Goal: Task Accomplishment & Management: Manage account settings

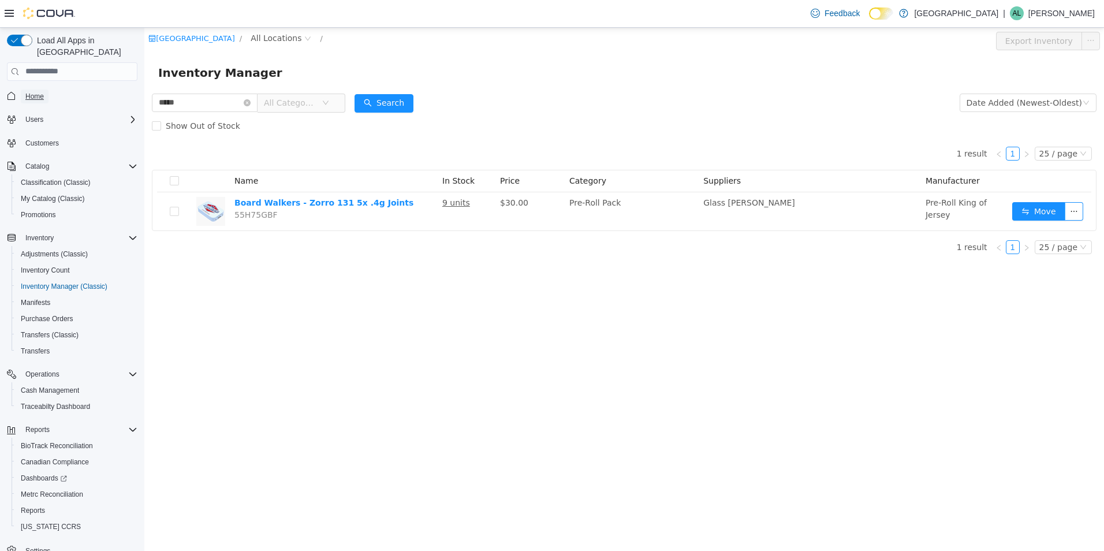
click at [46, 89] on link "Home" at bounding box center [35, 96] width 28 height 14
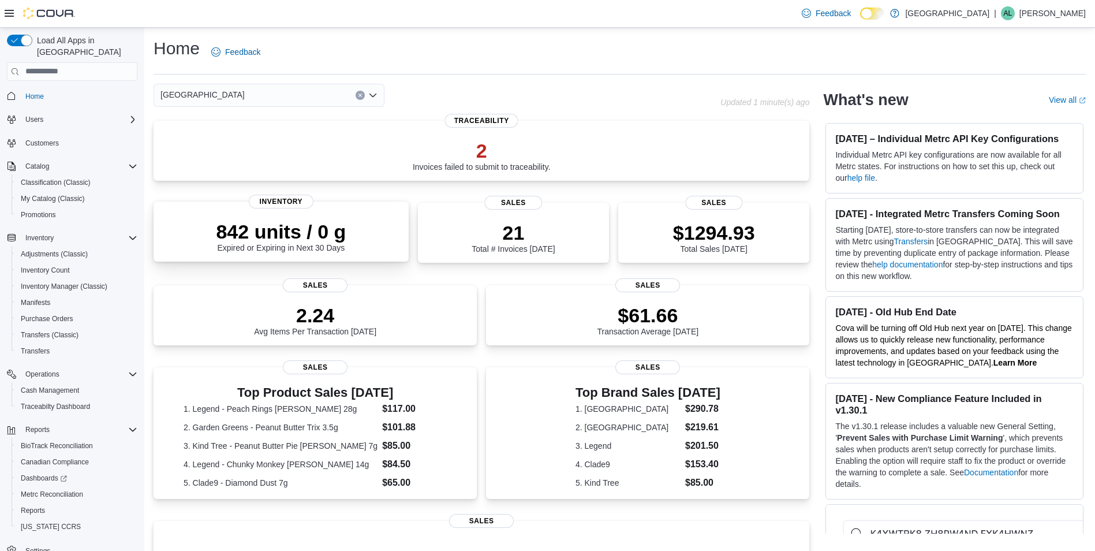
click at [358, 256] on div "842 units / 0 g Expired or Expiring in Next 30 Days Inventory" at bounding box center [281, 231] width 255 height 60
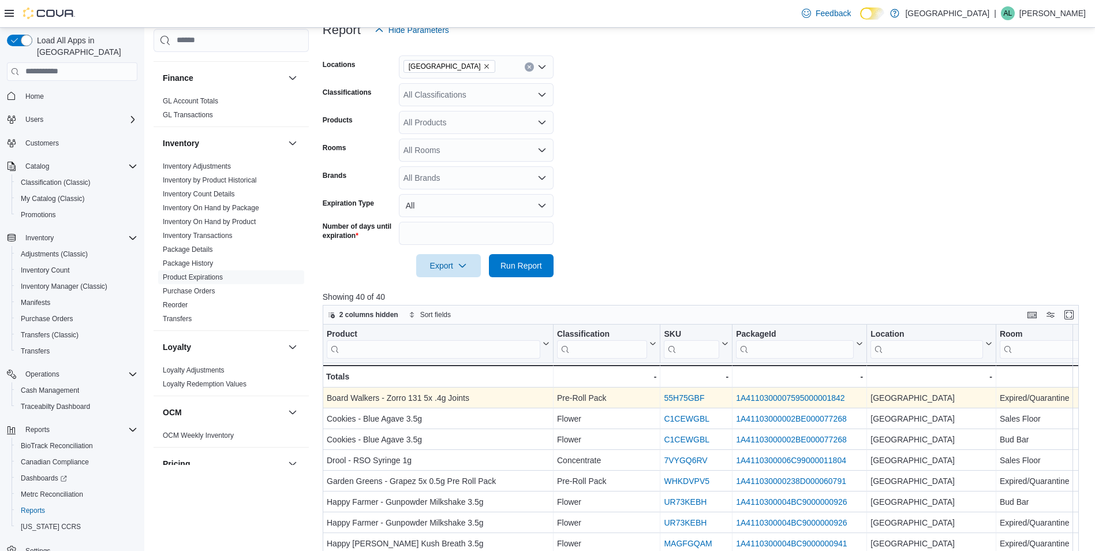
scroll to position [173, 0]
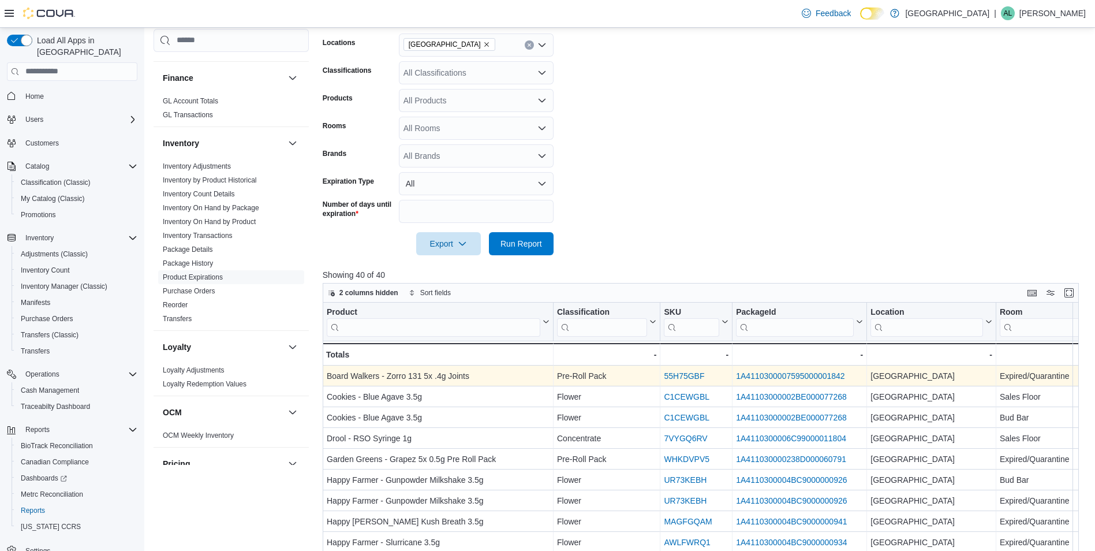
click at [678, 374] on link "55H75GBF" at bounding box center [684, 375] width 40 height 9
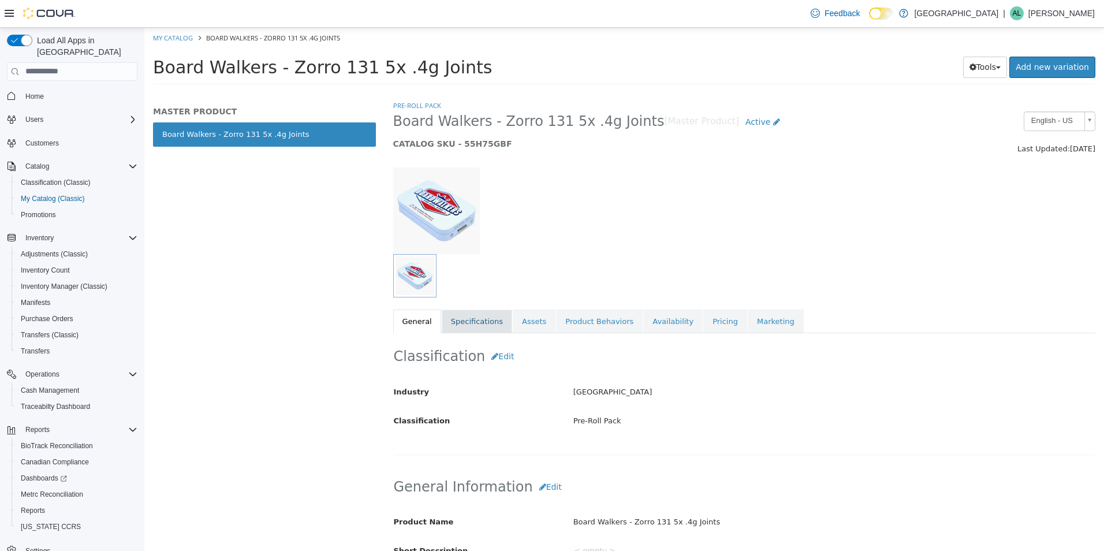
click at [485, 324] on link "Specifications" at bounding box center [477, 321] width 70 height 24
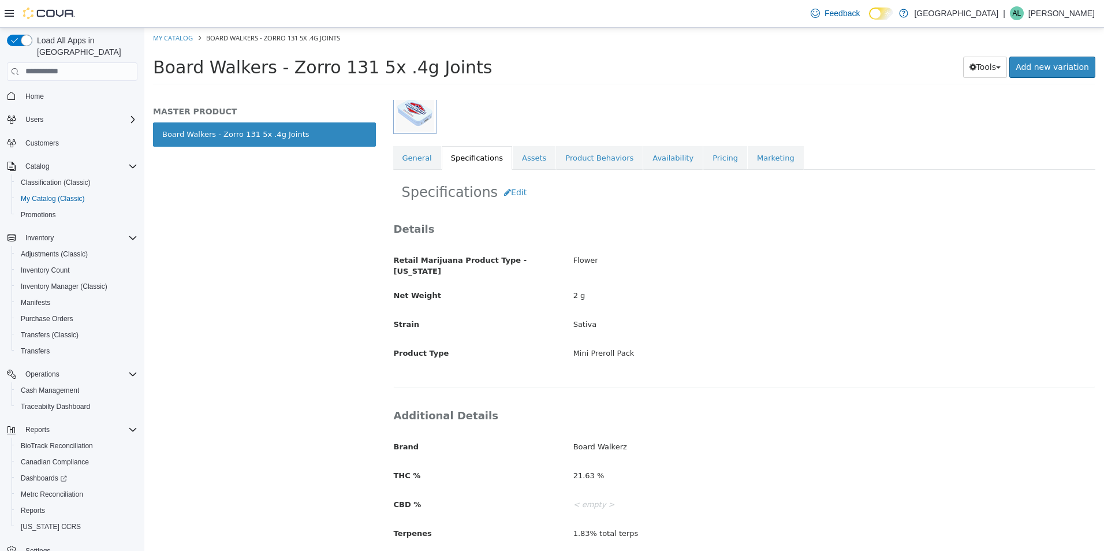
scroll to position [183, 0]
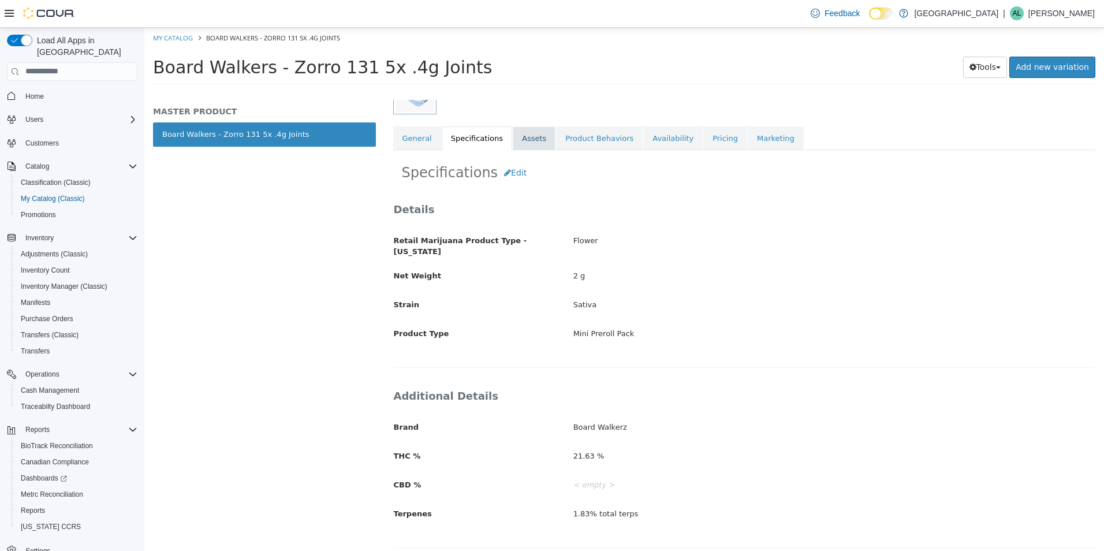
click at [532, 139] on link "Assets" at bounding box center [534, 138] width 43 height 24
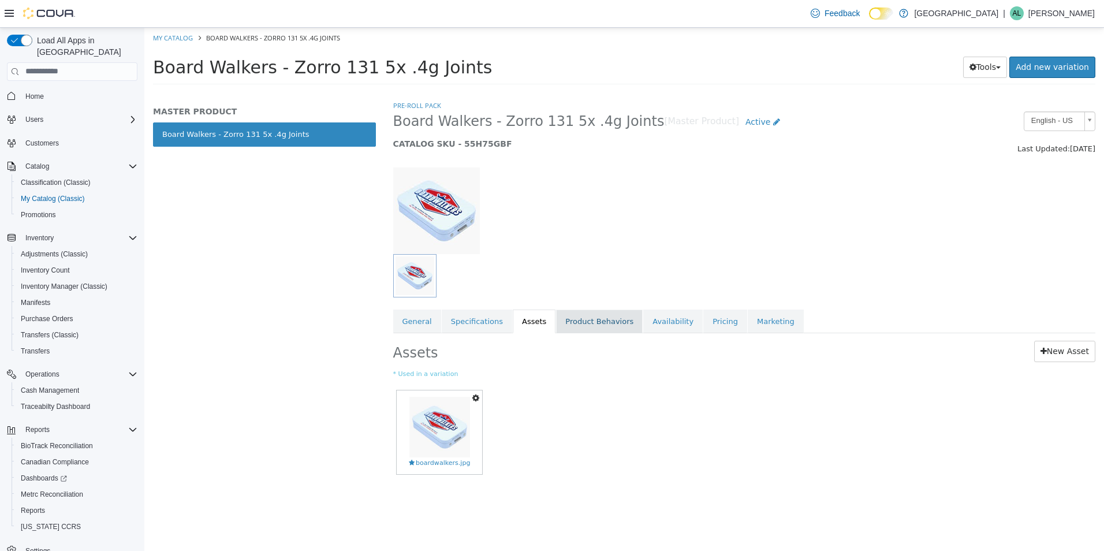
click at [589, 325] on link "Product Behaviors" at bounding box center [599, 321] width 87 height 24
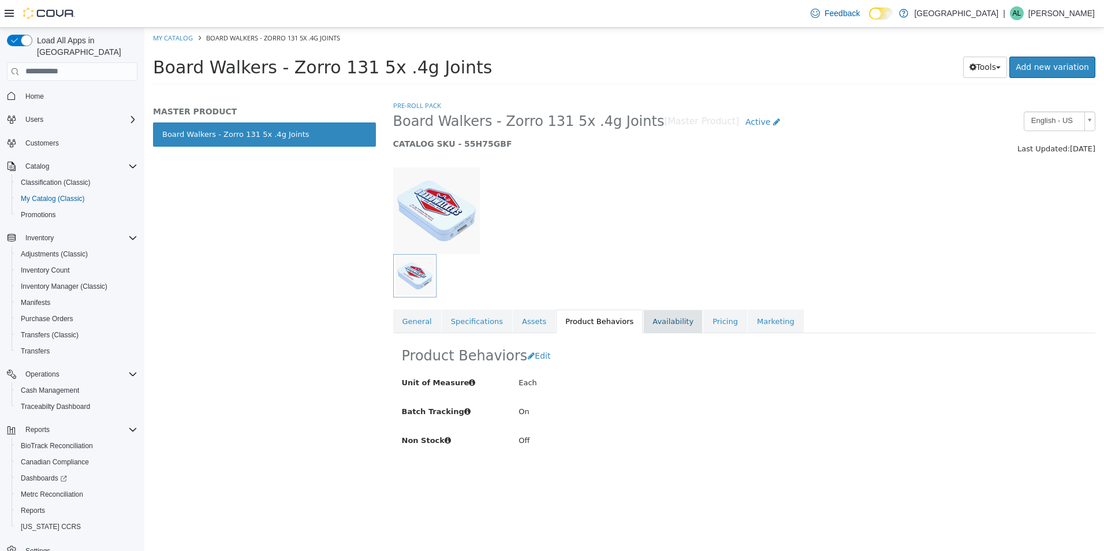
click at [655, 323] on link "Availability" at bounding box center [672, 321] width 59 height 24
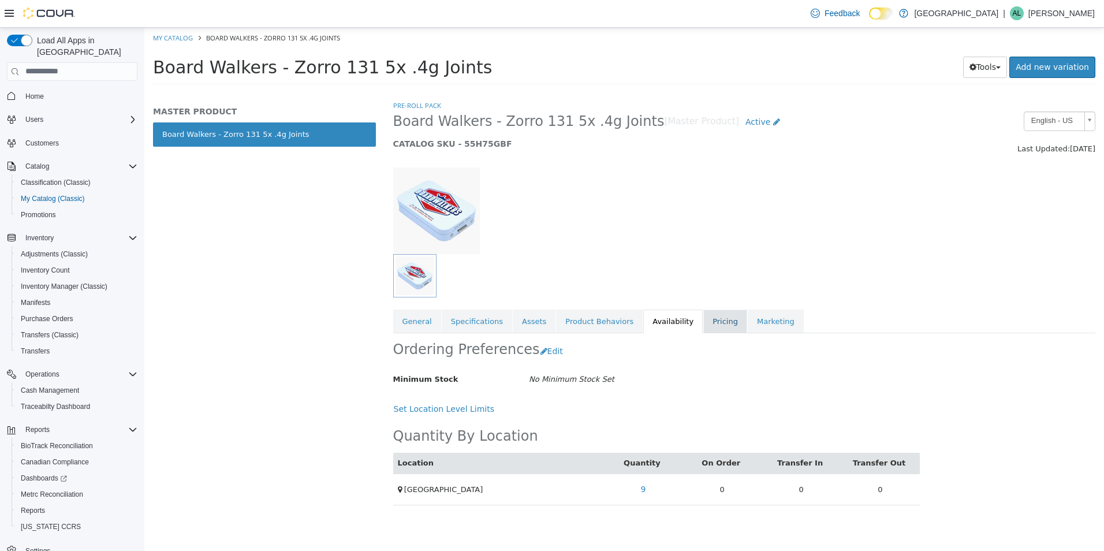
click at [703, 327] on link "Pricing" at bounding box center [725, 321] width 44 height 24
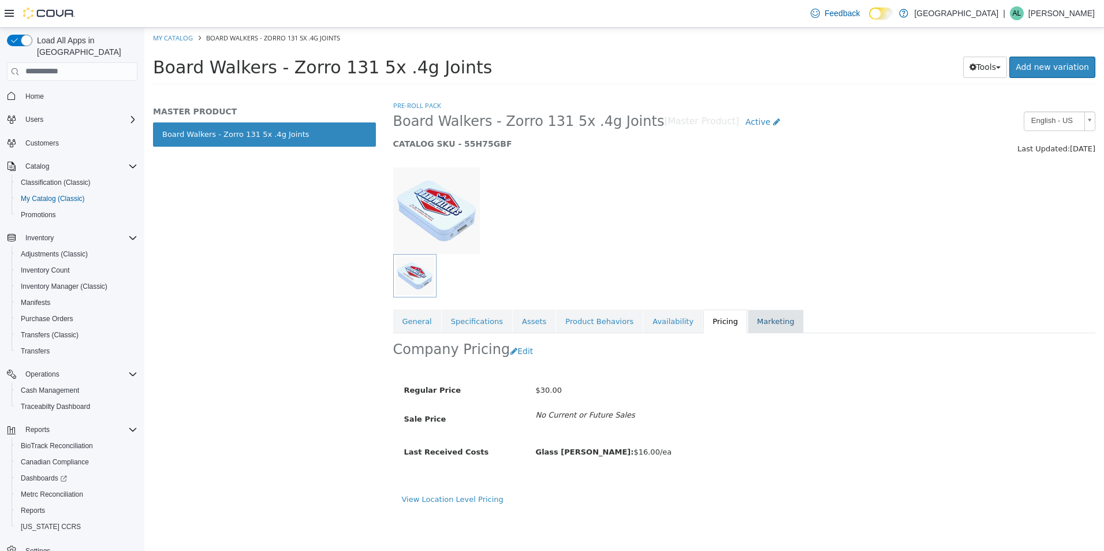
click at [748, 322] on link "Marketing" at bounding box center [776, 321] width 56 height 24
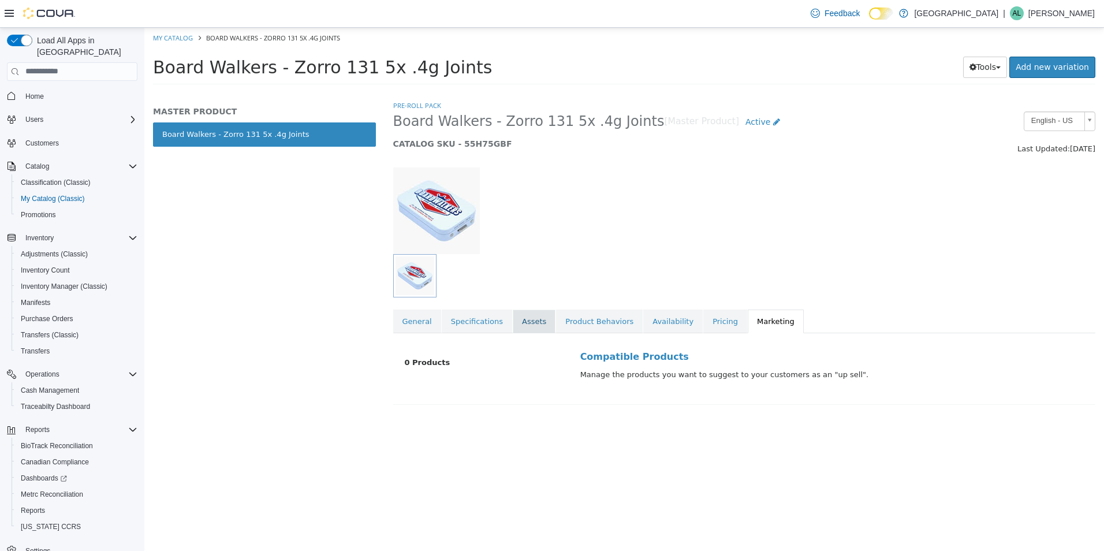
click at [520, 313] on link "Assets" at bounding box center [534, 321] width 43 height 24
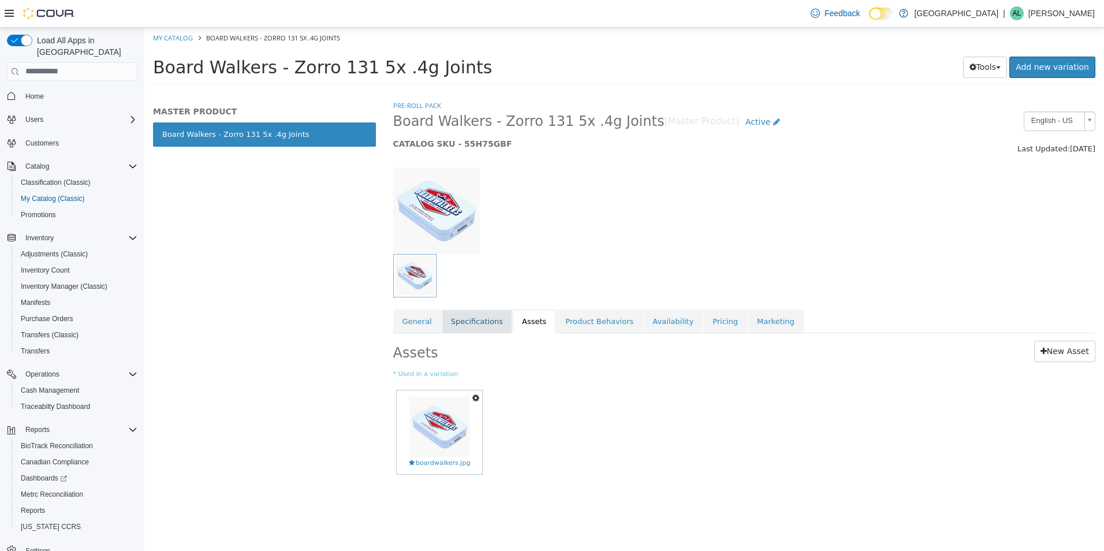
click at [485, 327] on link "Specifications" at bounding box center [477, 321] width 70 height 24
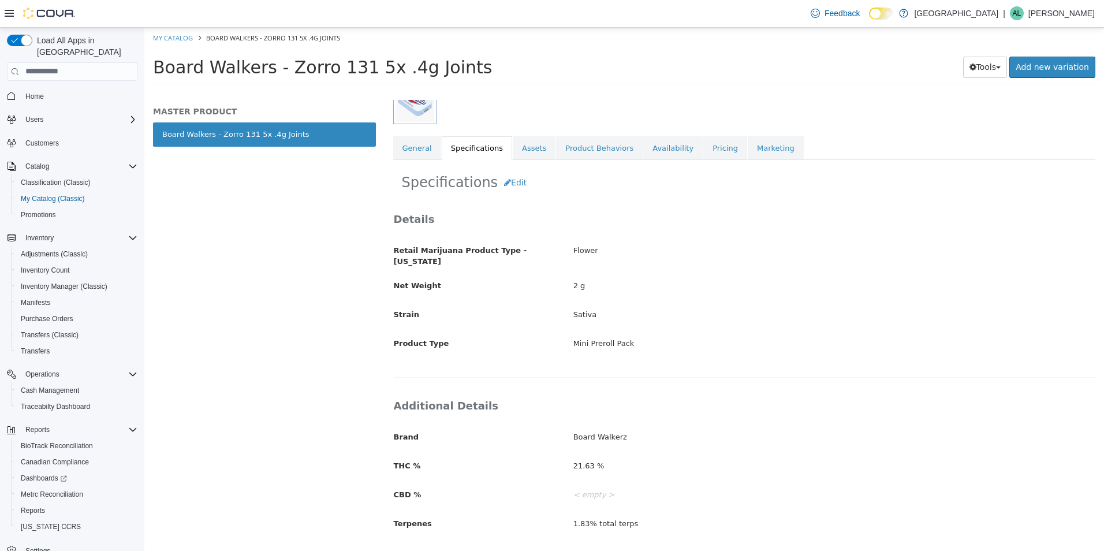
scroll to position [183, 0]
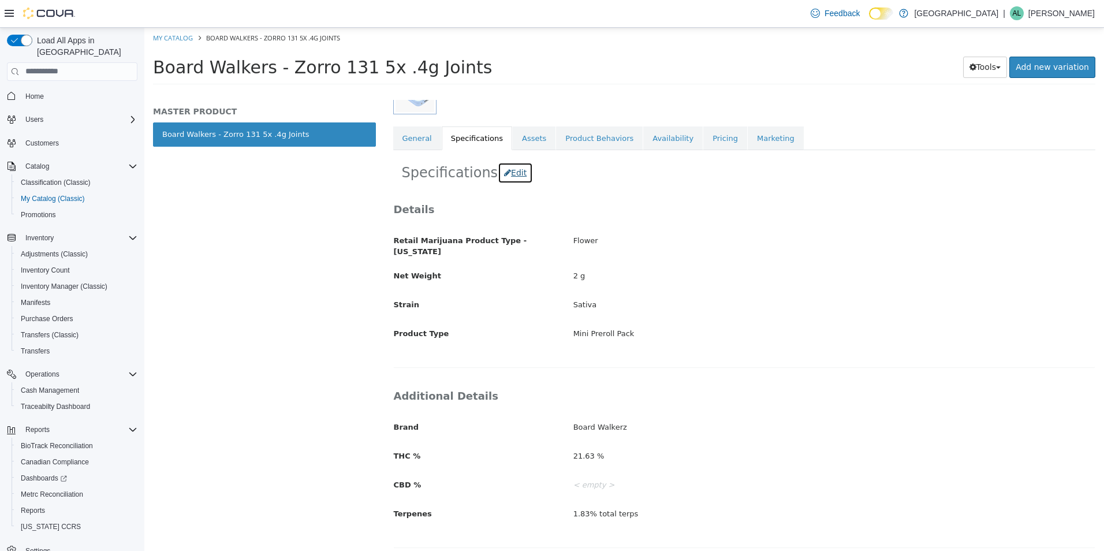
click at [498, 167] on button "Edit" at bounding box center [515, 172] width 35 height 21
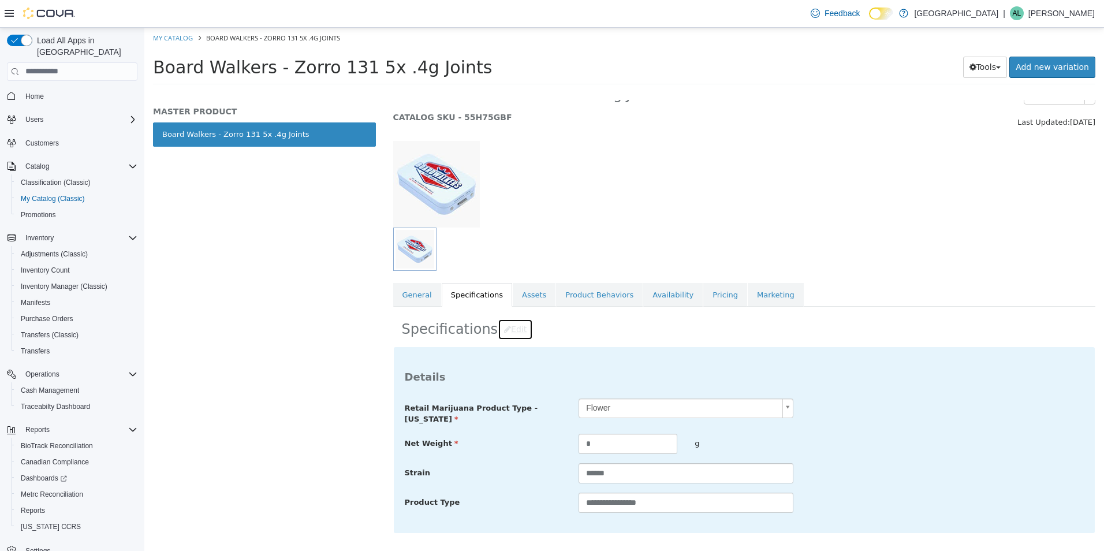
scroll to position [0, 0]
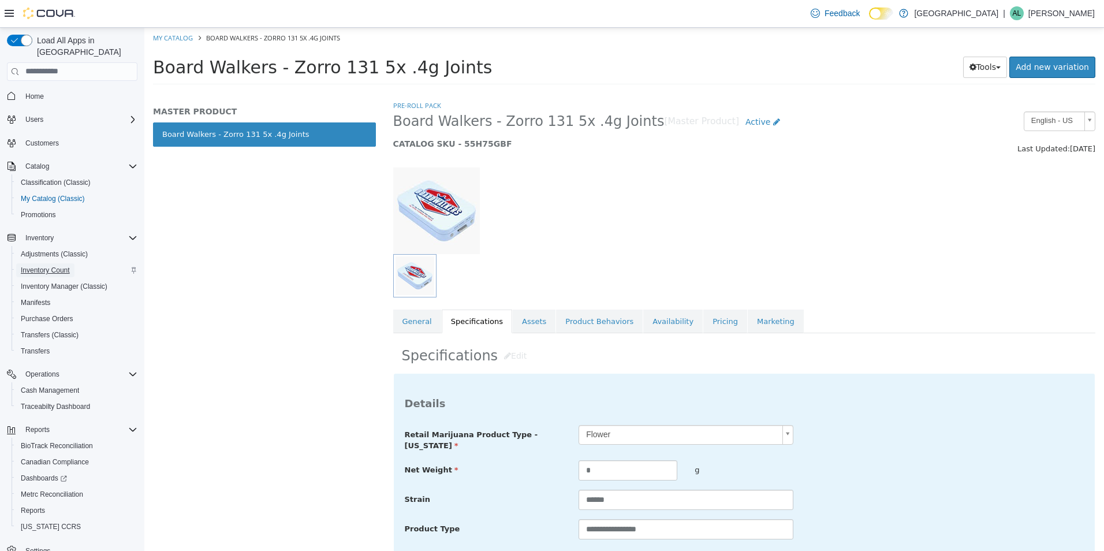
click at [61, 266] on span "Inventory Count" at bounding box center [45, 270] width 49 height 9
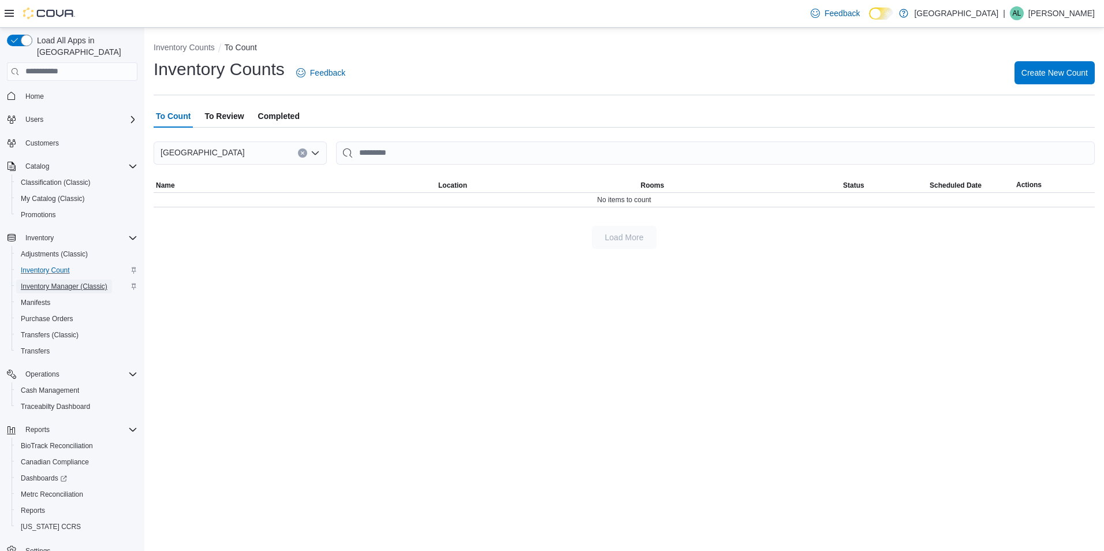
click at [79, 282] on span "Inventory Manager (Classic)" at bounding box center [64, 286] width 87 height 9
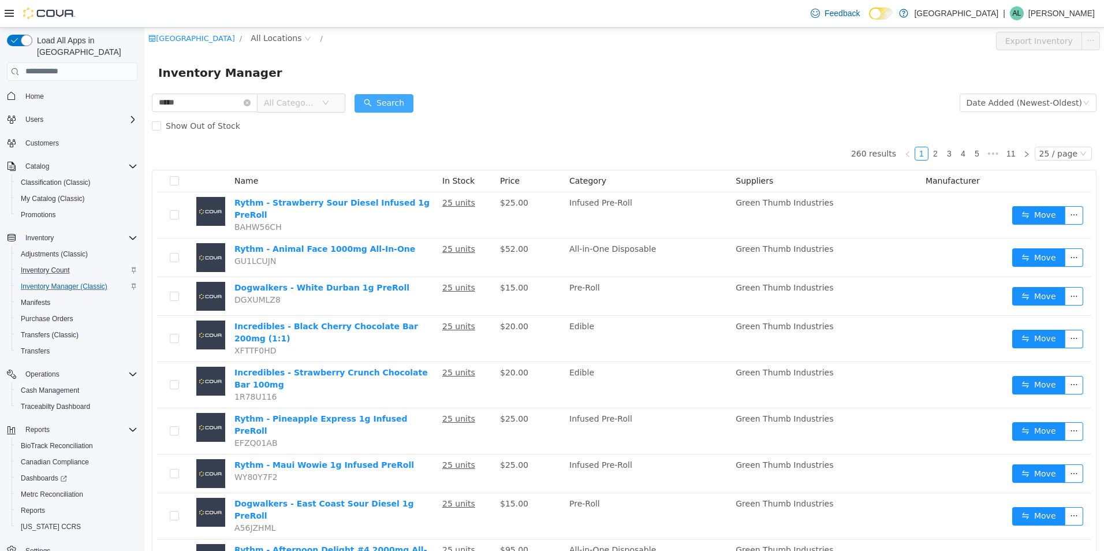
click at [396, 99] on button "Search" at bounding box center [383, 103] width 59 height 18
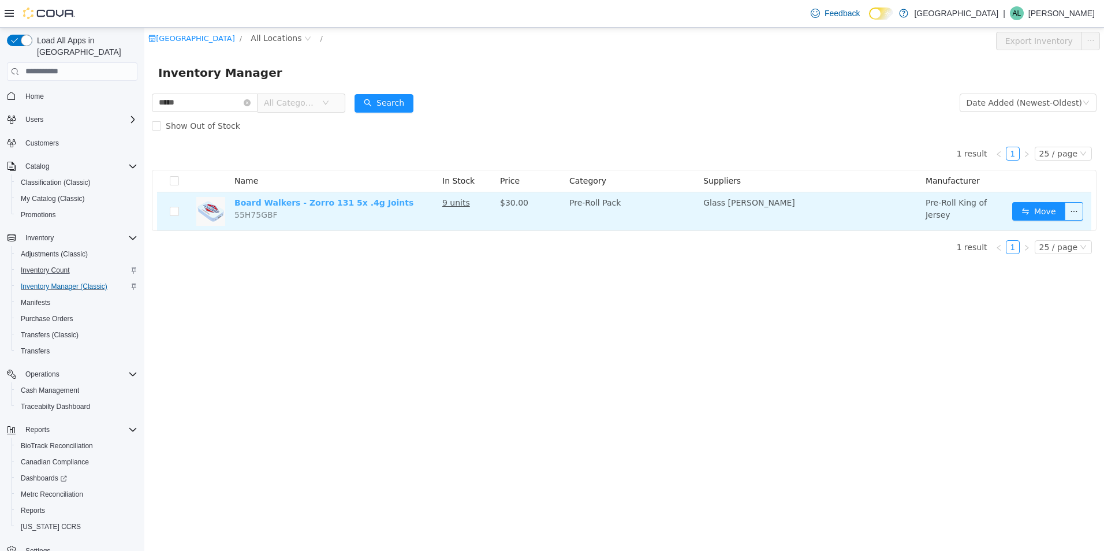
click at [276, 199] on link "Board Walkers - Zorro 131 5x .4g Joints" at bounding box center [323, 201] width 179 height 9
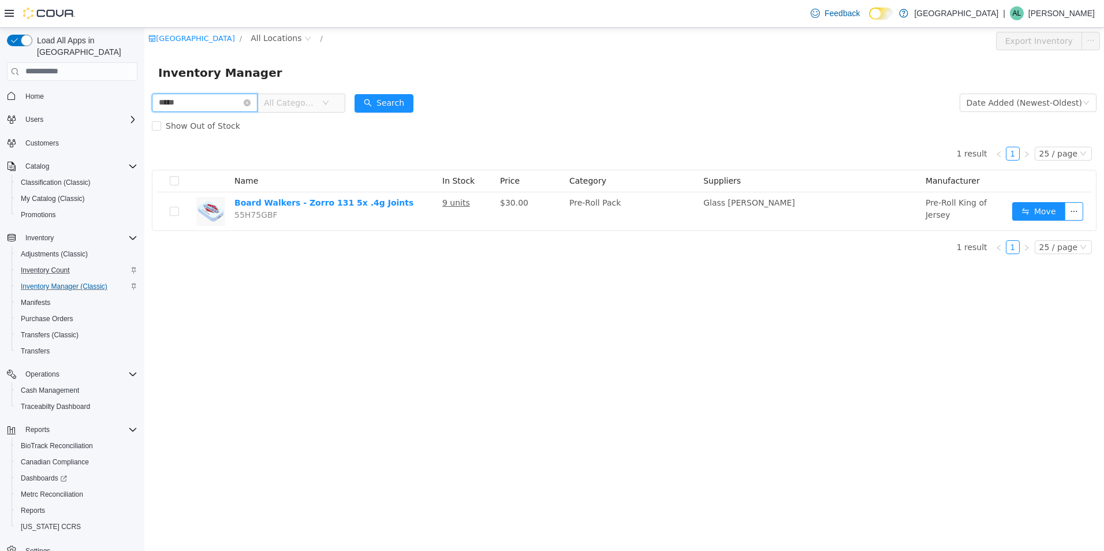
click at [217, 98] on input "*****" at bounding box center [205, 102] width 106 height 18
type input "*"
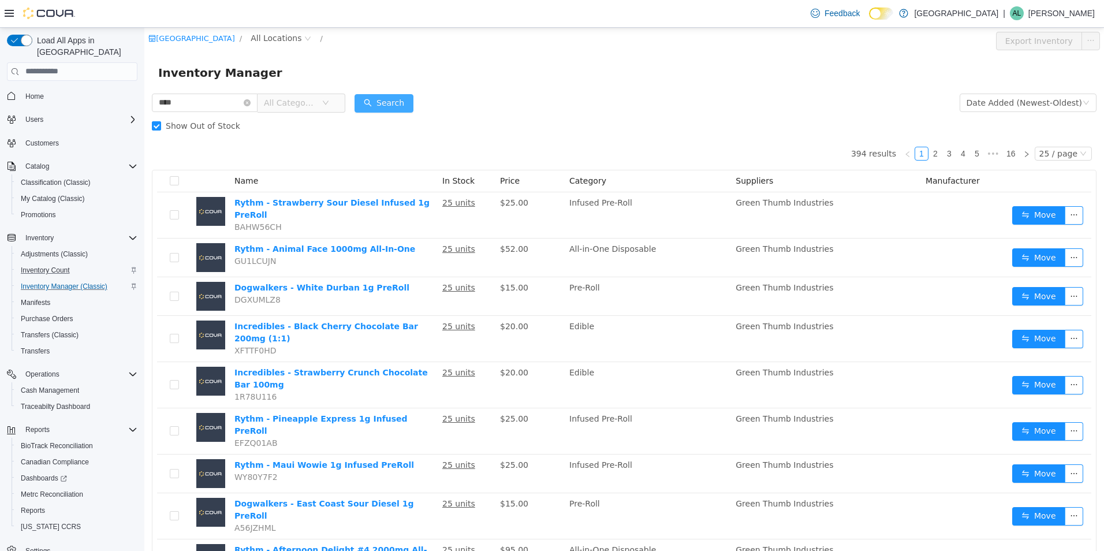
click at [398, 106] on button "Search" at bounding box center [383, 103] width 59 height 18
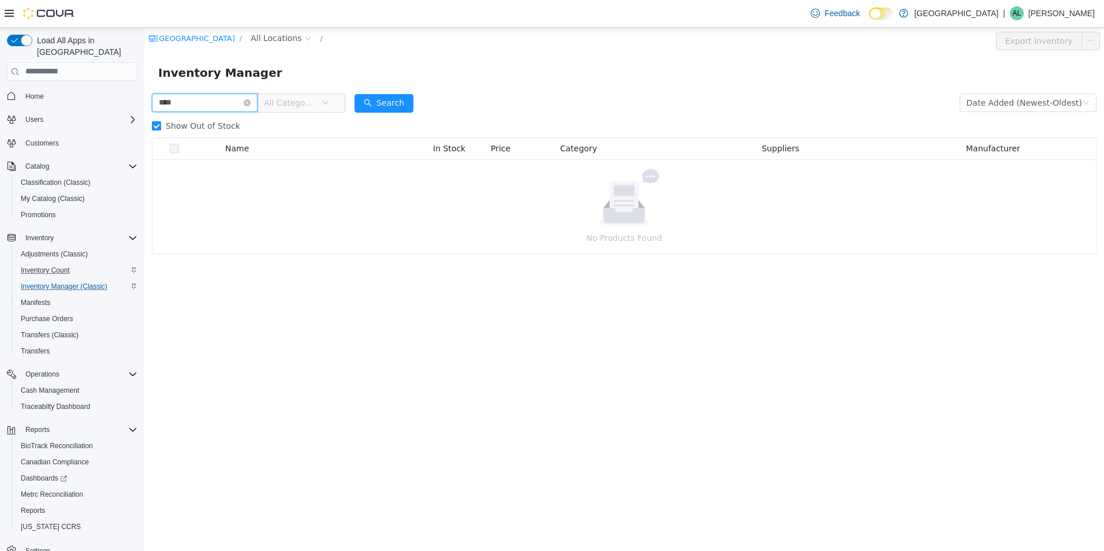
click at [225, 106] on input "****" at bounding box center [205, 102] width 106 height 18
type input "********"
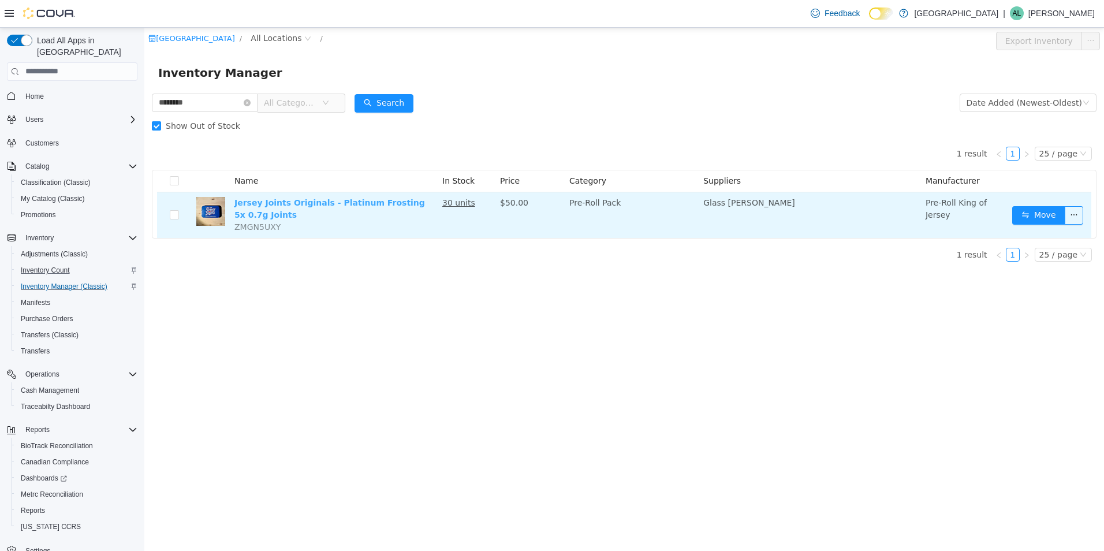
click at [341, 204] on link "Jersey Joints Originals - Platinum Frosting 5x 0.7g Joints" at bounding box center [329, 207] width 190 height 21
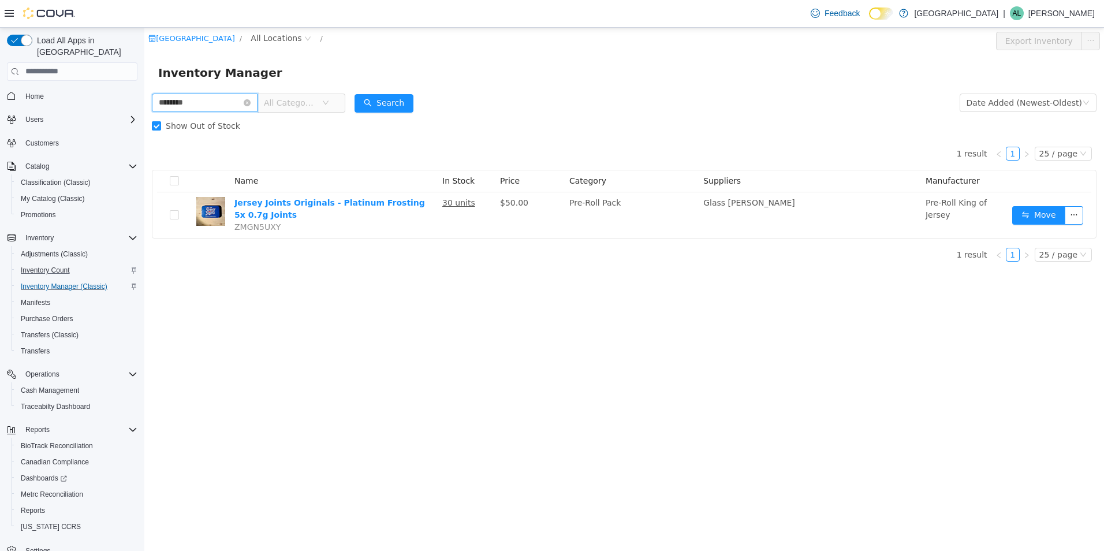
drag, startPoint x: 214, startPoint y: 103, endPoint x: 66, endPoint y: 115, distance: 147.7
click at [144, 115] on html "Garden State Natural Green / All Locations / Export Inventory Inventory Manager…" at bounding box center [623, 288] width 959 height 523
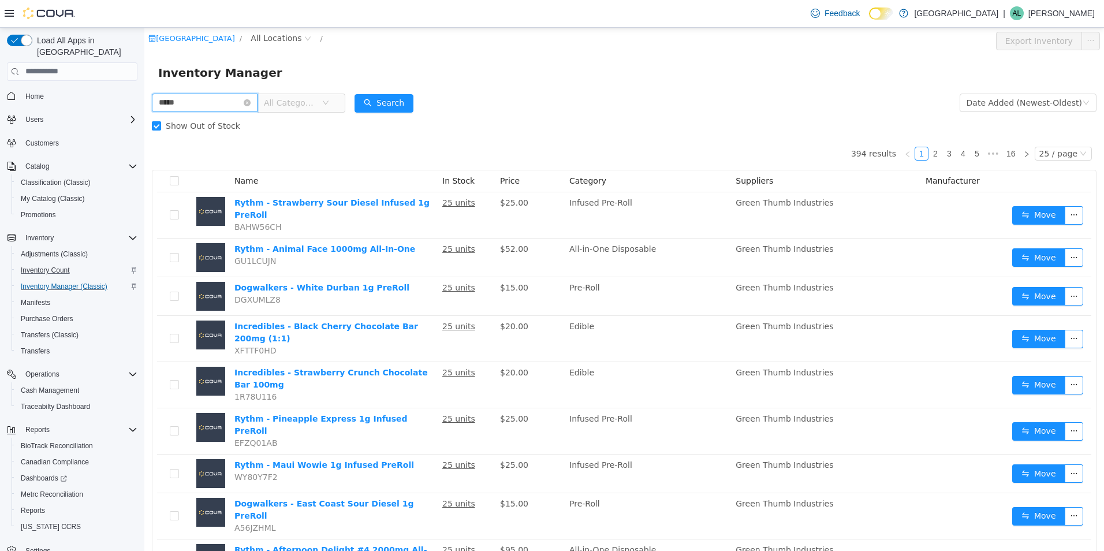
type input "*****"
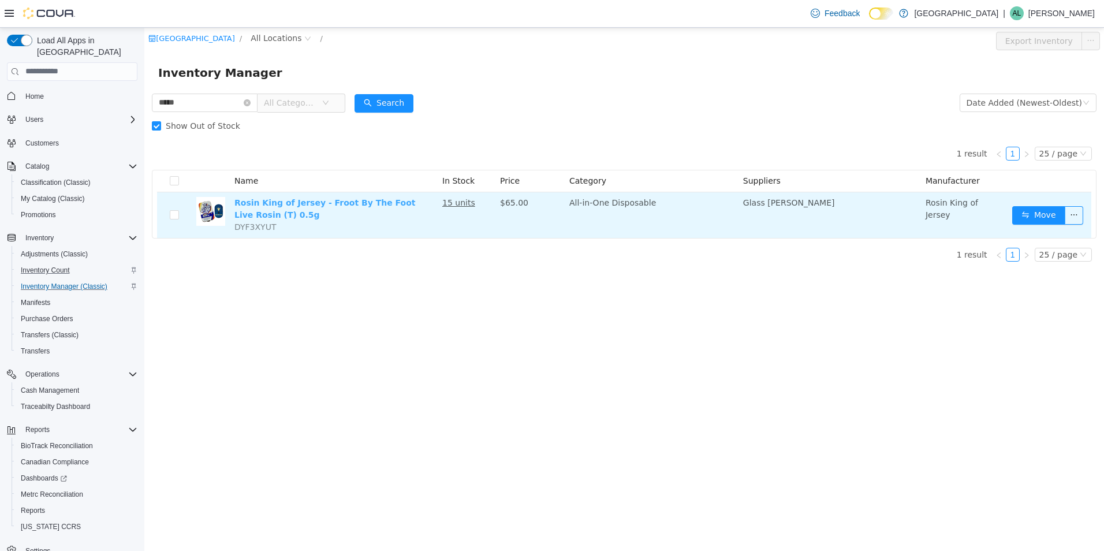
click at [360, 208] on link "Rosin King of Jersey - Froot By The Foot Live Rosin (T) 0.5g" at bounding box center [324, 207] width 181 height 21
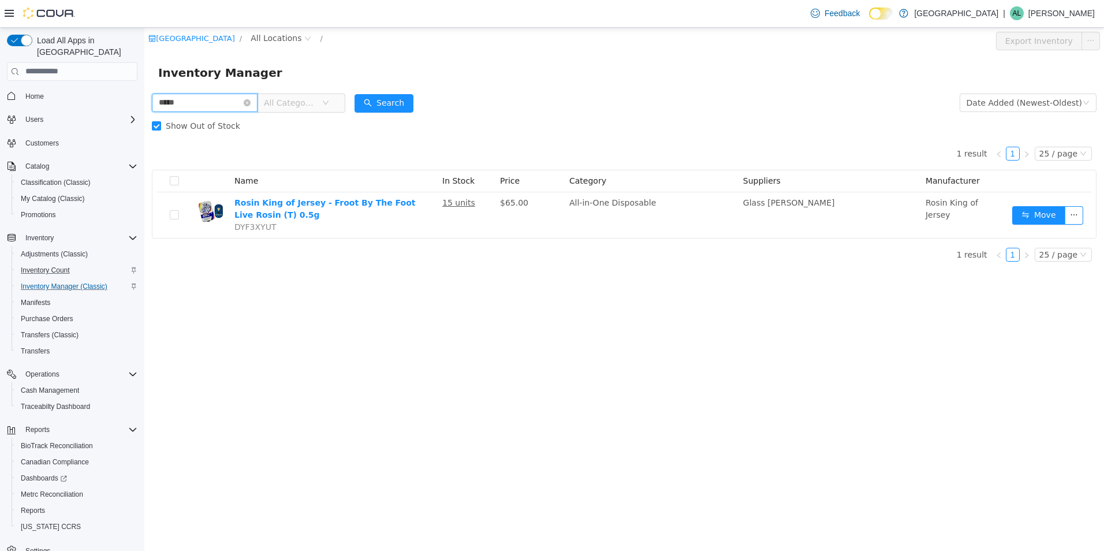
drag, startPoint x: 187, startPoint y: 103, endPoint x: -2, endPoint y: 110, distance: 189.5
click at [144, 110] on html "Garden State Natural Green / All Locations / Export Inventory Inventory Manager…" at bounding box center [623, 288] width 959 height 523
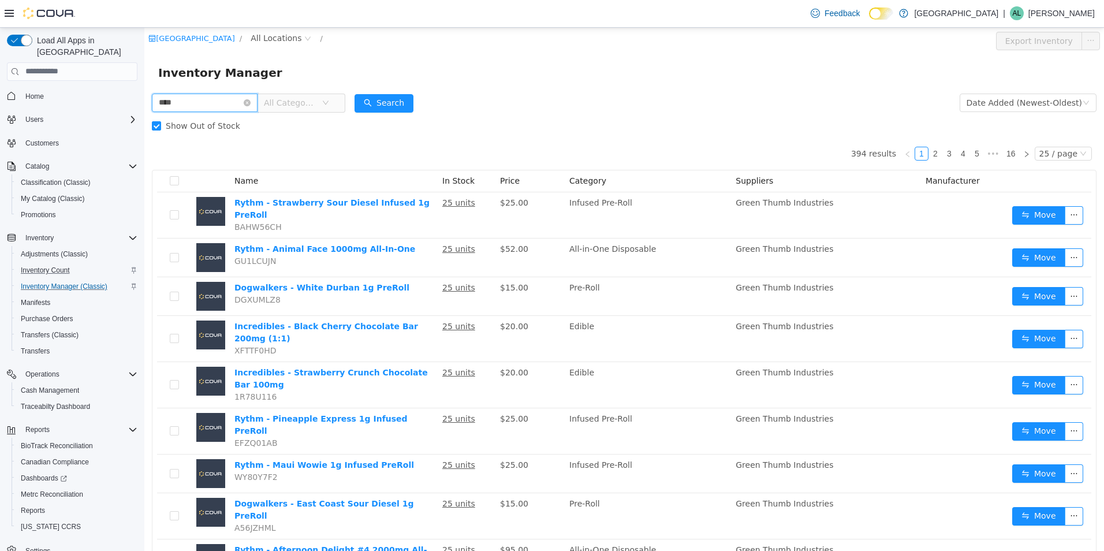
type input "****"
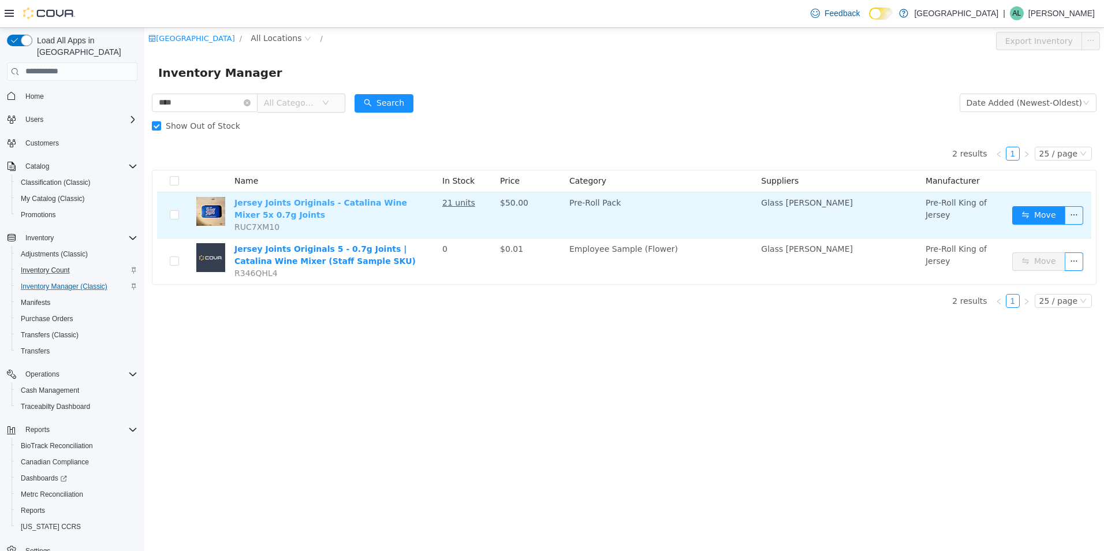
click at [391, 199] on link "Jersey Joints Originals - Catalina Wine Mixer 5x 0.7g Joints" at bounding box center [320, 207] width 173 height 21
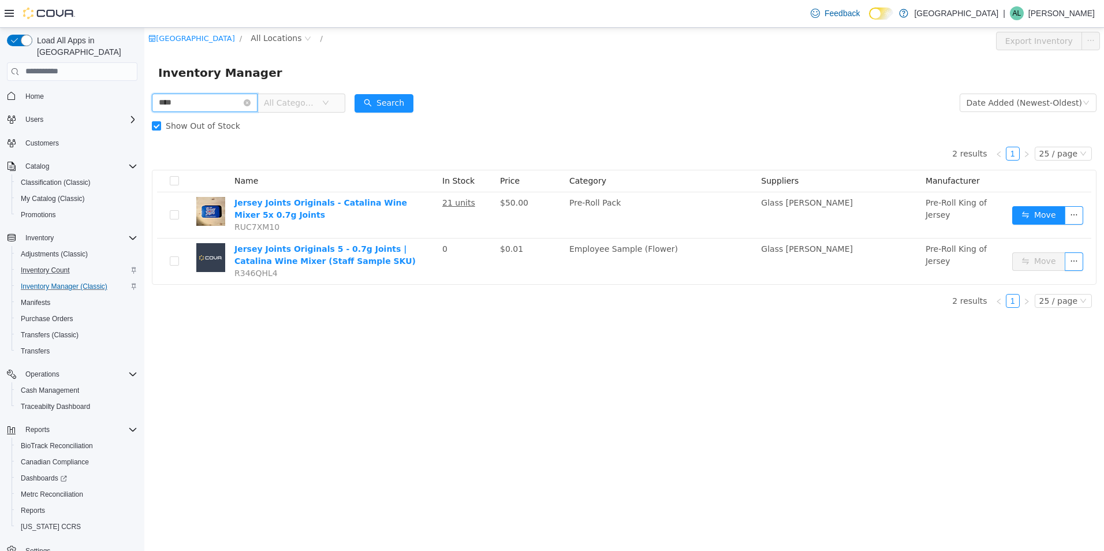
drag, startPoint x: 229, startPoint y: 103, endPoint x: -2, endPoint y: 114, distance: 231.1
click at [144, 114] on html "Garden State Natural Green / All Locations / Export Inventory Inventory Manager…" at bounding box center [623, 288] width 959 height 523
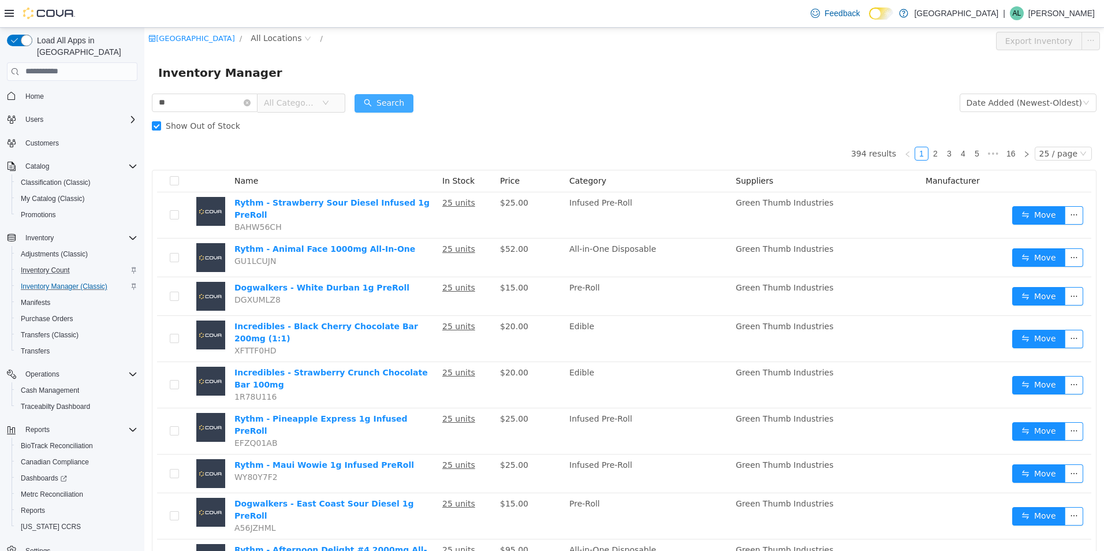
click at [388, 99] on button "Search" at bounding box center [383, 103] width 59 height 18
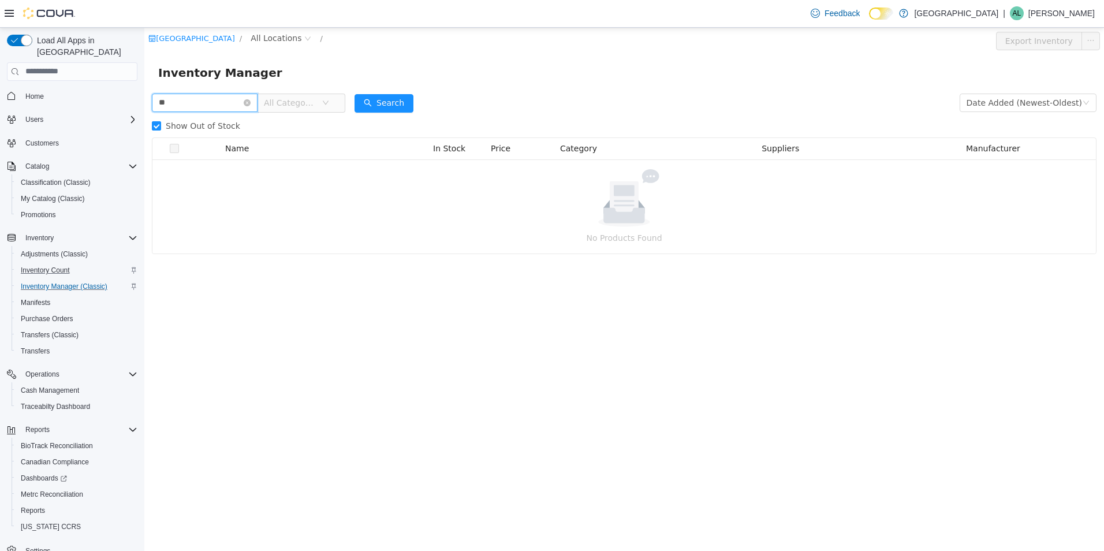
click at [182, 100] on input "**" at bounding box center [205, 102] width 106 height 18
type input "*"
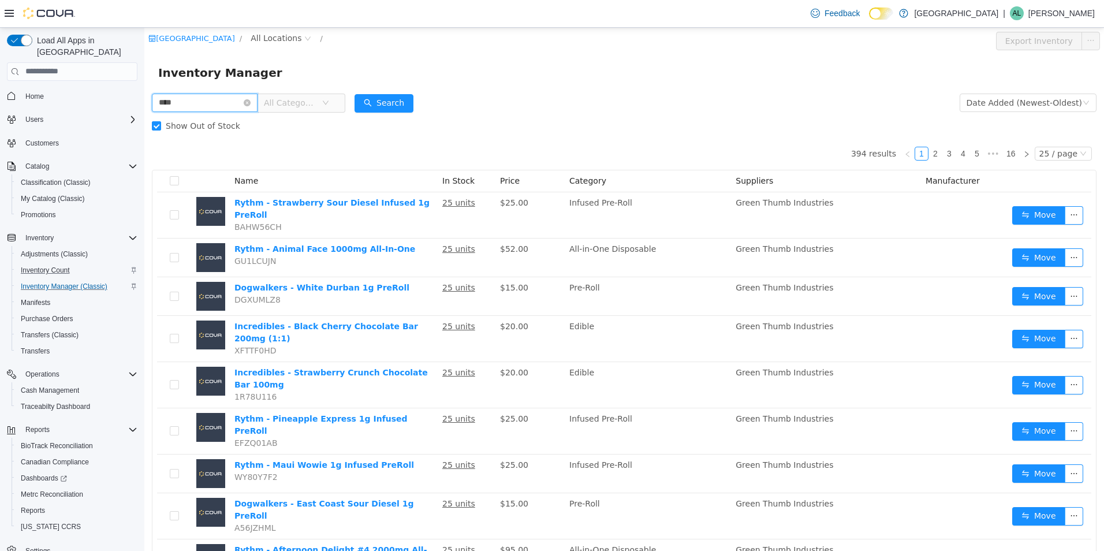
type input "****"
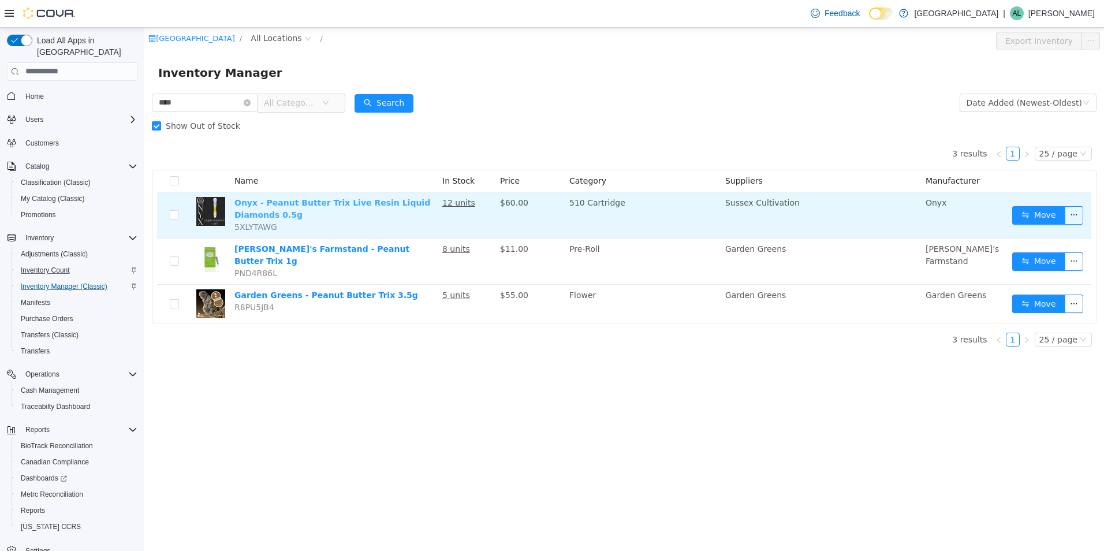
click at [391, 205] on link "Onyx - Peanut Butter Trix Live Resin Liquid Diamonds 0.5g" at bounding box center [332, 207] width 196 height 21
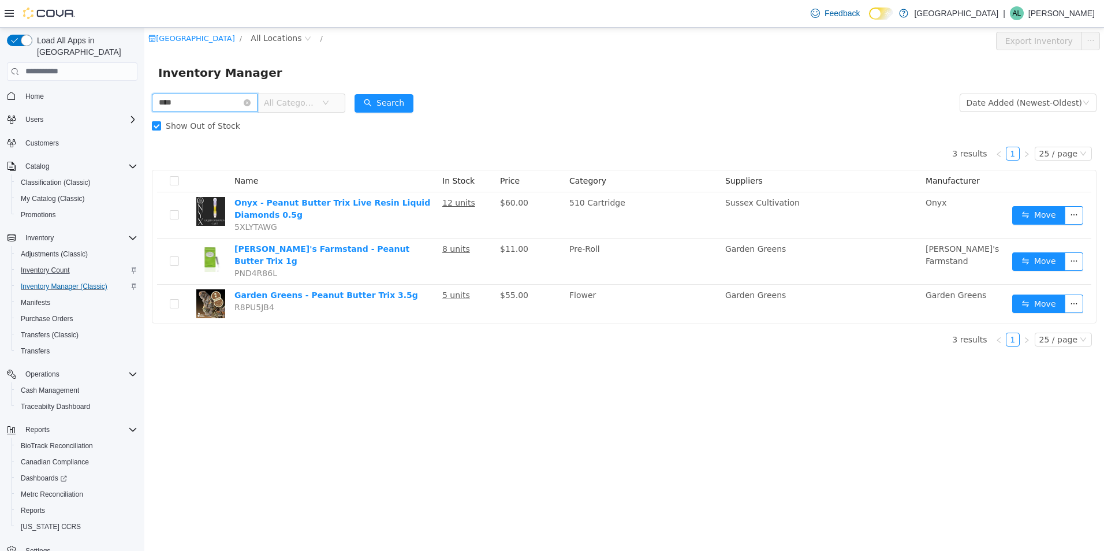
click at [249, 102] on input "****" at bounding box center [205, 102] width 106 height 18
click at [251, 103] on icon "icon: close-circle" at bounding box center [247, 102] width 7 height 7
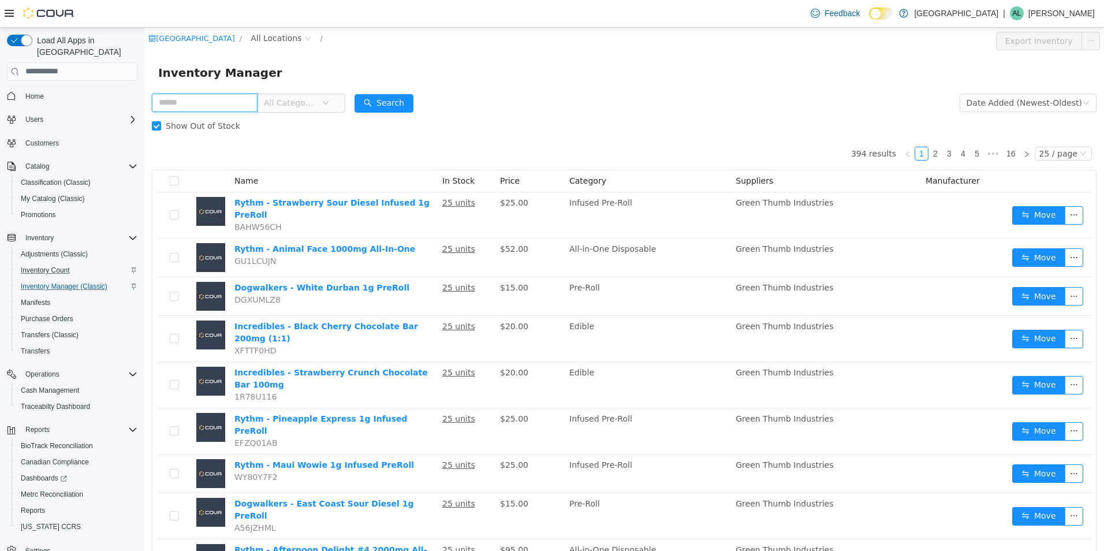
click at [184, 98] on input "text" at bounding box center [205, 102] width 106 height 18
type input "******"
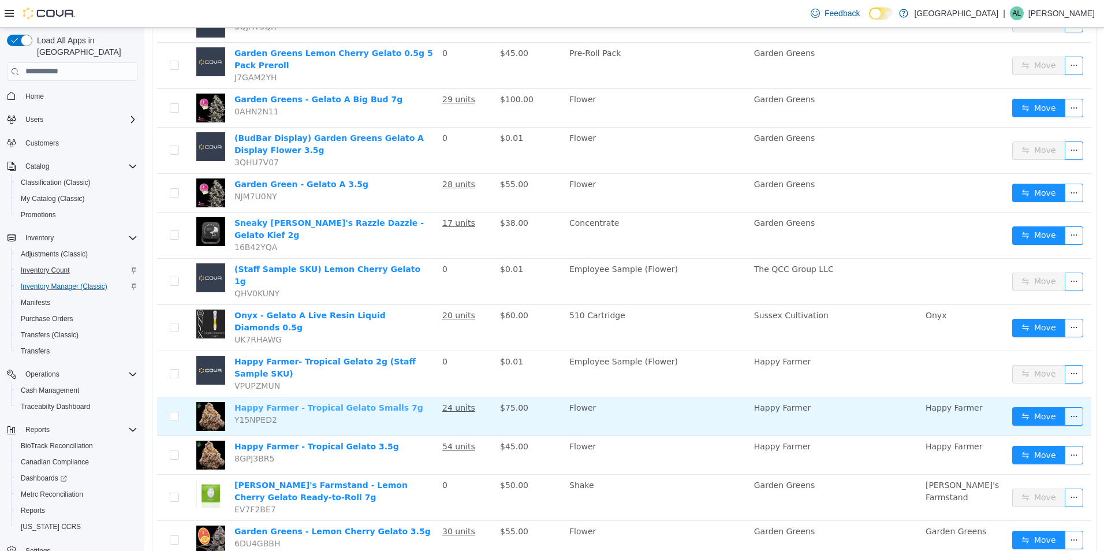
scroll to position [338, 0]
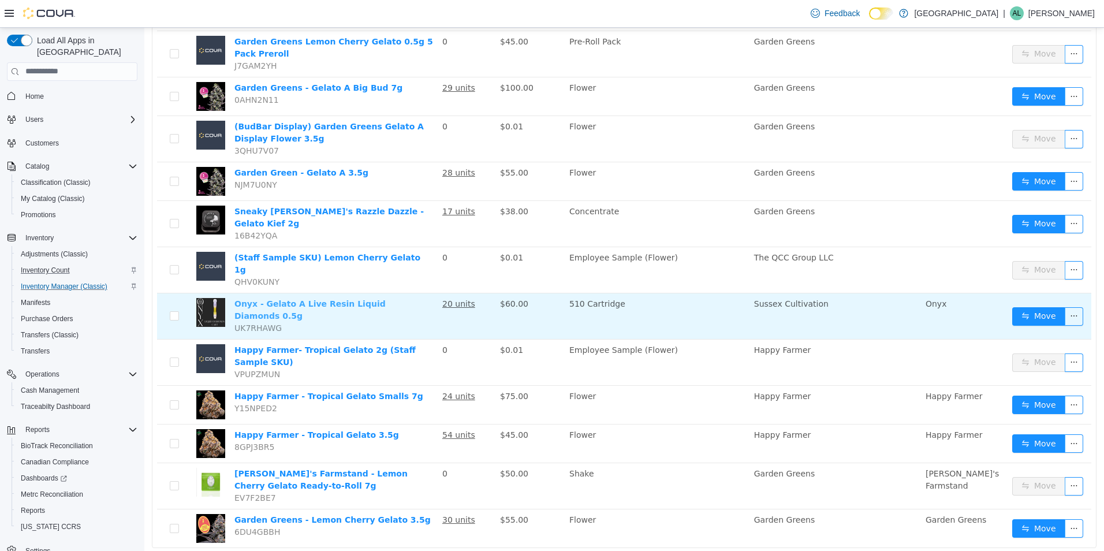
click at [368, 298] on link "Onyx - Gelato A Live Resin Liquid Diamonds 0.5g" at bounding box center [309, 308] width 151 height 21
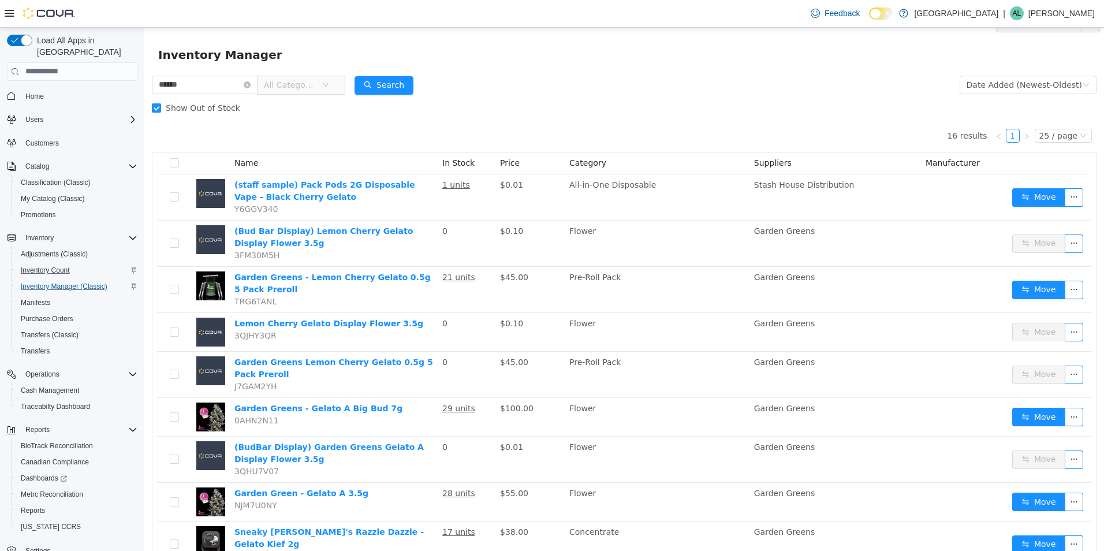
scroll to position [0, 0]
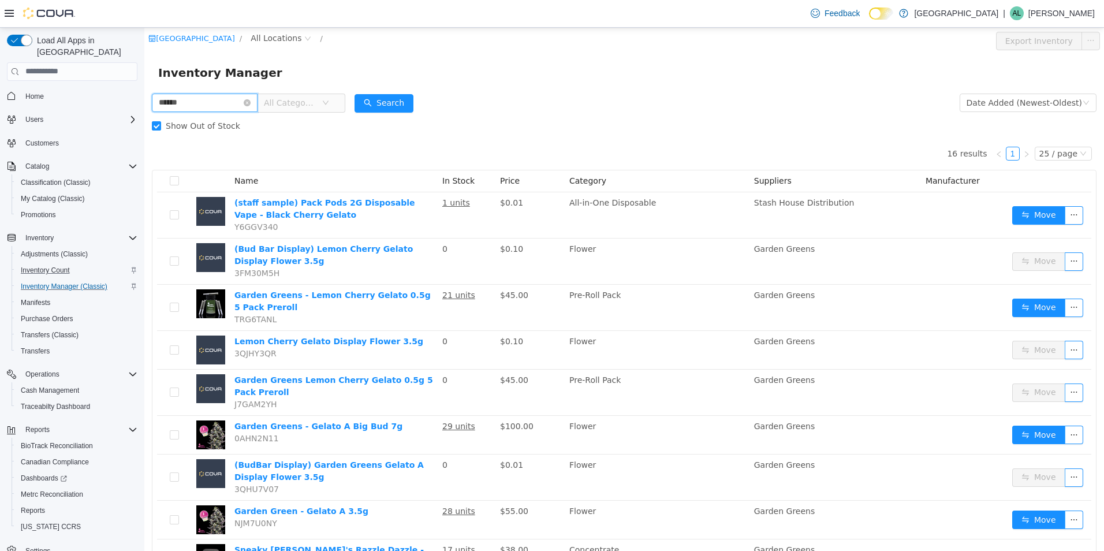
drag, startPoint x: 209, startPoint y: 92, endPoint x: 36, endPoint y: 96, distance: 172.6
click at [144, 96] on html "Garden State Natural Green / All Locations / Export Inventory Inventory Manager…" at bounding box center [623, 288] width 959 height 523
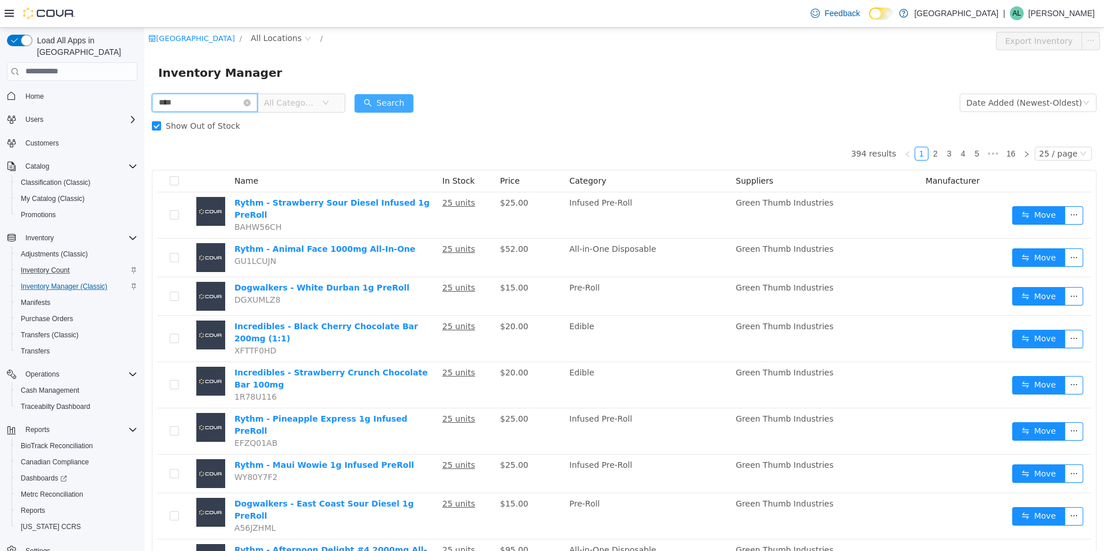
type input "****"
click at [406, 98] on button "Search" at bounding box center [383, 103] width 59 height 18
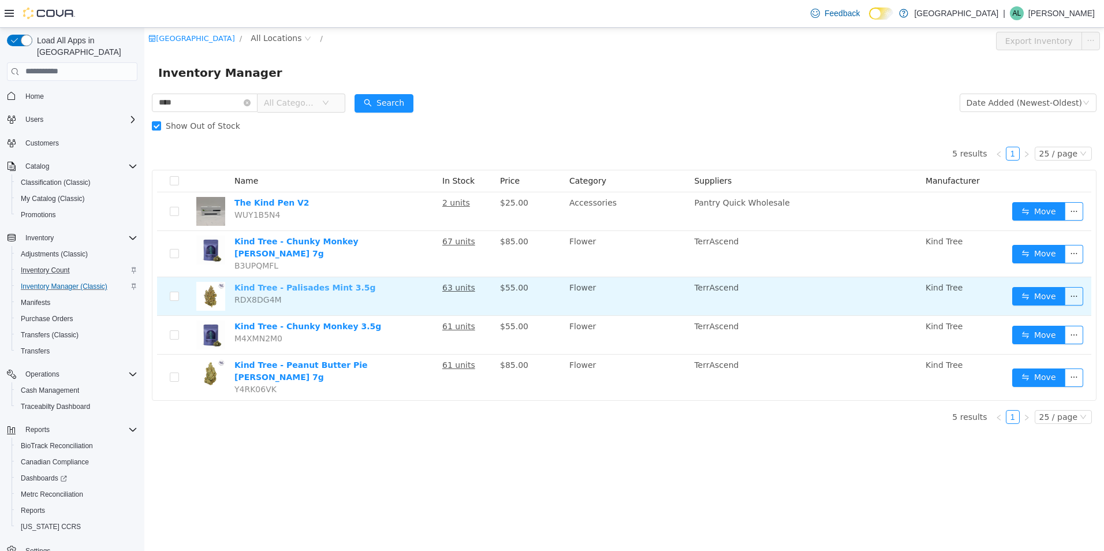
click at [314, 285] on link "Kind Tree - Palisades Mint 3.5g" at bounding box center [304, 286] width 141 height 9
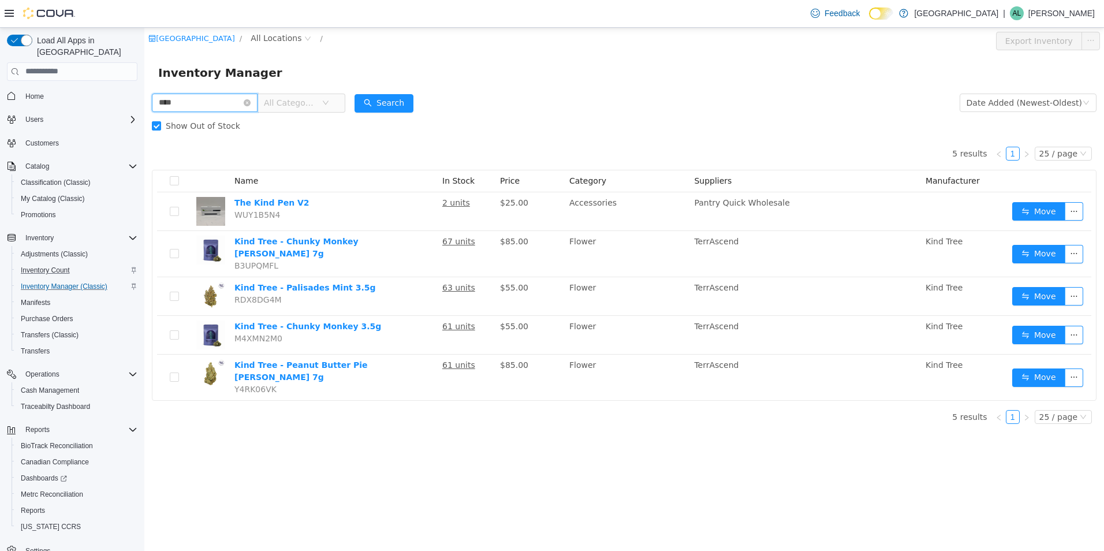
drag, startPoint x: 200, startPoint y: 107, endPoint x: 28, endPoint y: 101, distance: 172.1
click at [144, 101] on html "Garden State Natural Green / All Locations / Export Inventory Inventory Manager…" at bounding box center [623, 288] width 959 height 523
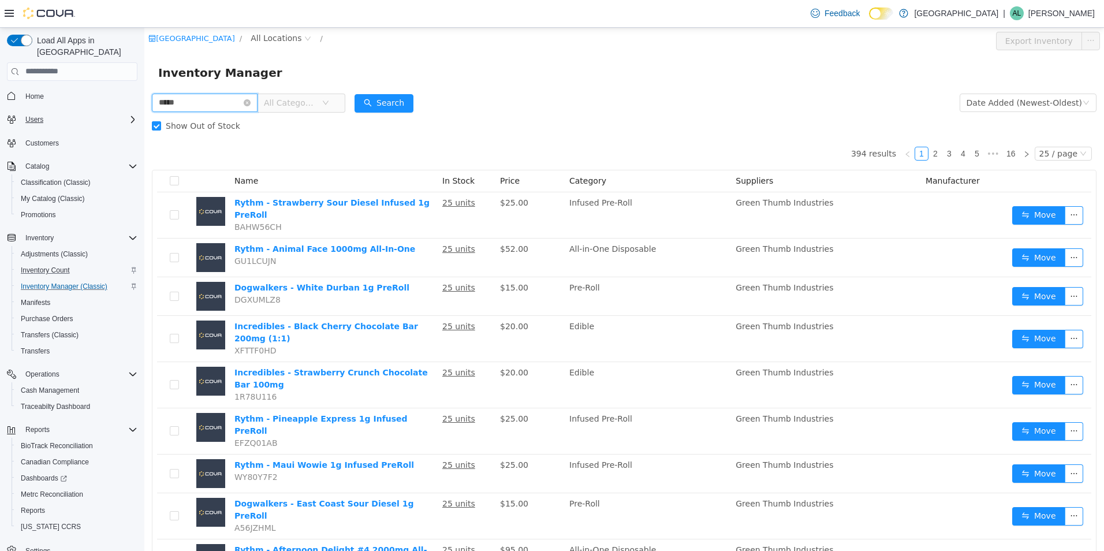
type input "*****"
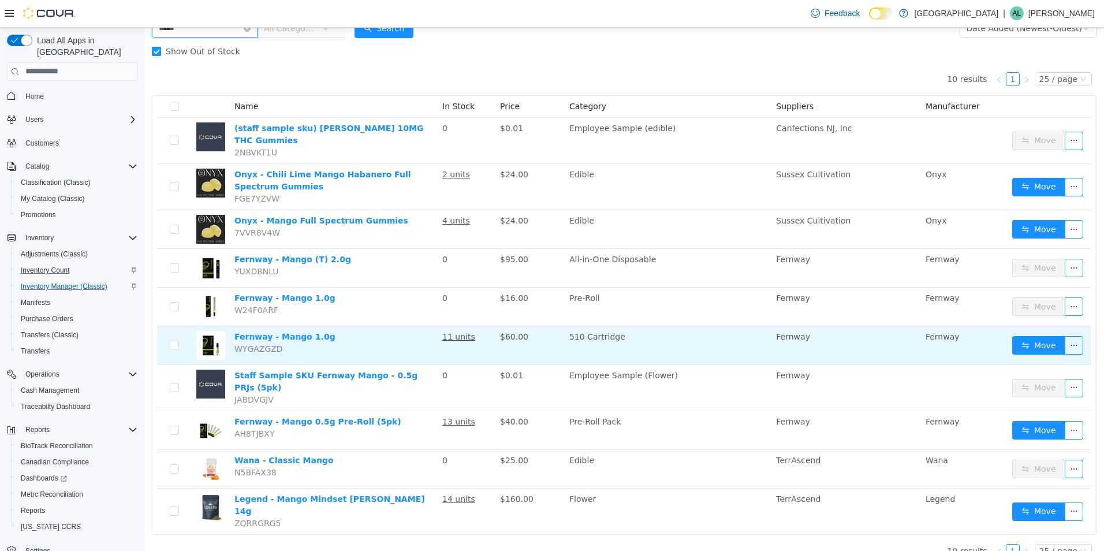
scroll to position [76, 0]
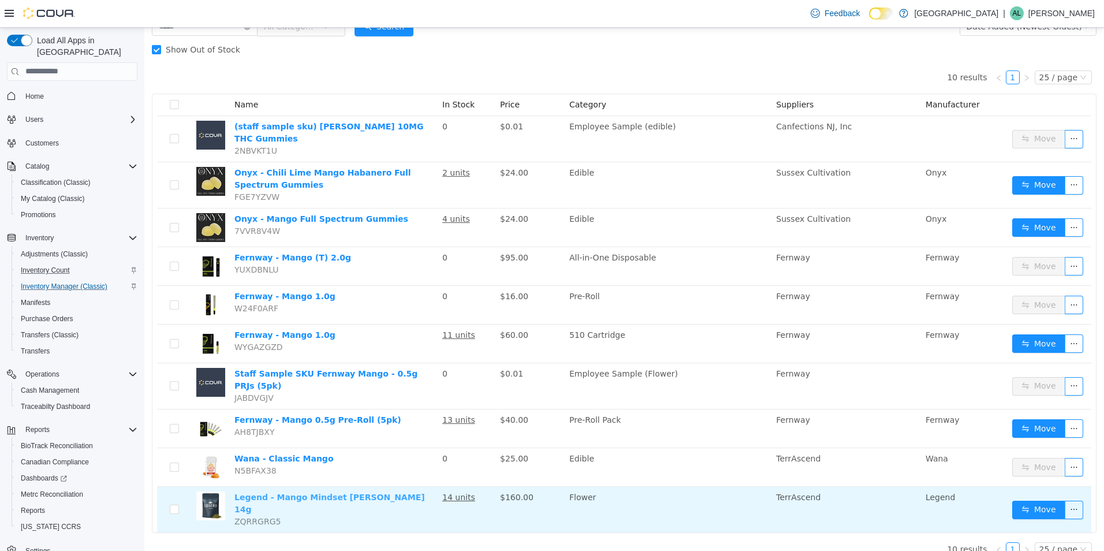
click at [287, 494] on link "Legend - Mango Mindset Littles 14g" at bounding box center [329, 502] width 190 height 21
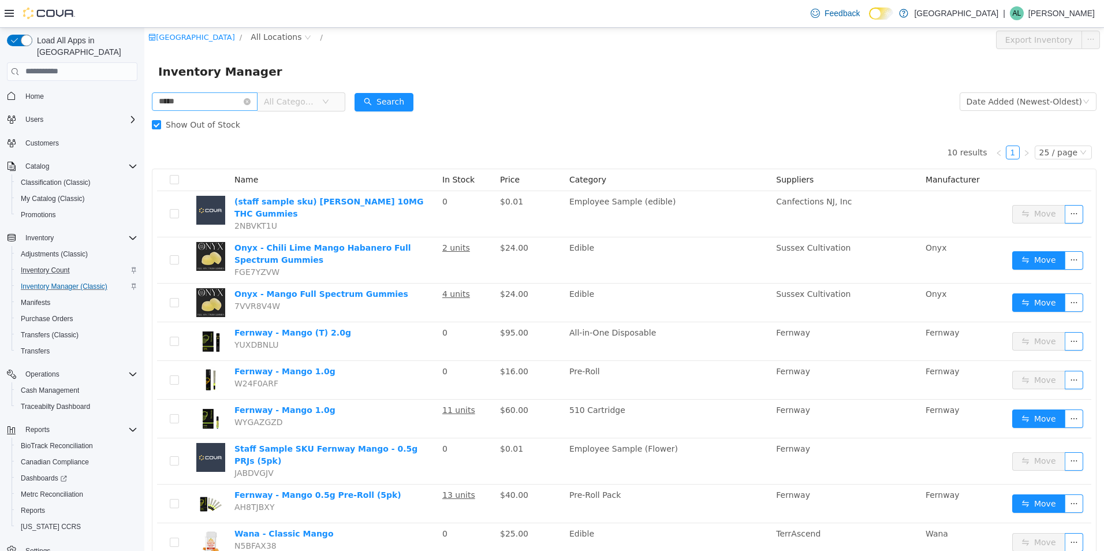
scroll to position [0, 0]
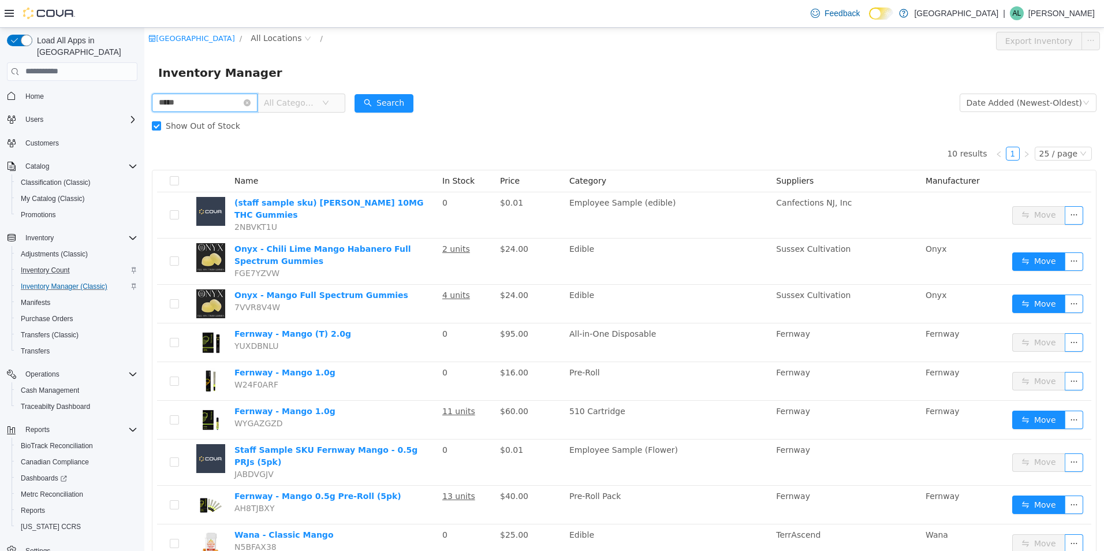
drag, startPoint x: 205, startPoint y: 103, endPoint x: 144, endPoint y: 133, distance: 67.6
click at [144, 106] on html "Garden State Natural Green / All Locations / Export Inventory Inventory Manager…" at bounding box center [623, 288] width 959 height 523
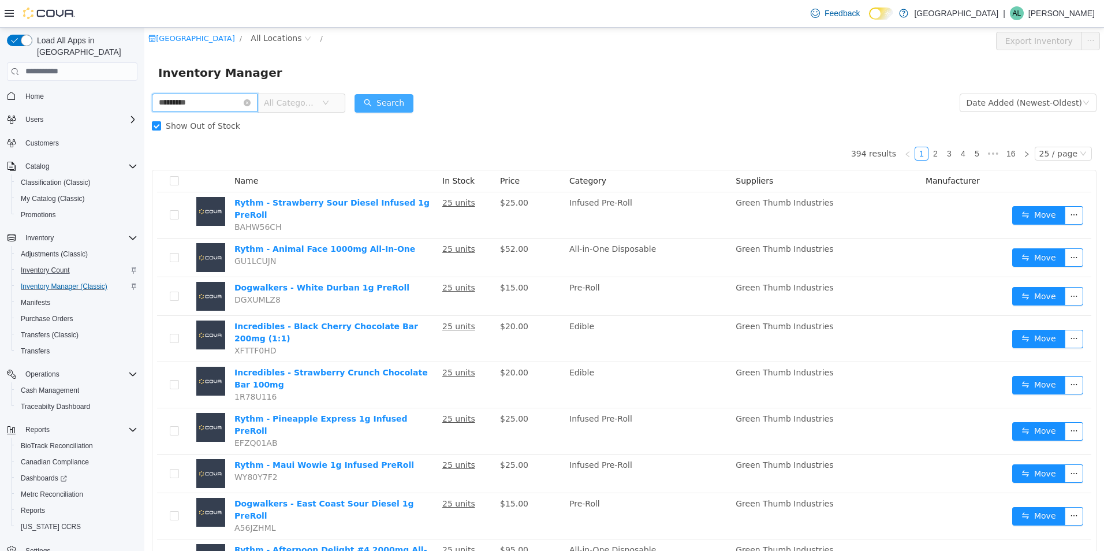
type input "*********"
click at [402, 94] on button "Search" at bounding box center [383, 103] width 59 height 18
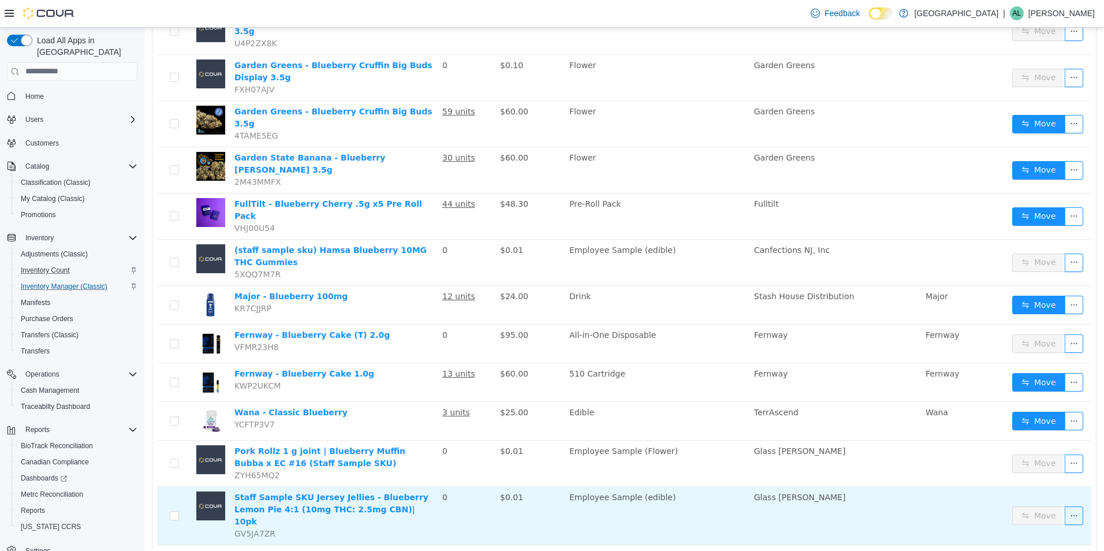
scroll to position [508, 0]
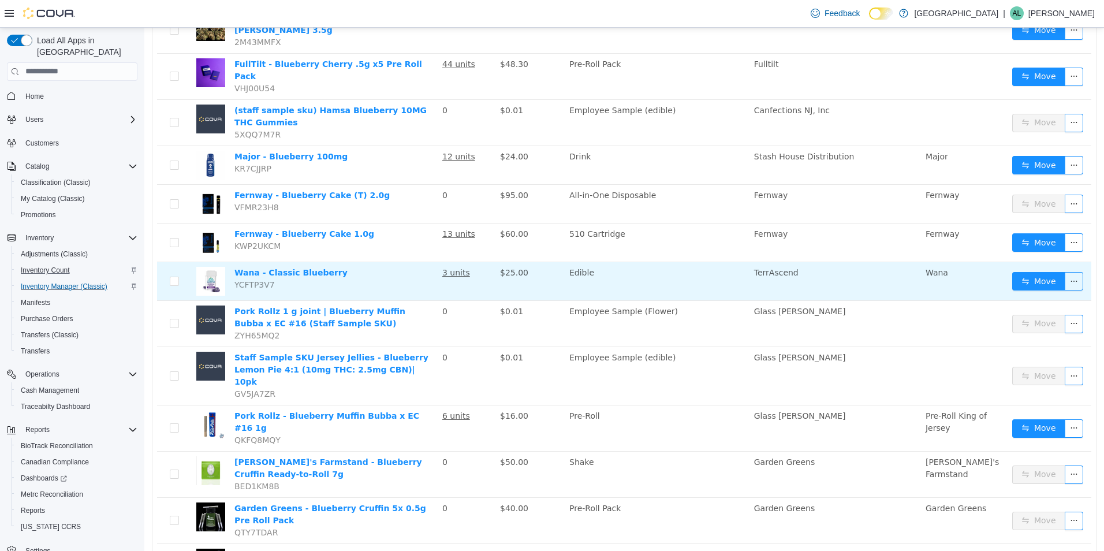
click at [302, 261] on td "Wana - Classic Blueberry YCFTP3V7" at bounding box center [334, 280] width 208 height 39
click at [306, 267] on link "Wana - Classic Blueberry" at bounding box center [290, 271] width 113 height 9
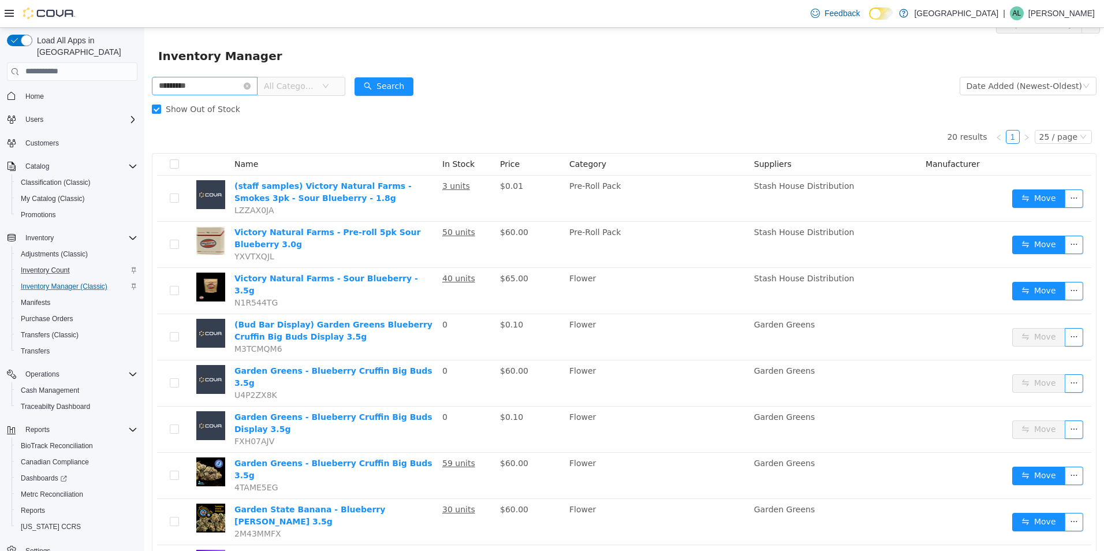
scroll to position [0, 0]
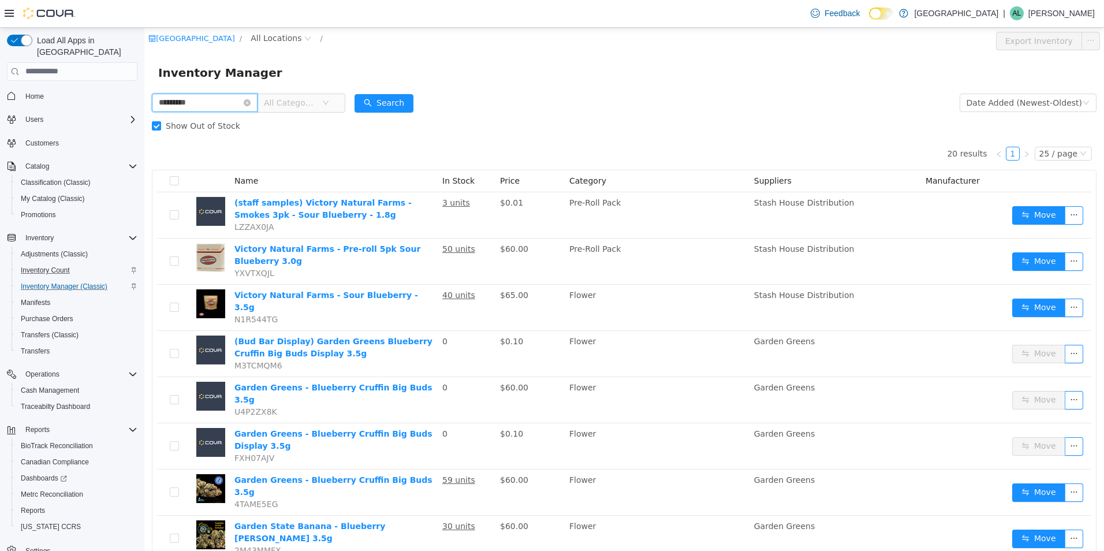
drag, startPoint x: 233, startPoint y: 107, endPoint x: -2, endPoint y: 106, distance: 235.5
click at [144, 106] on html "Garden State Natural Green / All Locations / Export Inventory Inventory Manager…" at bounding box center [623, 288] width 959 height 523
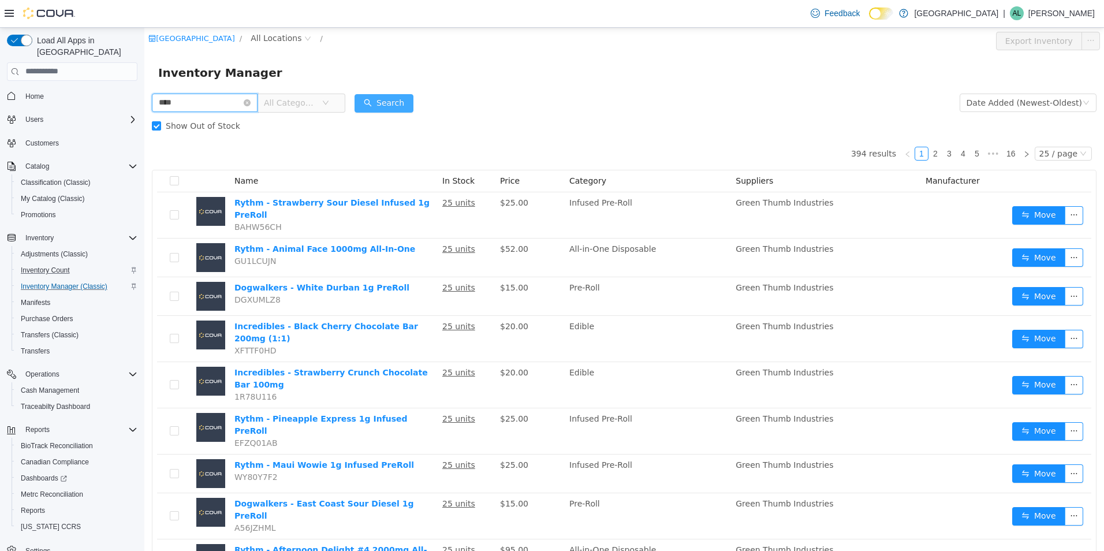
type input "****"
click at [408, 99] on button "Search" at bounding box center [383, 103] width 59 height 18
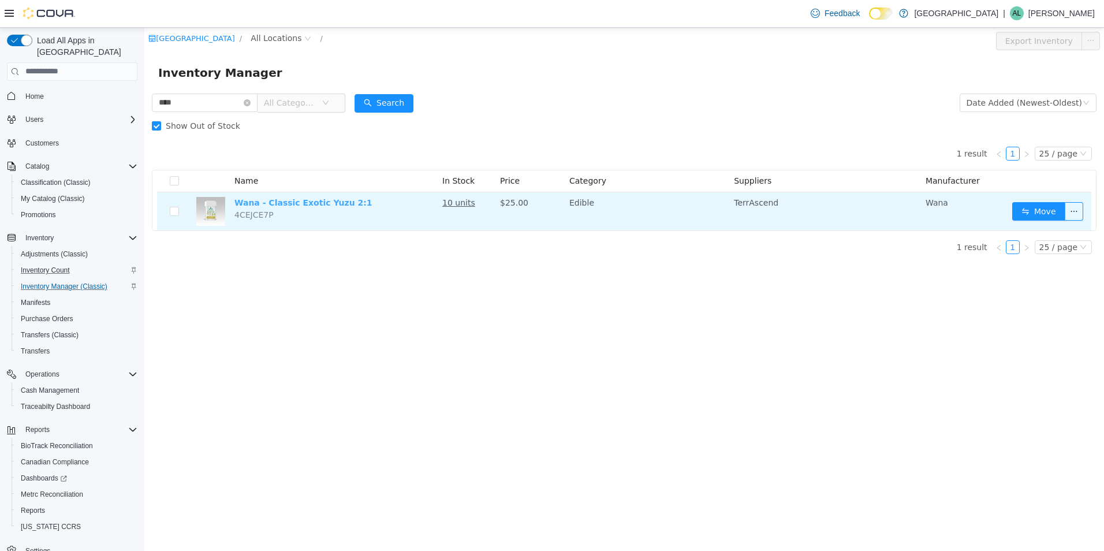
click at [310, 199] on link "Wana - Classic Exotic Yuzu 2:1" at bounding box center [303, 201] width 138 height 9
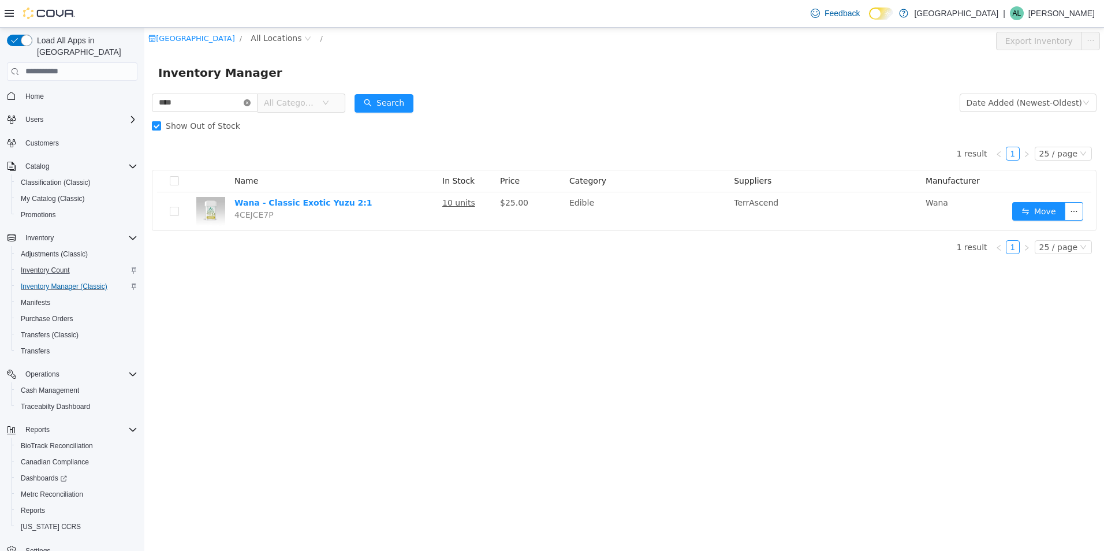
click at [251, 102] on icon "icon: close-circle" at bounding box center [247, 102] width 7 height 7
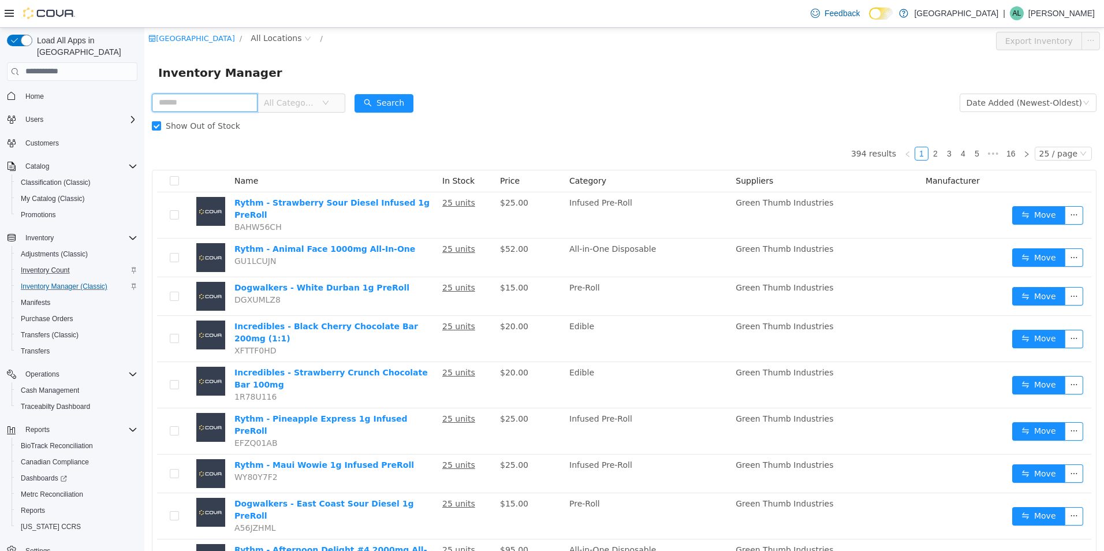
click at [236, 102] on input "text" at bounding box center [205, 102] width 106 height 18
type input "*****"
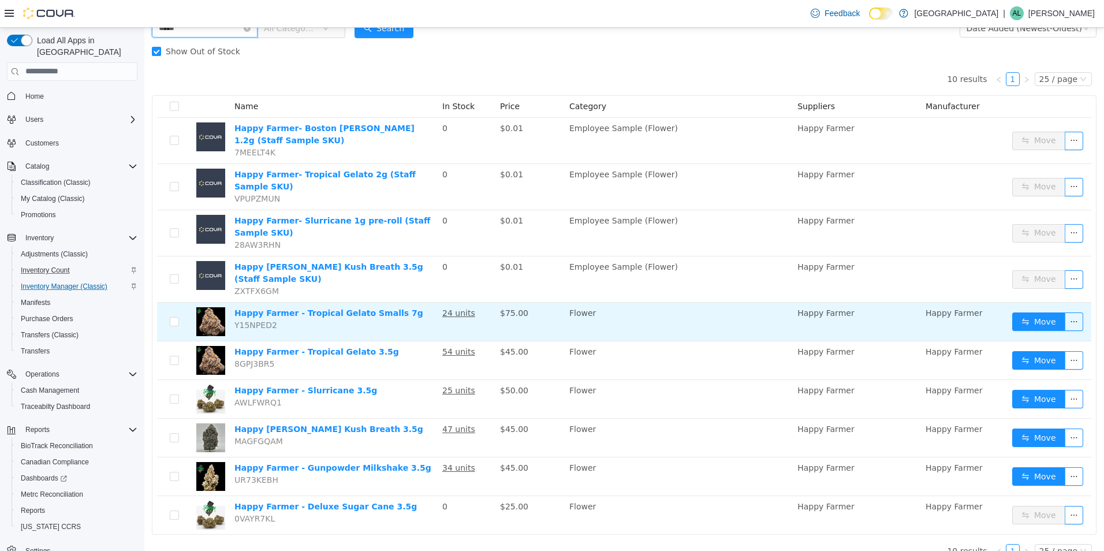
scroll to position [76, 0]
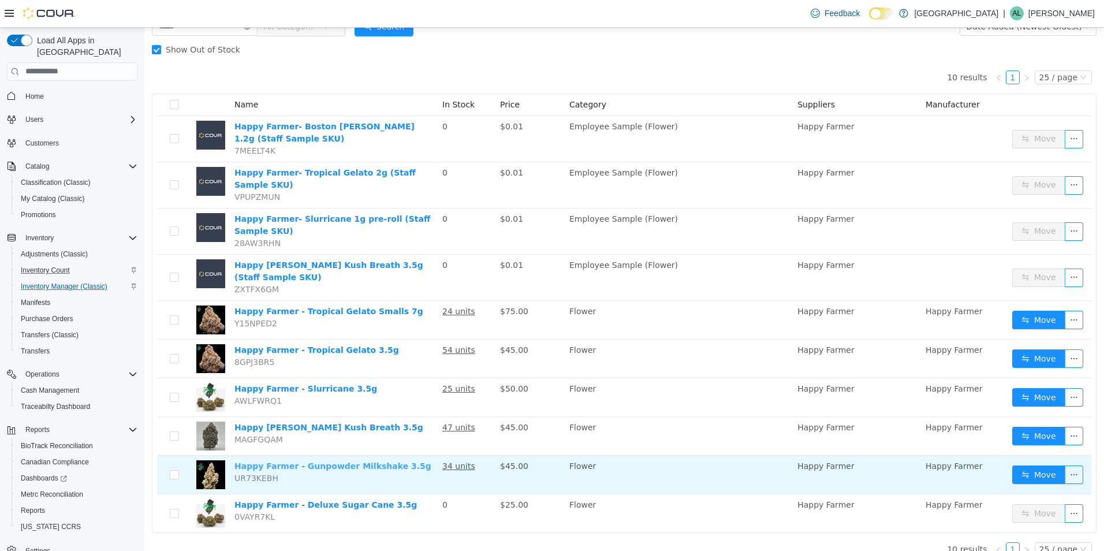
click at [334, 461] on link "Happy Farmer - Gunpowder Milkshake 3.5g" at bounding box center [332, 465] width 197 height 9
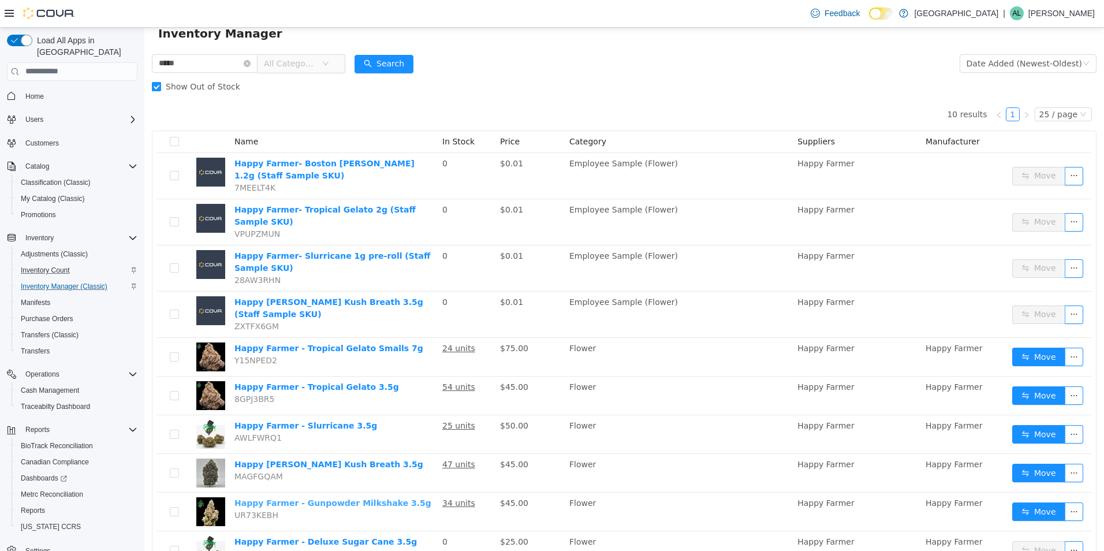
scroll to position [0, 0]
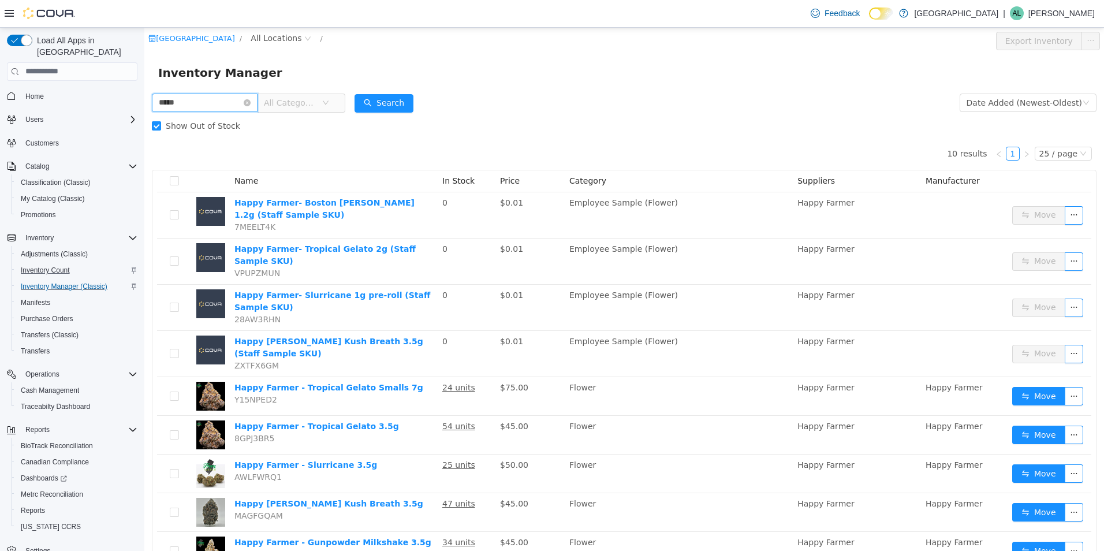
click at [201, 99] on input "*****" at bounding box center [205, 102] width 106 height 18
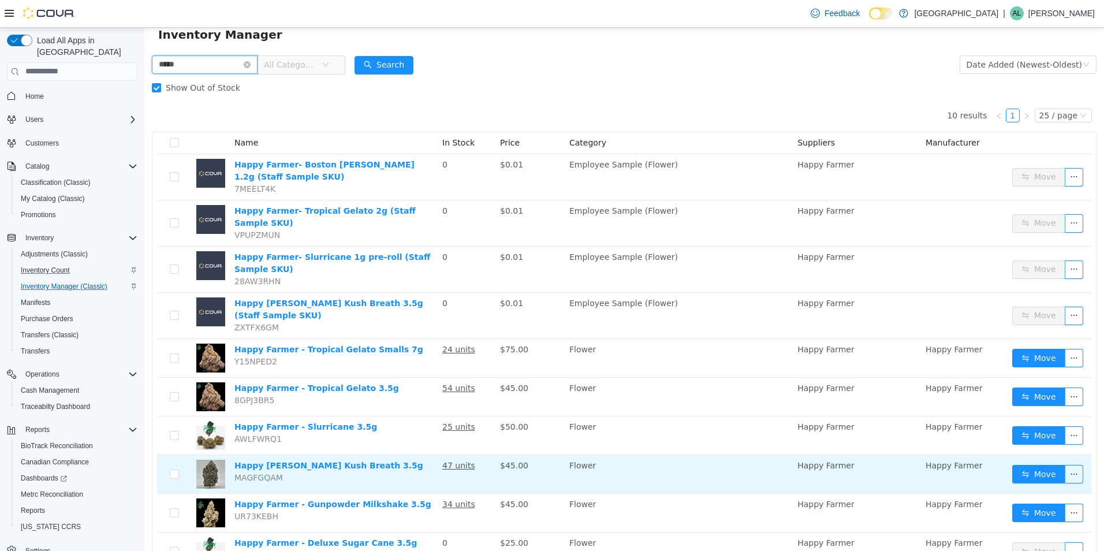
scroll to position [76, 0]
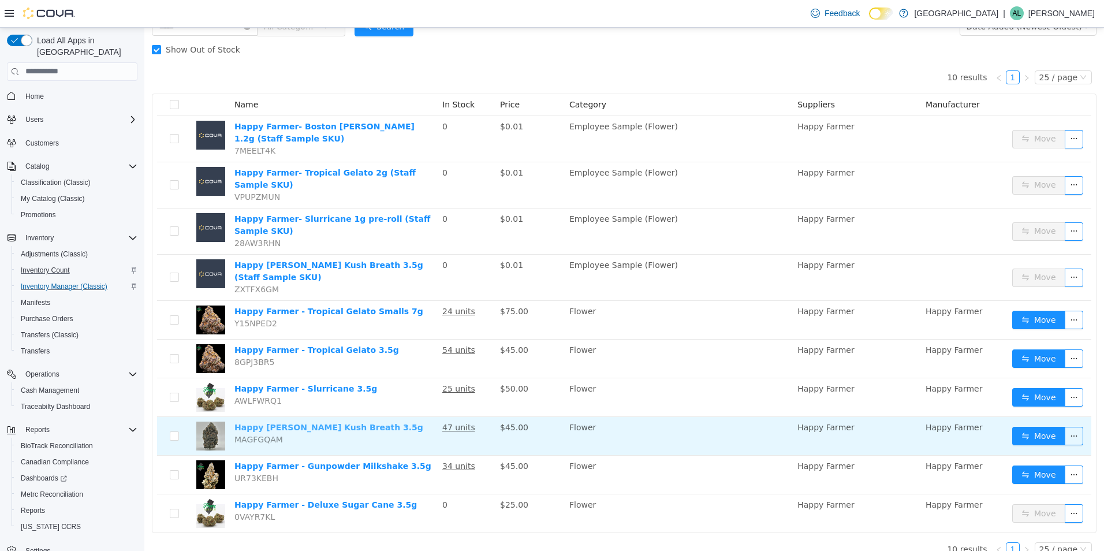
click at [331, 422] on link "Happy Farmer - King Kush Breath 3.5g" at bounding box center [328, 426] width 189 height 9
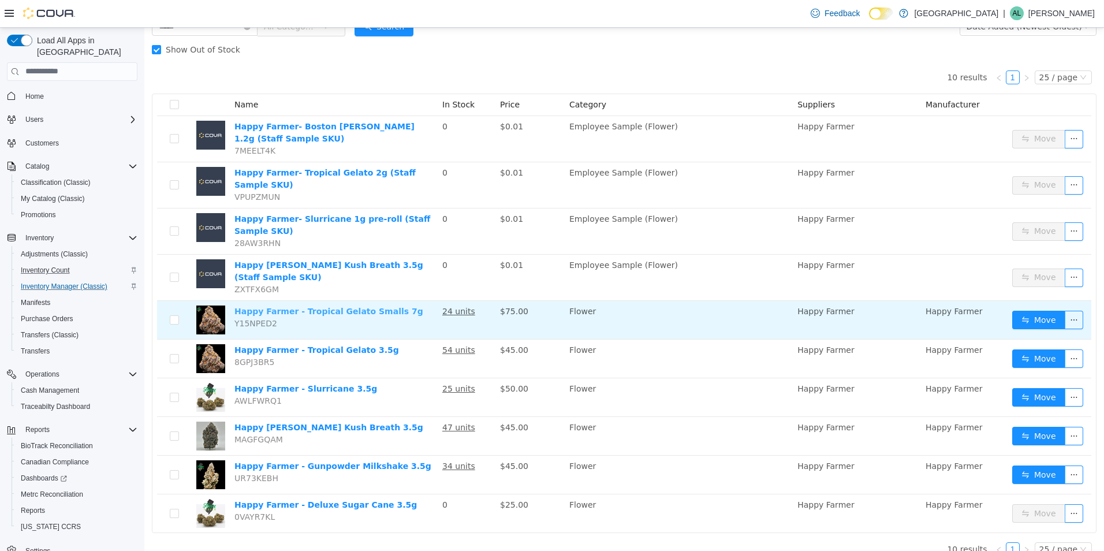
click at [324, 306] on link "Happy Farmer - Tropical Gelato Smalls 7g" at bounding box center [328, 310] width 189 height 9
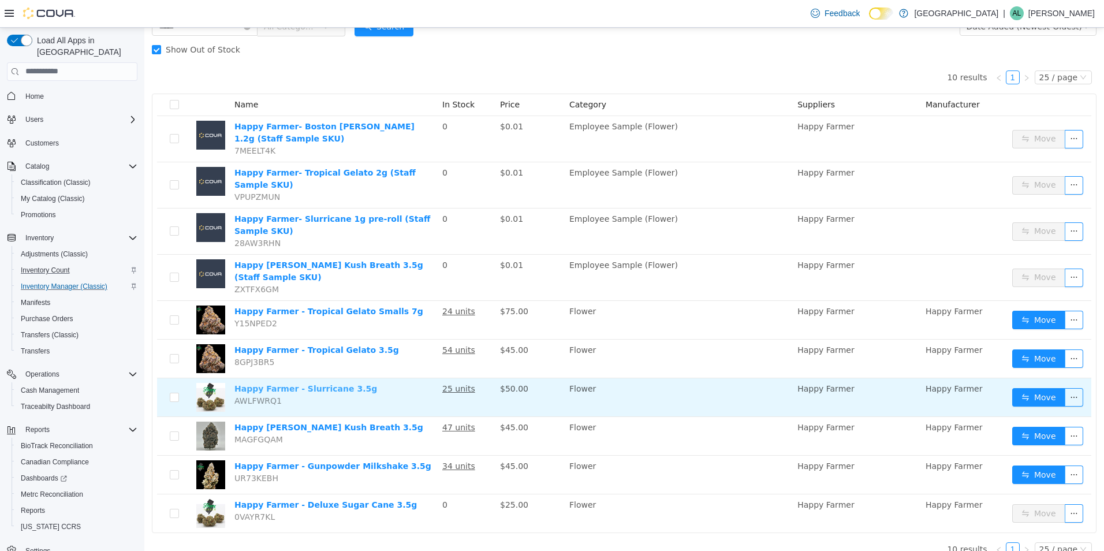
click at [315, 383] on link "Happy Farmer - Slurricane 3.5g" at bounding box center [305, 387] width 143 height 9
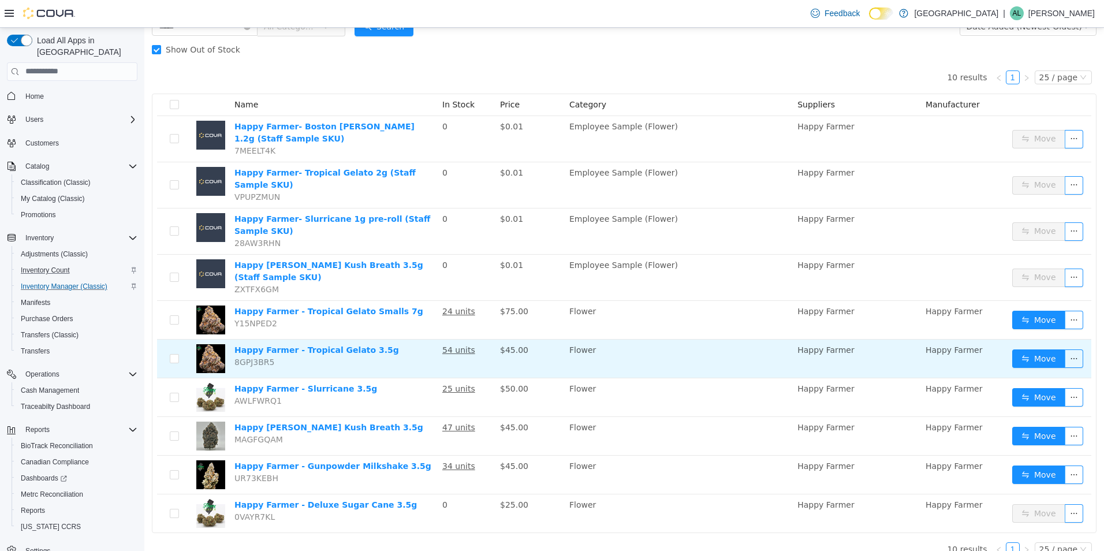
click at [321, 343] on td "Happy Farmer - Tropical Gelato 3.5g 8GPJ3BR5" at bounding box center [334, 358] width 208 height 39
click at [312, 345] on link "Happy Farmer - Tropical Gelato 3.5g" at bounding box center [316, 349] width 165 height 9
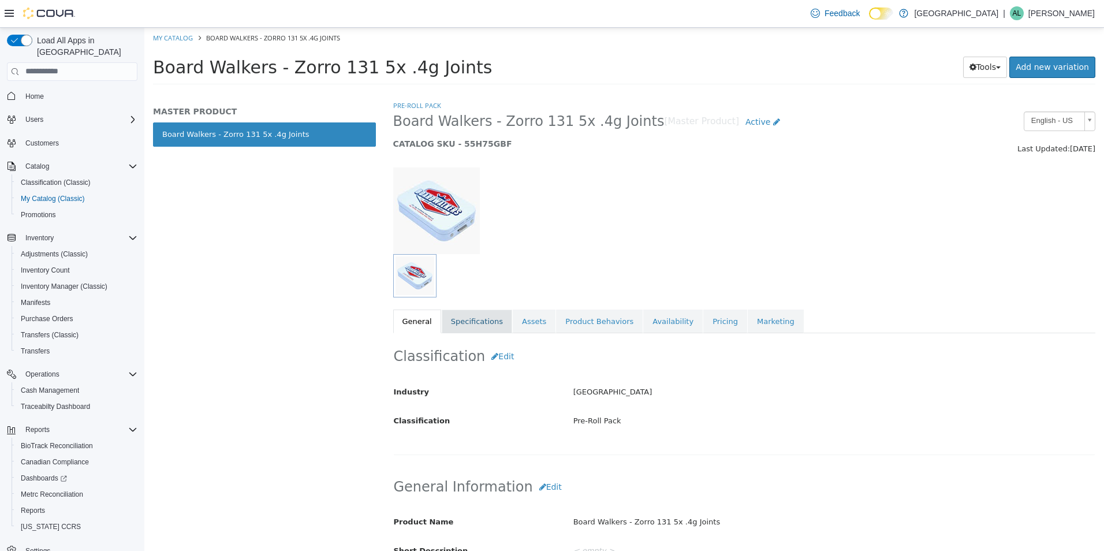
click at [493, 320] on link "Specifications" at bounding box center [477, 321] width 70 height 24
click at [532, 324] on link "Assets" at bounding box center [534, 321] width 43 height 24
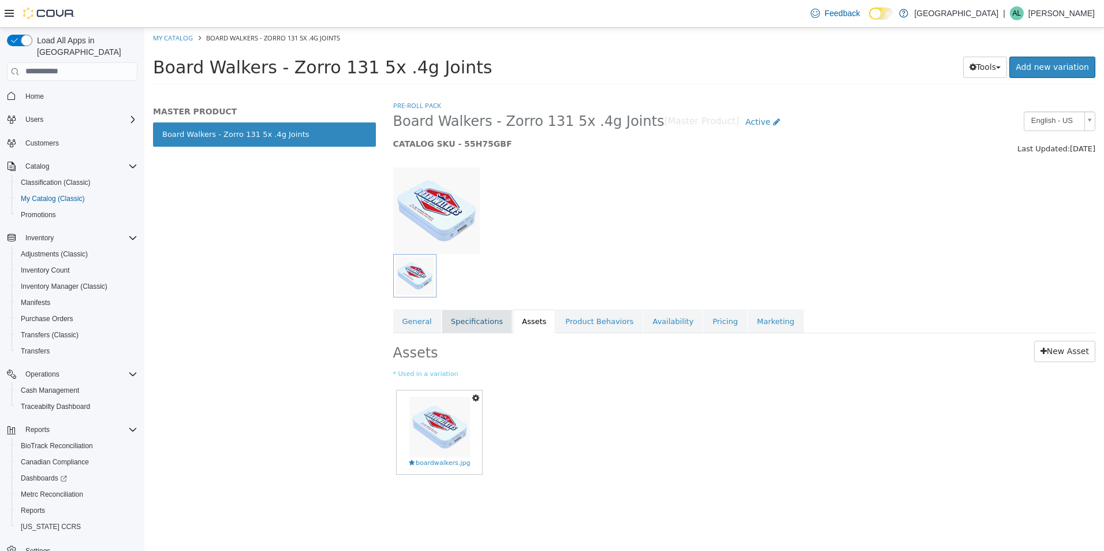
click at [459, 316] on link "Specifications" at bounding box center [477, 321] width 70 height 24
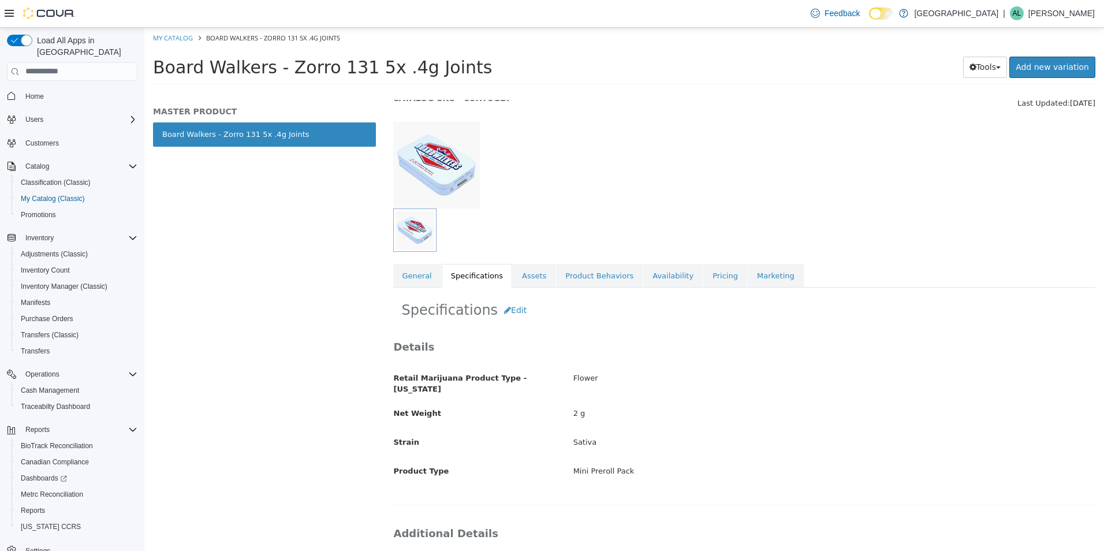
scroll to position [10, 0]
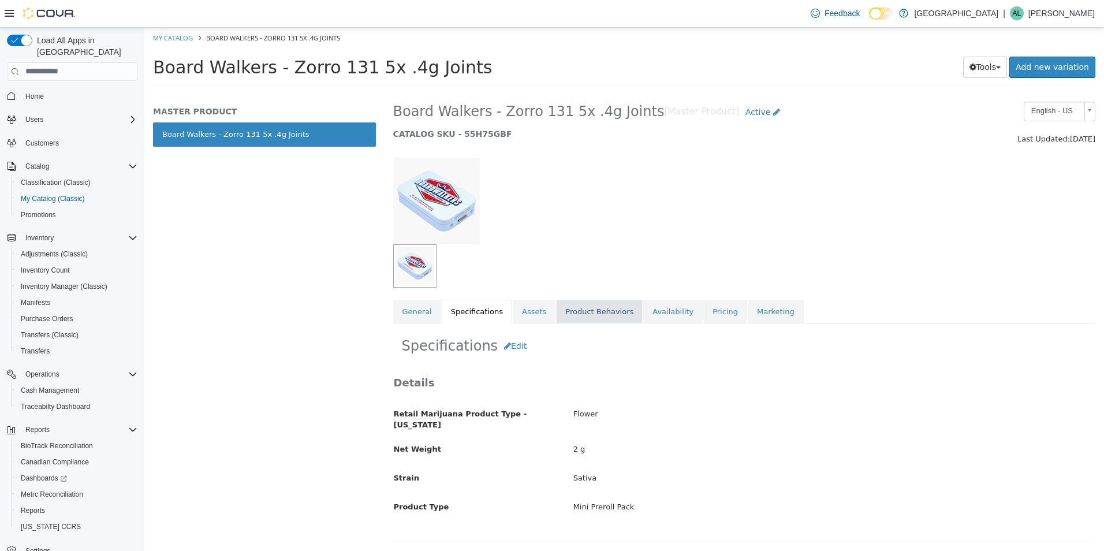
click at [608, 310] on link "Product Behaviors" at bounding box center [599, 311] width 87 height 24
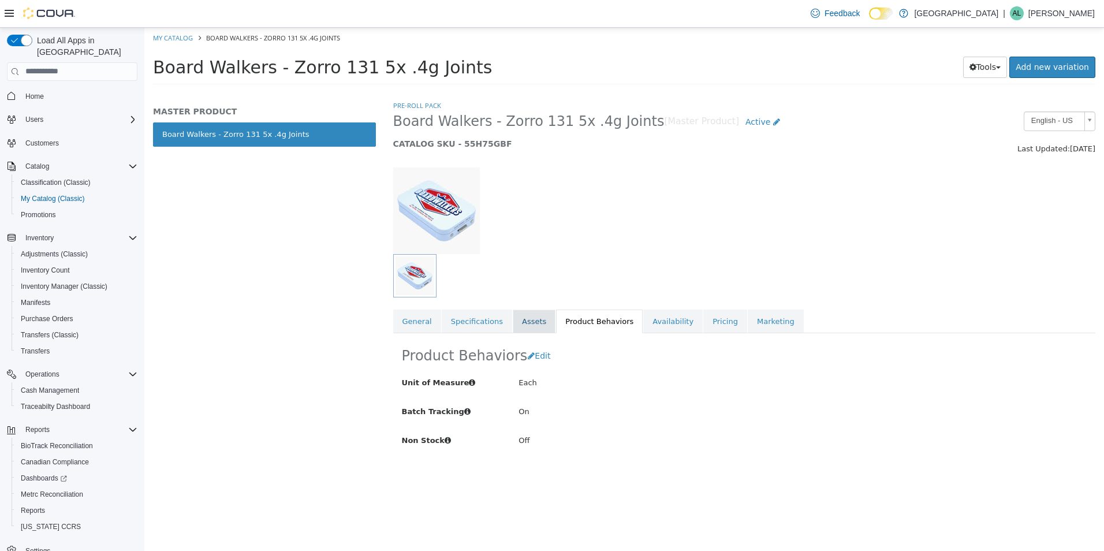
click at [524, 331] on link "Assets" at bounding box center [534, 321] width 43 height 24
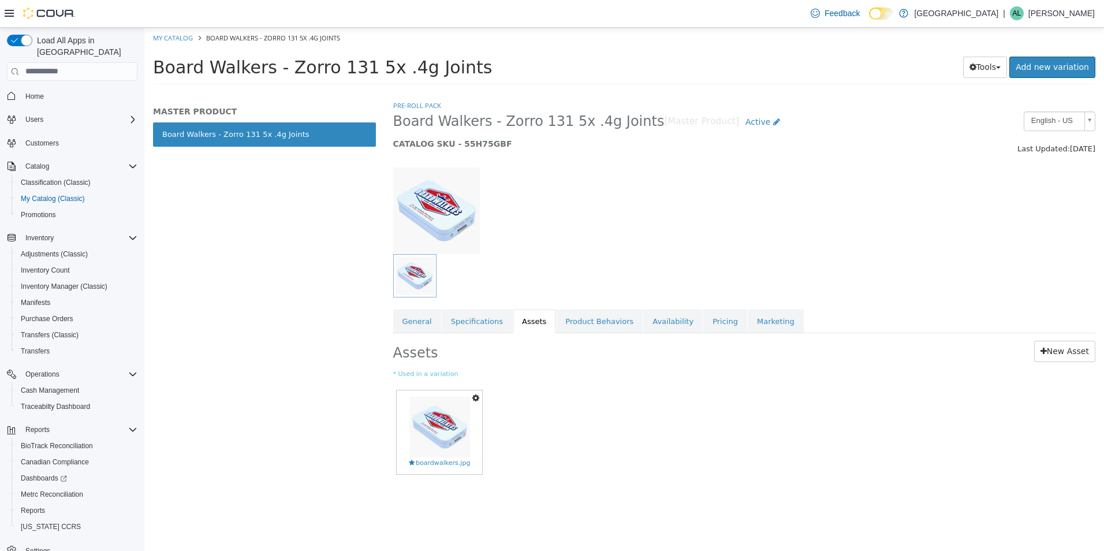
click at [637, 333] on div "Assets New Asset * Used in a variation Set As Hero Shot Preview Download Delete…" at bounding box center [744, 415] width 720 height 166
click at [643, 319] on link "Availability" at bounding box center [672, 321] width 59 height 24
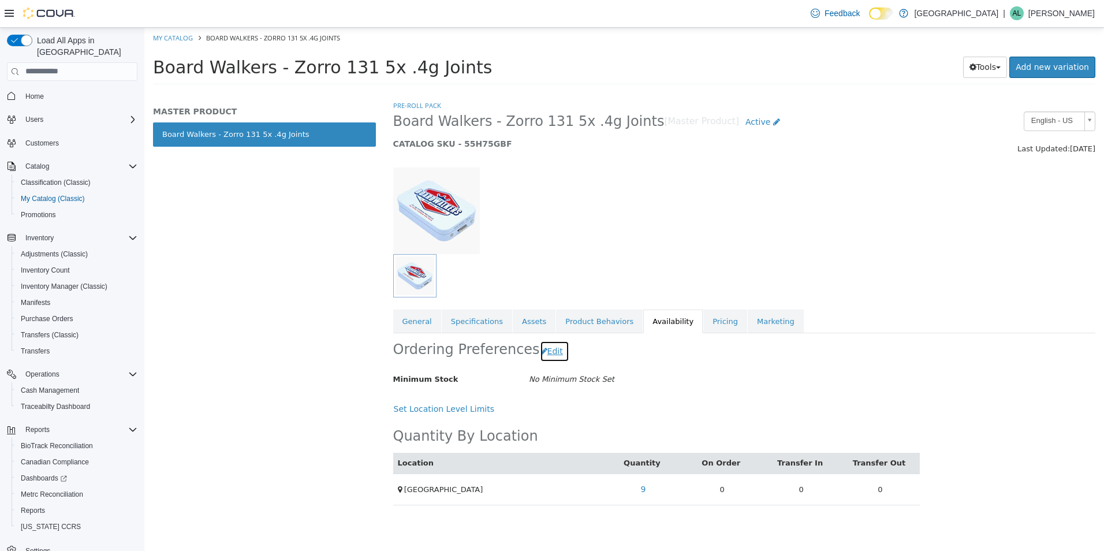
click at [540, 354] on icon "button" at bounding box center [543, 350] width 7 height 8
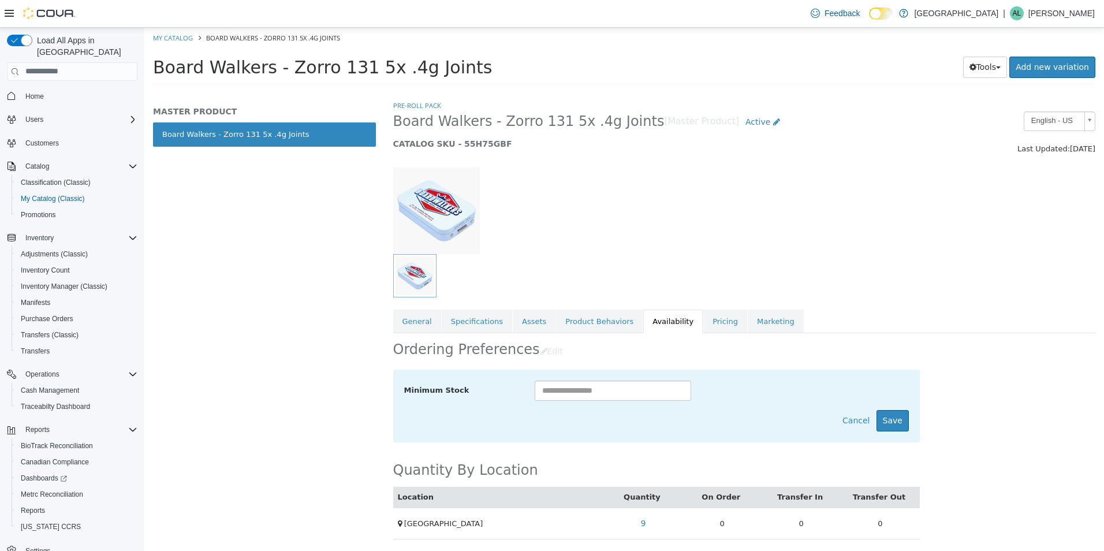
scroll to position [1, 0]
click at [662, 361] on div "Ordering Preferences Edit" at bounding box center [656, 350] width 526 height 36
click at [855, 420] on button "Cancel" at bounding box center [856, 419] width 40 height 21
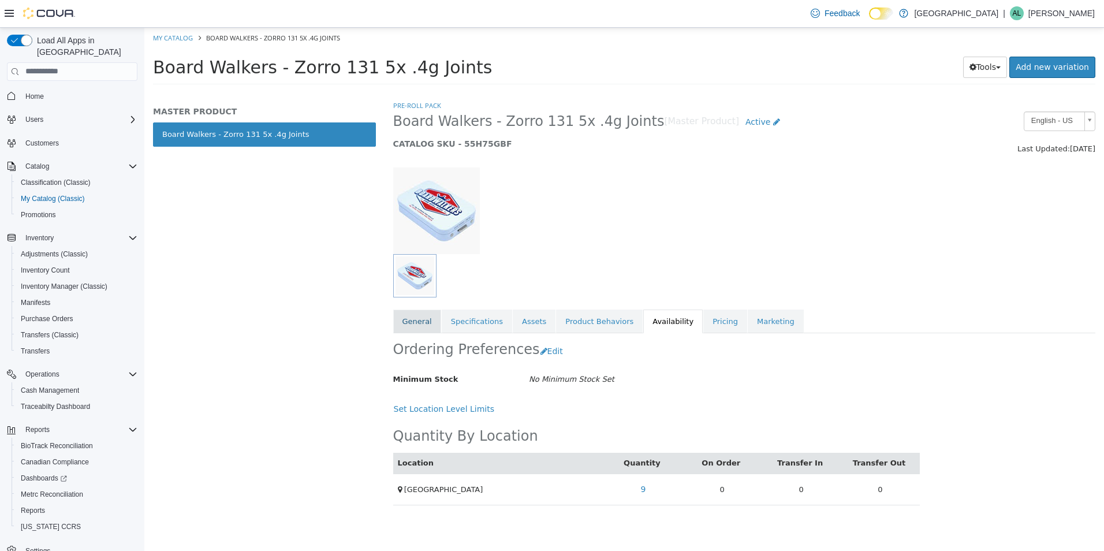
click at [409, 317] on link "General" at bounding box center [417, 321] width 48 height 24
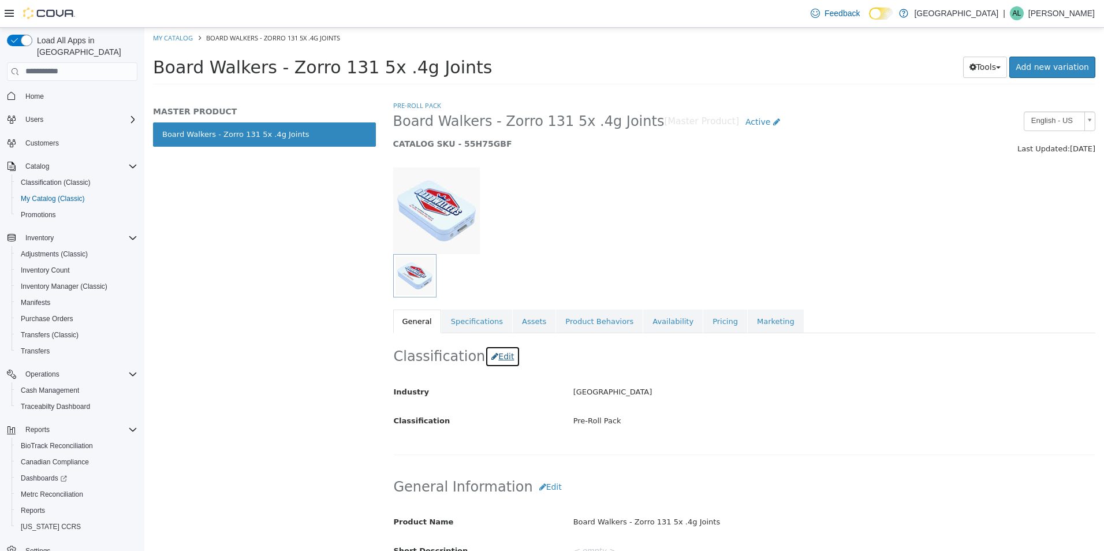
click at [491, 360] on icon "button" at bounding box center [494, 356] width 7 height 8
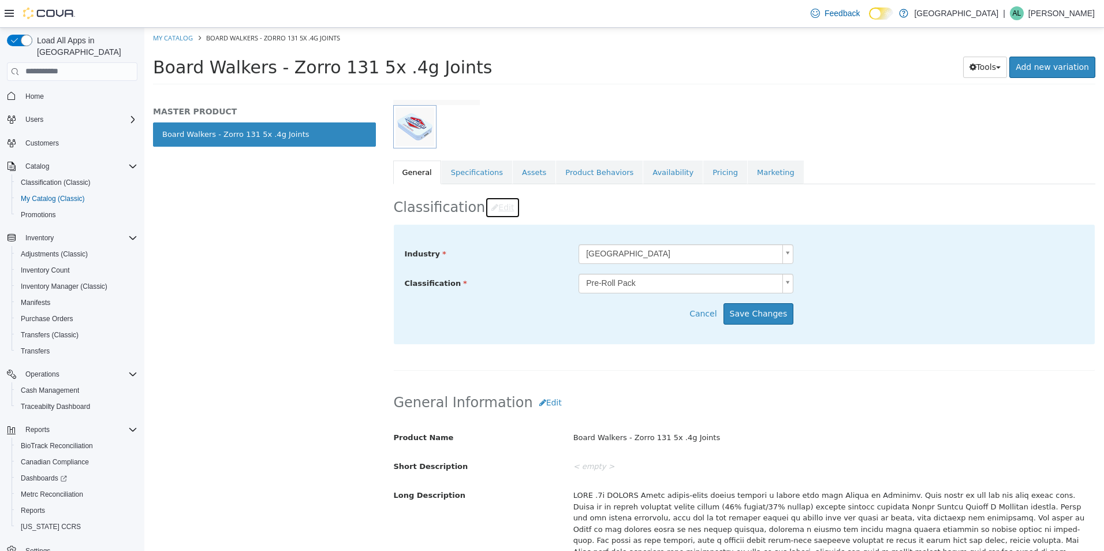
scroll to position [3, 0]
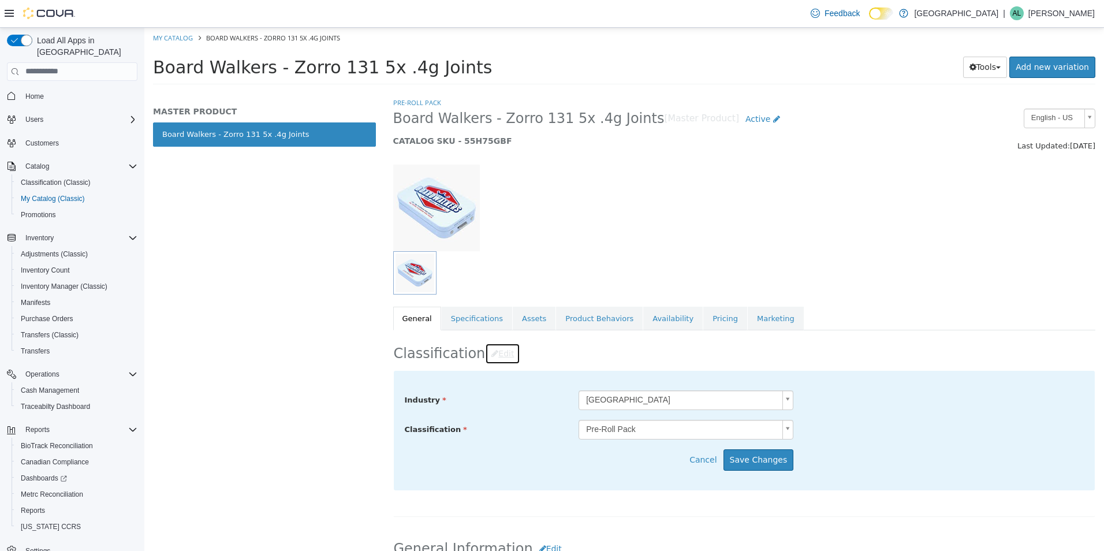
drag, startPoint x: 499, startPoint y: 353, endPoint x: 539, endPoint y: 362, distance: 41.4
click at [499, 353] on button "Edit" at bounding box center [502, 352] width 35 height 21
click at [549, 362] on h2 "Classification Edit" at bounding box center [744, 352] width 701 height 21
click at [715, 458] on button "Cancel" at bounding box center [706, 459] width 34 height 21
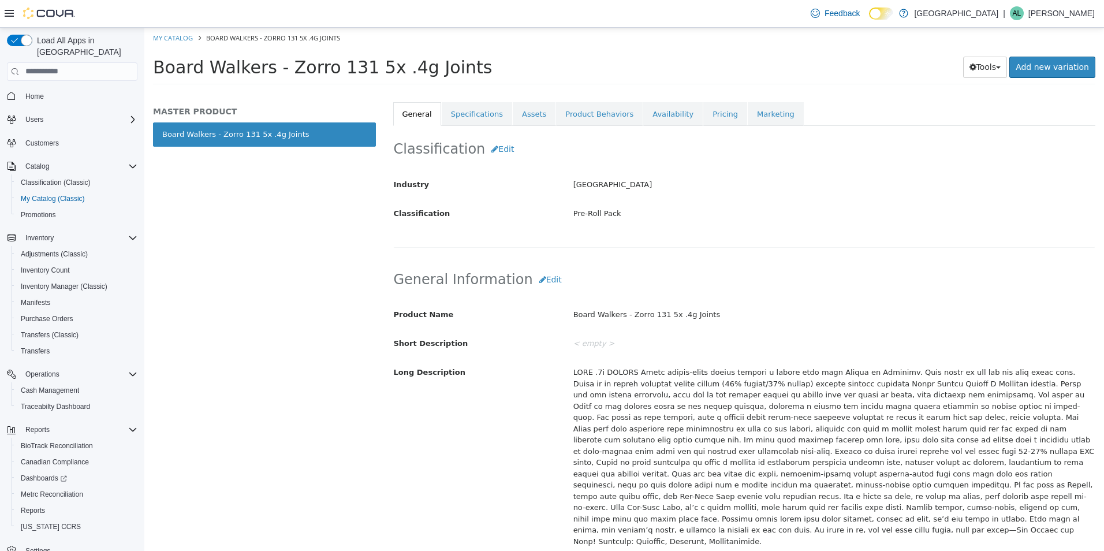
scroll to position [234, 0]
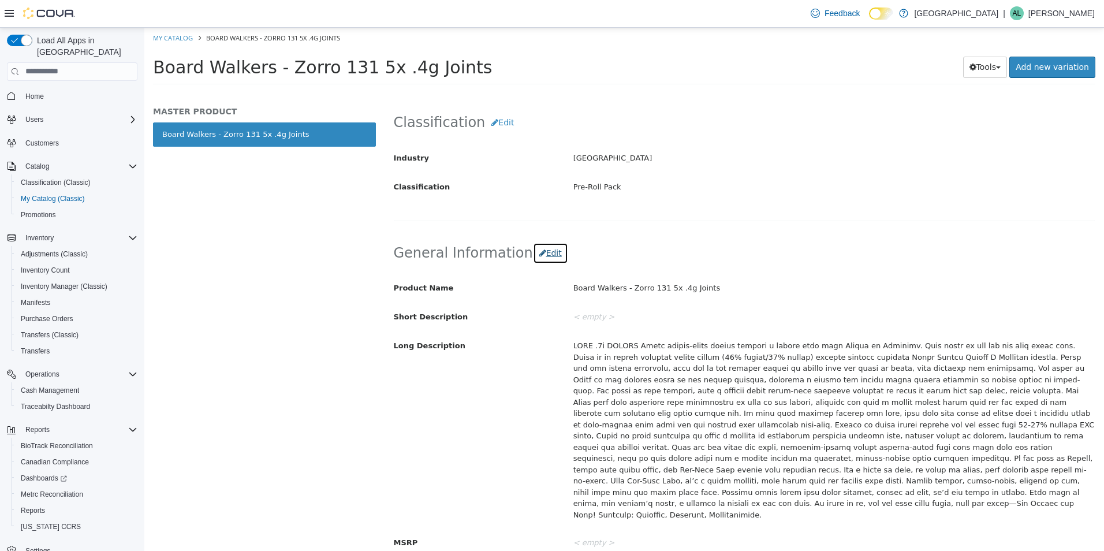
click at [539, 254] on icon "button" at bounding box center [542, 252] width 7 height 8
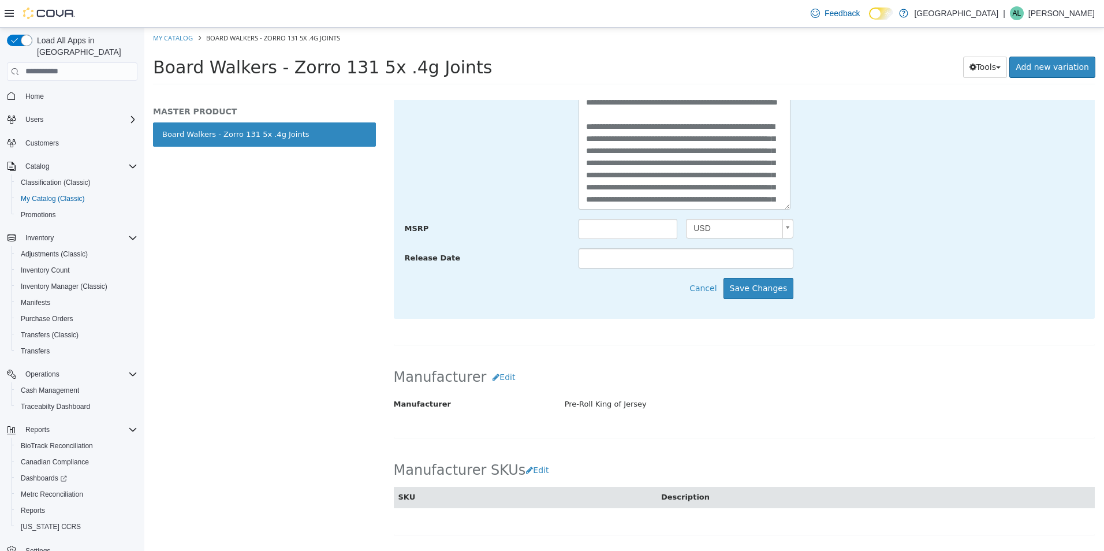
scroll to position [522, 0]
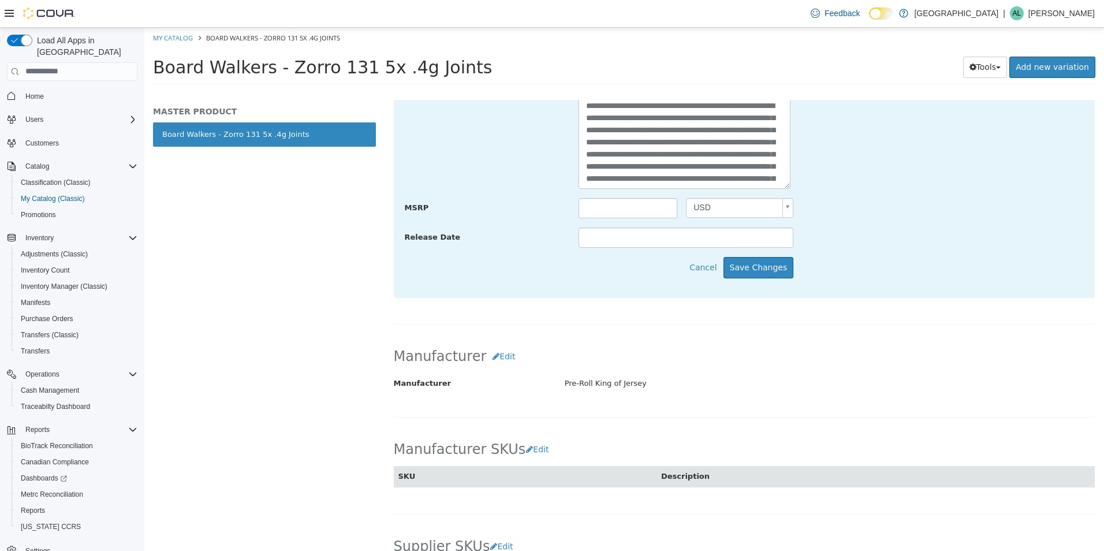
click at [702, 371] on div "Manufacturer Edit Manufacturer Pre-Roll King of Jersey Cancel Save" at bounding box center [744, 374] width 702 height 84
click at [702, 263] on button "Cancel" at bounding box center [706, 266] width 34 height 21
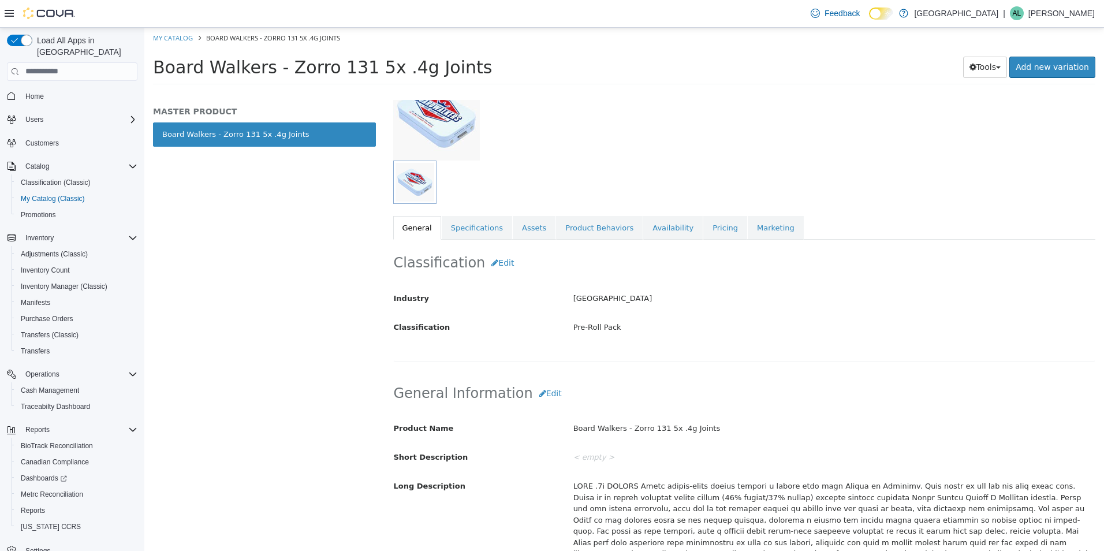
scroll to position [0, 0]
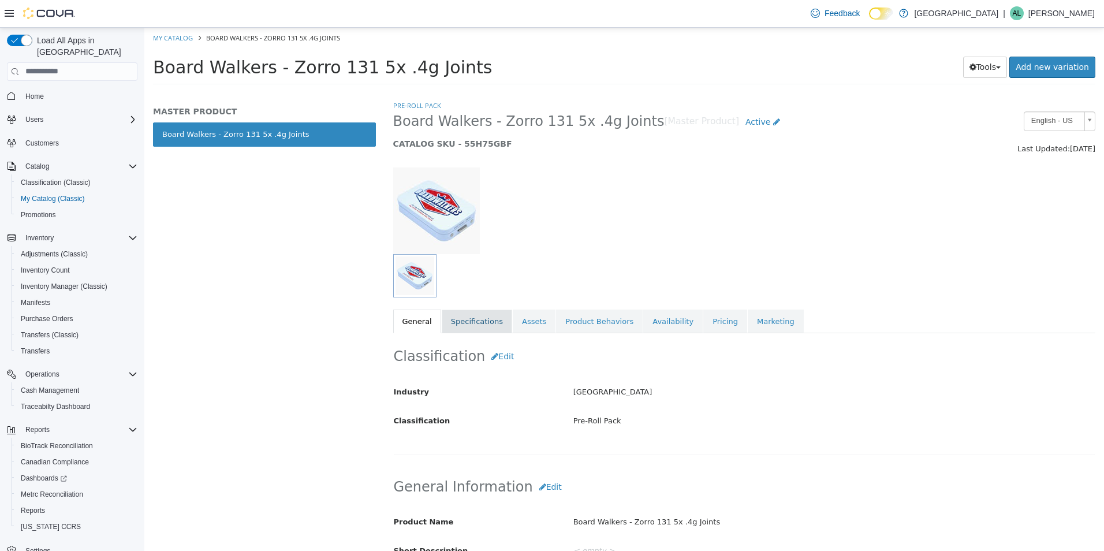
click at [473, 329] on link "Specifications" at bounding box center [477, 321] width 70 height 24
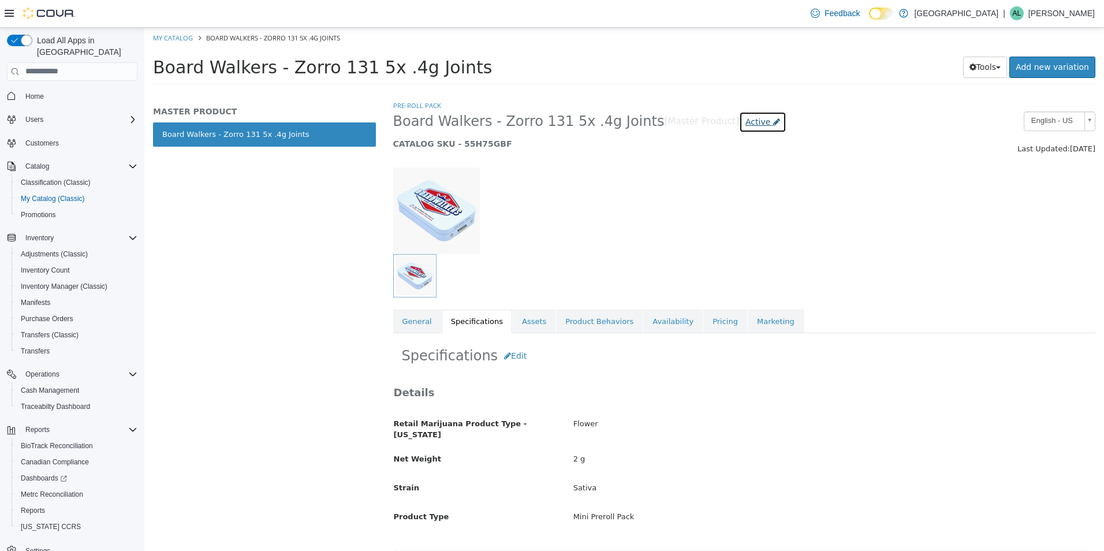
click at [739, 128] on link "Active" at bounding box center [762, 121] width 47 height 21
click at [574, 201] on div at bounding box center [504, 210] width 240 height 87
click at [656, 327] on link "Availability" at bounding box center [672, 321] width 59 height 24
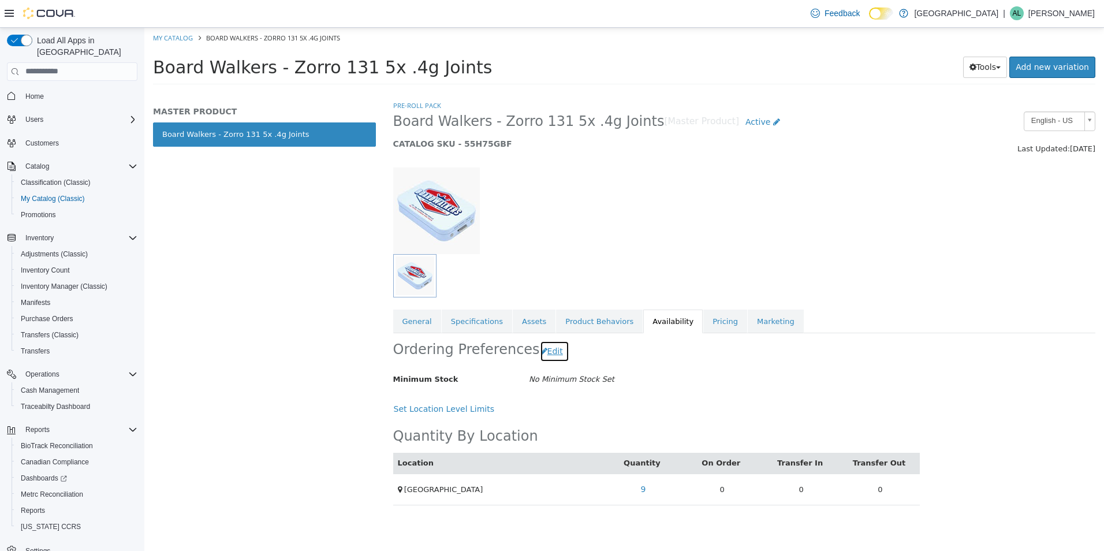
click at [553, 352] on button "Edit" at bounding box center [554, 350] width 29 height 21
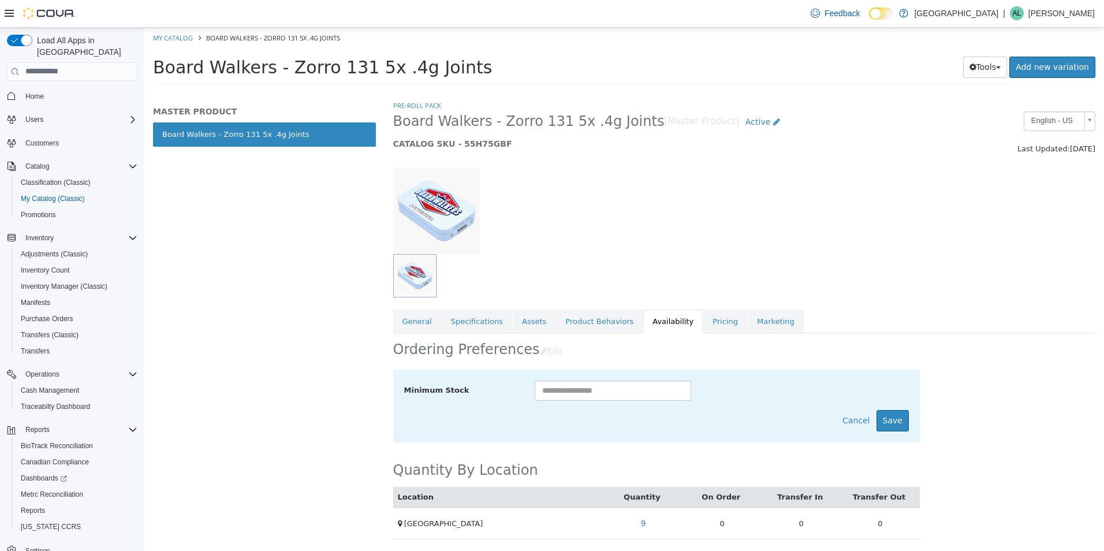
drag, startPoint x: 695, startPoint y: 354, endPoint x: 933, endPoint y: 423, distance: 247.5
click at [719, 356] on div "Ordering Preferences Edit" at bounding box center [656, 350] width 526 height 36
click at [839, 425] on button "Cancel" at bounding box center [856, 419] width 40 height 21
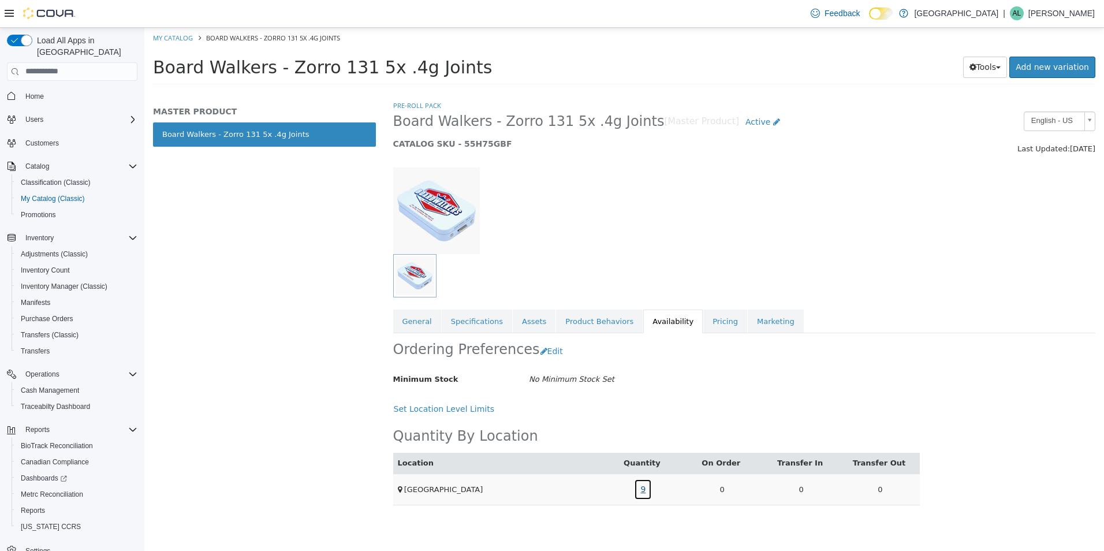
click at [643, 491] on link "9" at bounding box center [643, 488] width 18 height 21
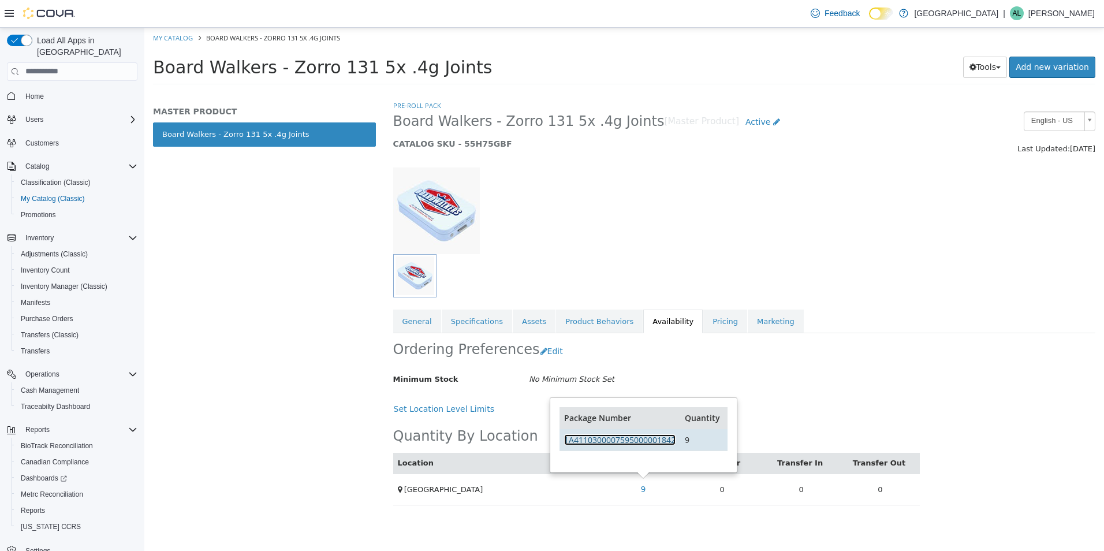
click at [653, 440] on link "1A4110300007595000001842" at bounding box center [619, 438] width 111 height 11
click at [159, 39] on link "My Catalog" at bounding box center [173, 37] width 40 height 9
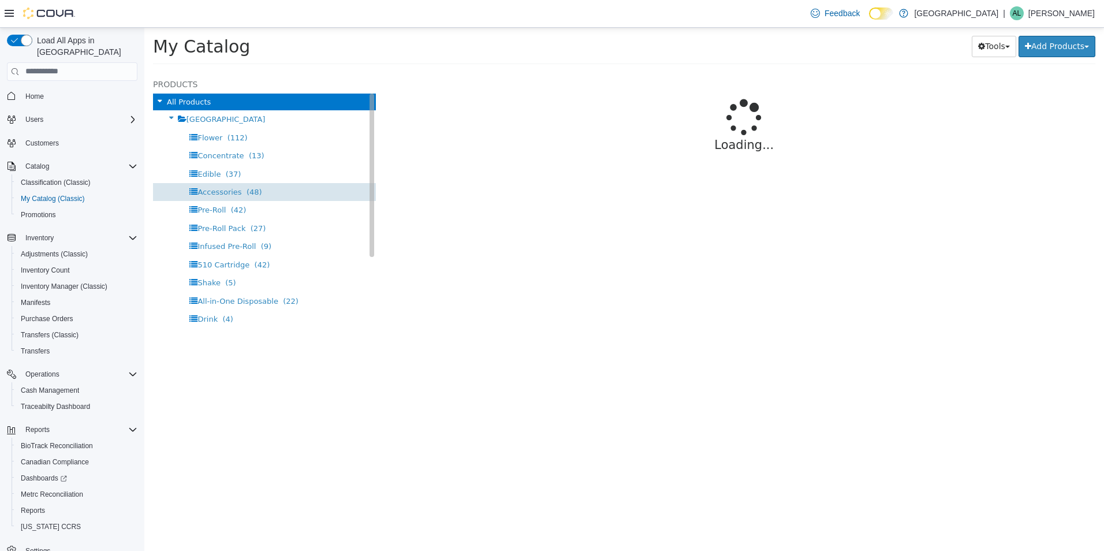
select select "**********"
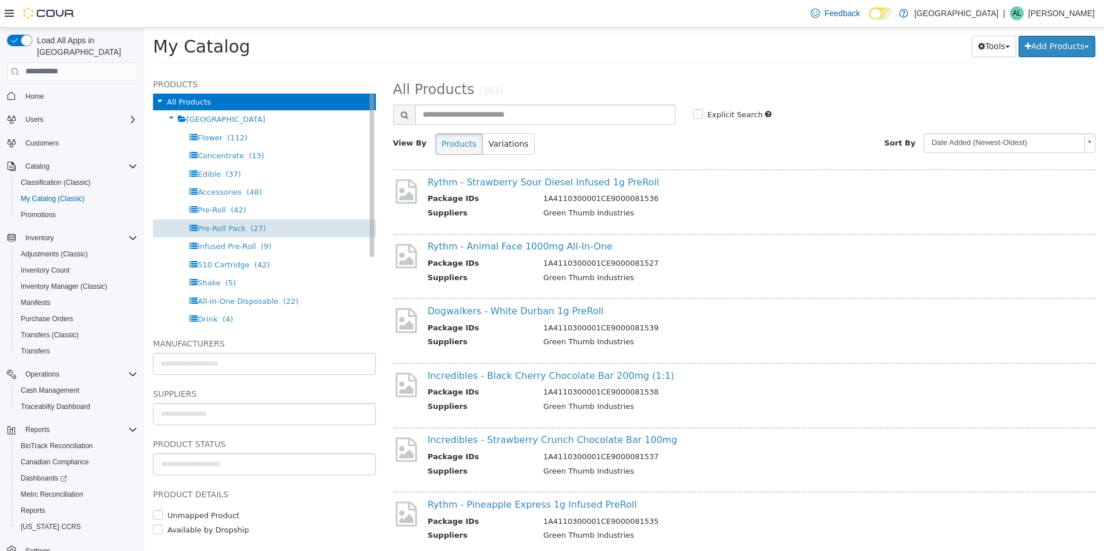
click at [251, 229] on span "(27)" at bounding box center [259, 227] width 16 height 9
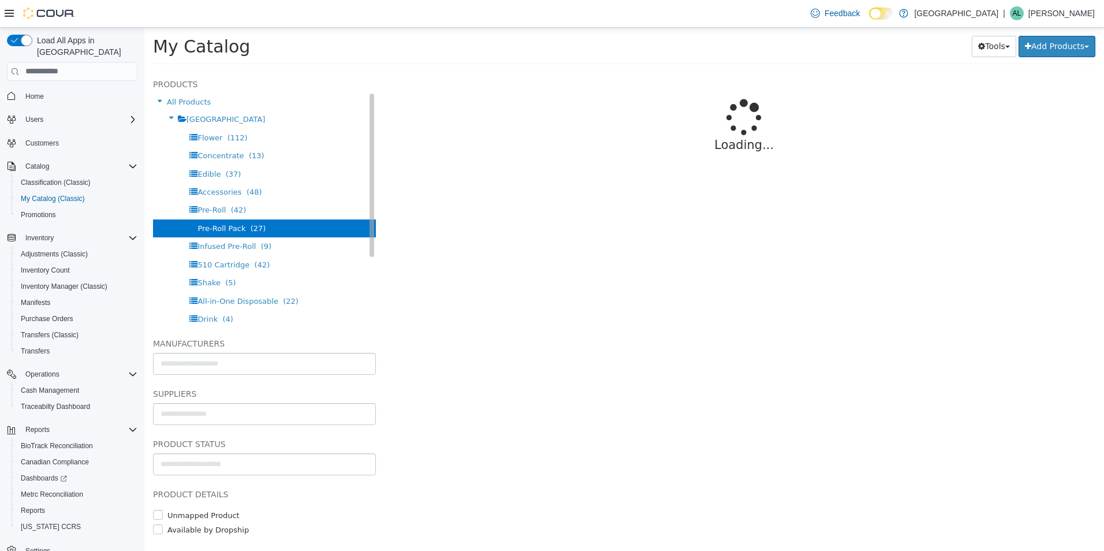
select select "**********"
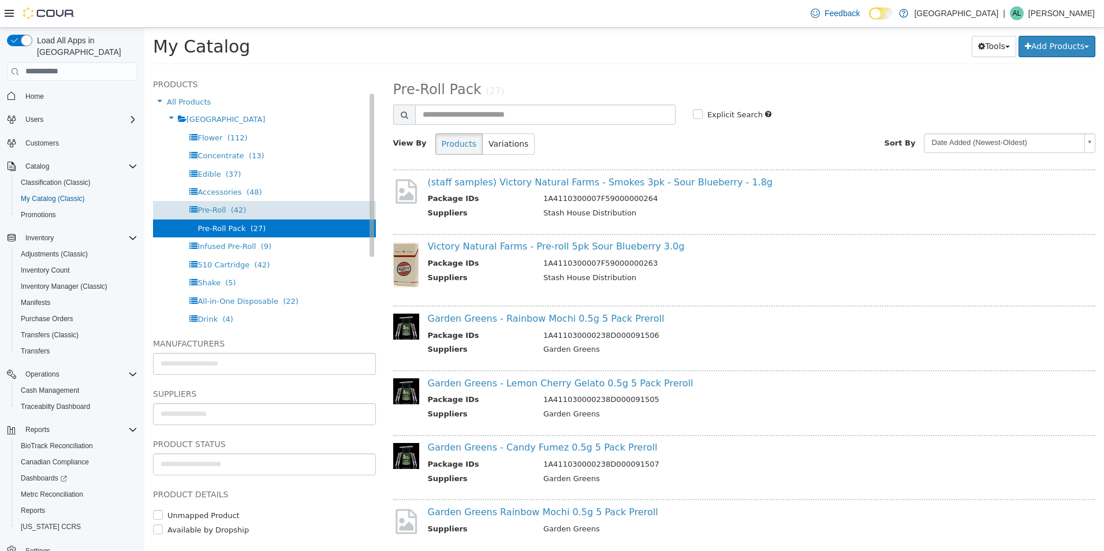
click at [221, 208] on span "Pre-Roll" at bounding box center [211, 209] width 28 height 9
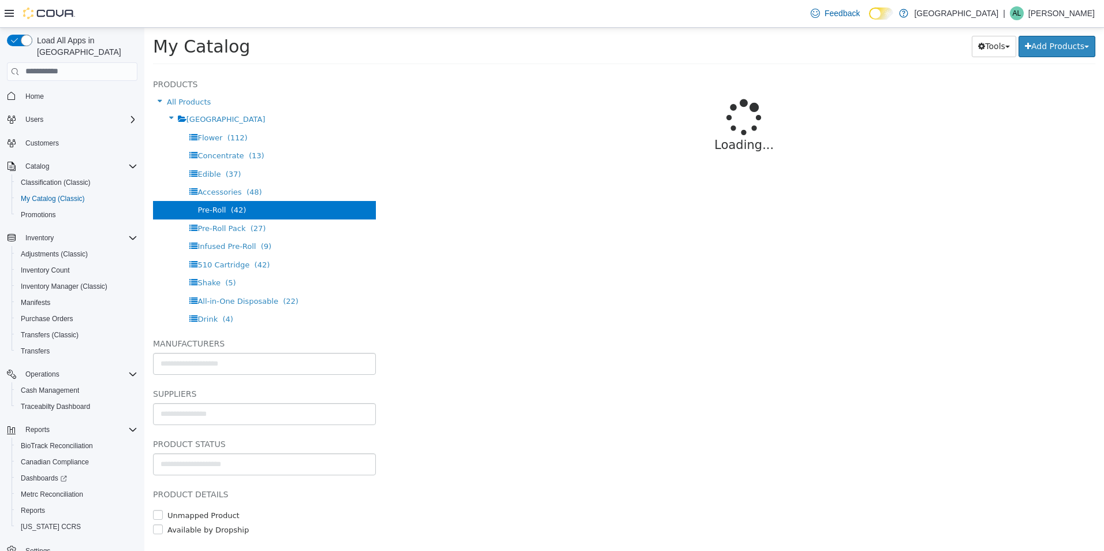
select select "**********"
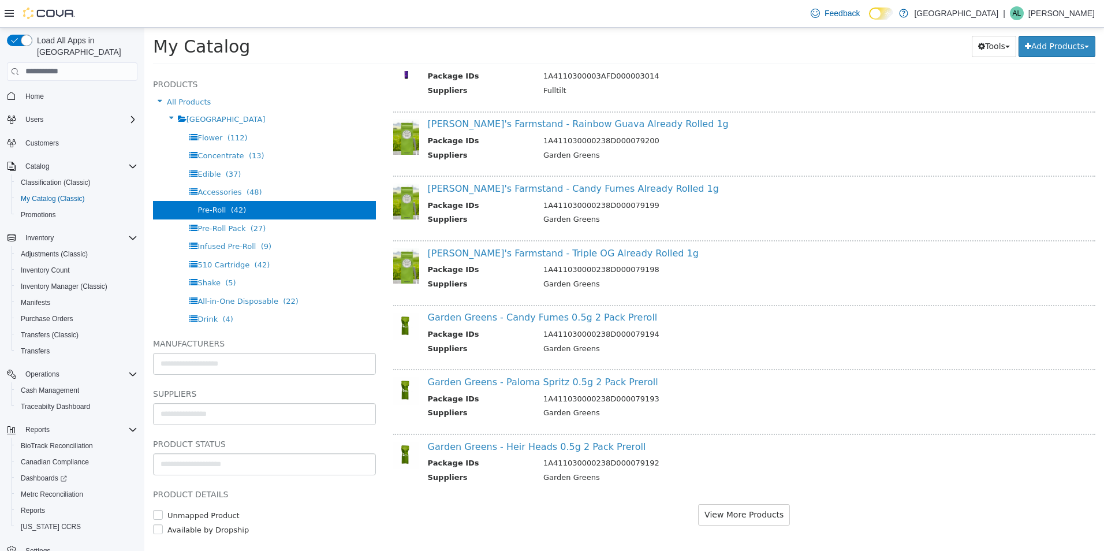
scroll to position [936, 0]
drag, startPoint x: 711, startPoint y: 513, endPoint x: 703, endPoint y: 506, distance: 10.6
click at [710, 513] on button "View More Products" at bounding box center [744, 512] width 92 height 21
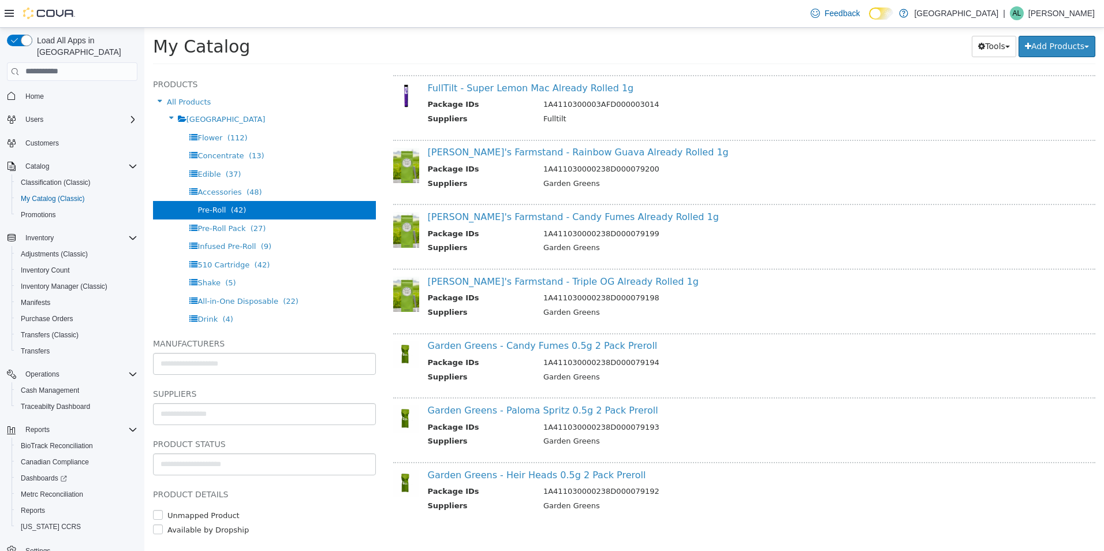
select select "**********"
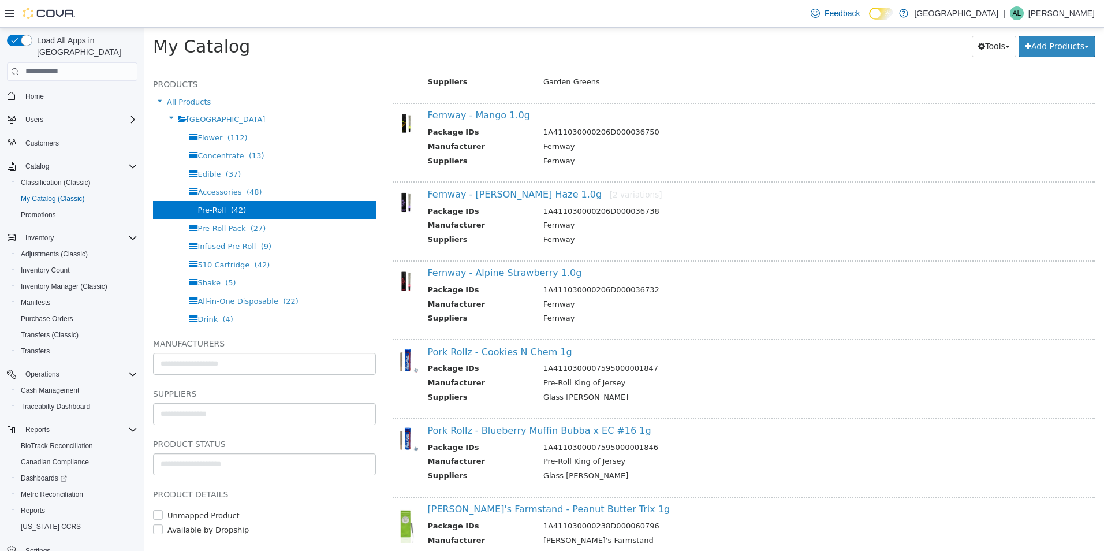
scroll to position [2411, 0]
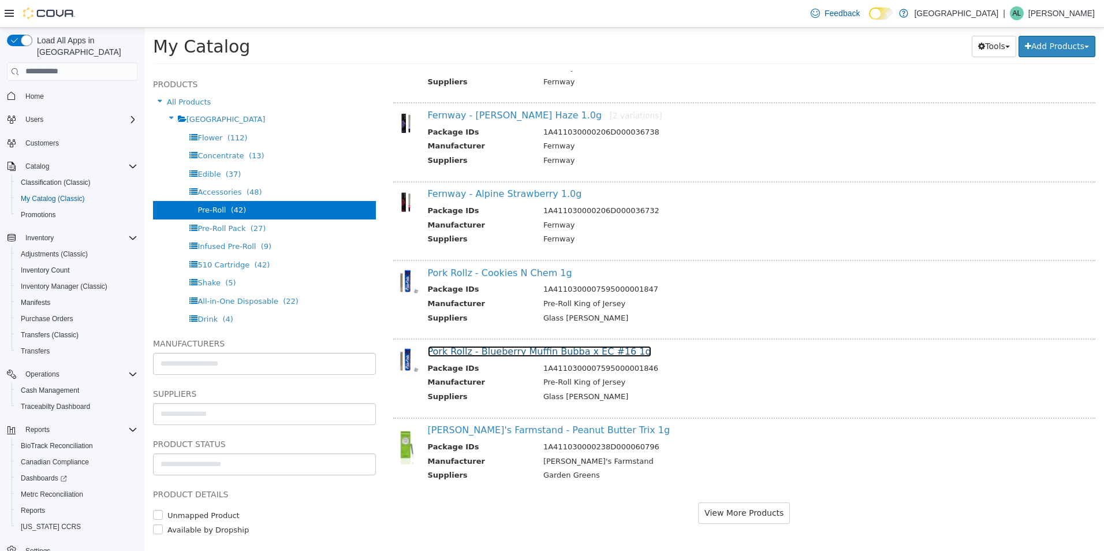
click at [527, 352] on link "Pork Rollz - Blueberry Muffin Bubba x EC #16 1g" at bounding box center [539, 350] width 223 height 11
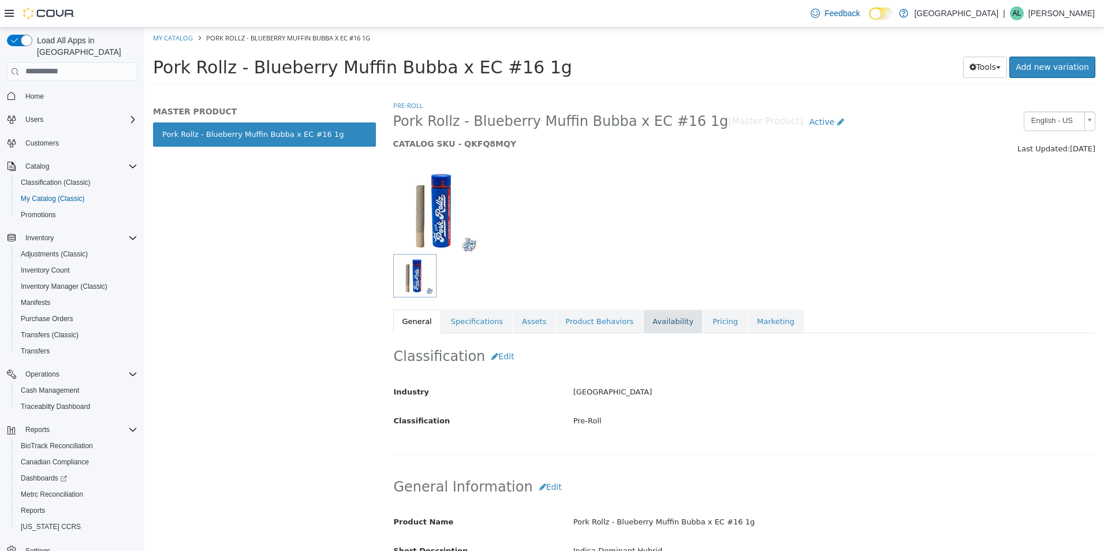
click at [643, 322] on link "Availability" at bounding box center [672, 321] width 59 height 24
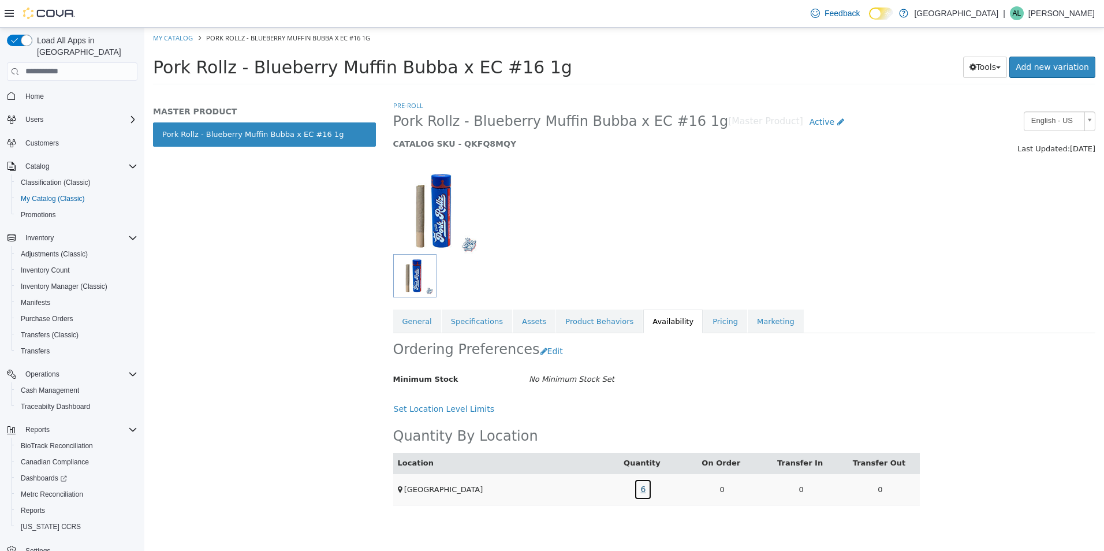
click at [644, 494] on link "6" at bounding box center [643, 488] width 18 height 21
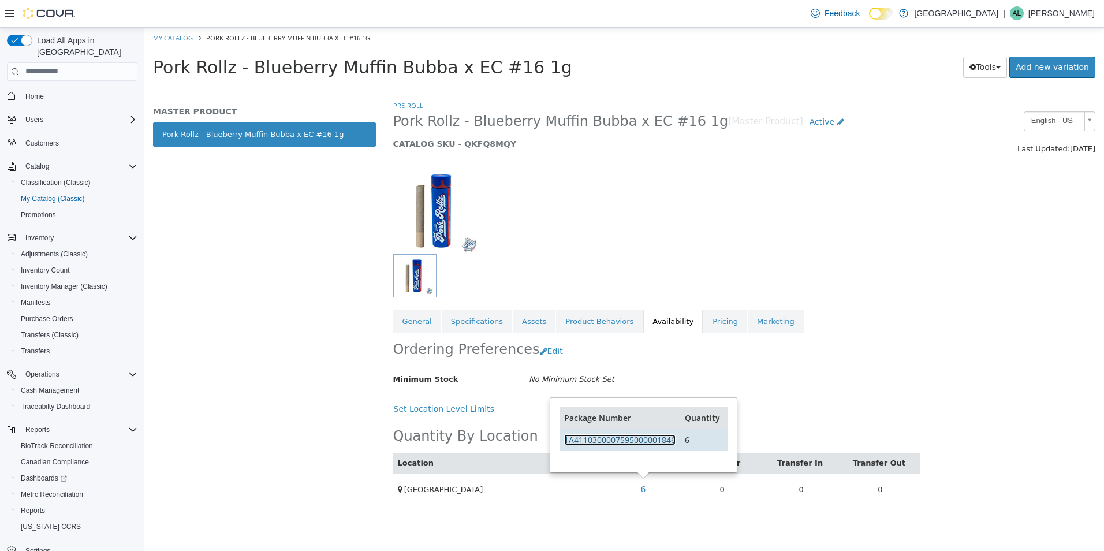
click at [642, 442] on link "1A4110300007595000001846" at bounding box center [619, 438] width 111 height 11
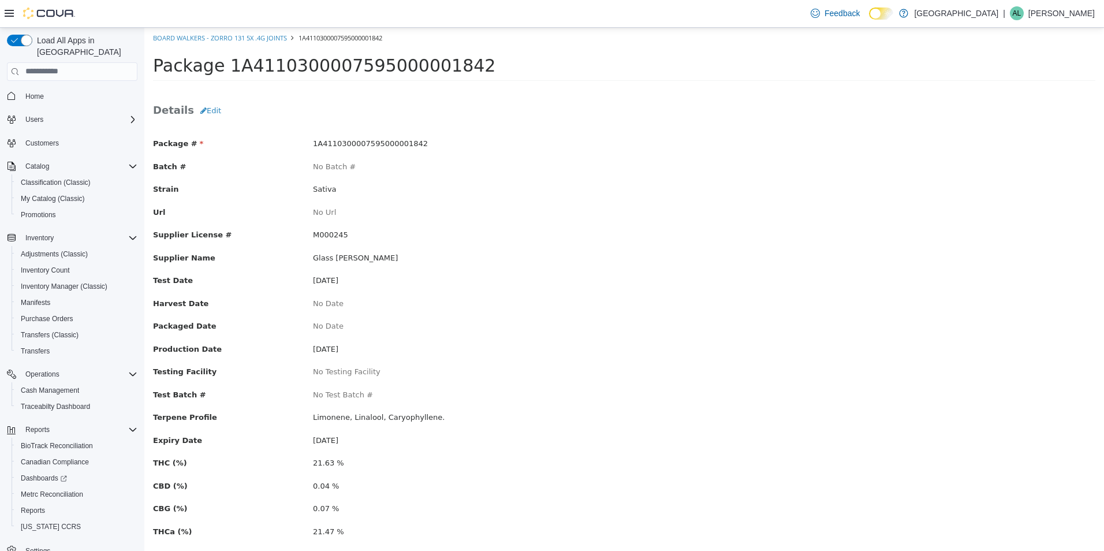
scroll to position [89, 0]
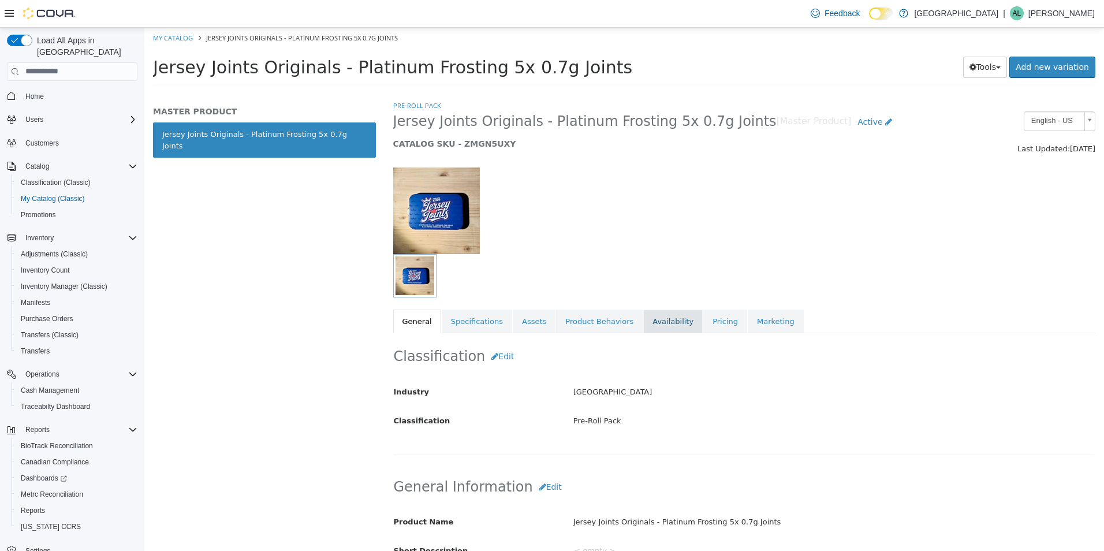
click at [660, 317] on link "Availability" at bounding box center [672, 321] width 59 height 24
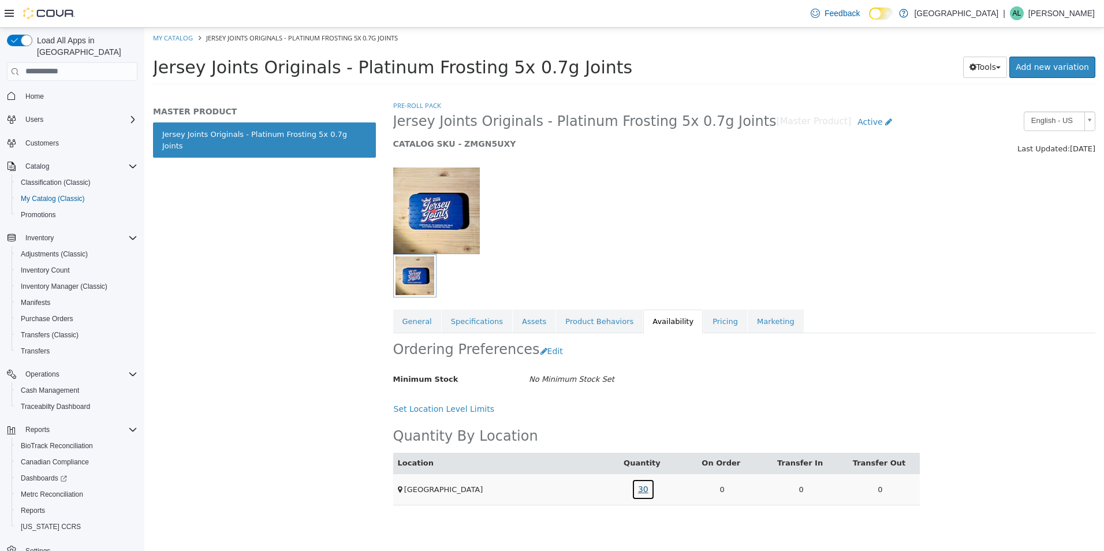
click at [642, 491] on link "30" at bounding box center [642, 488] width 23 height 21
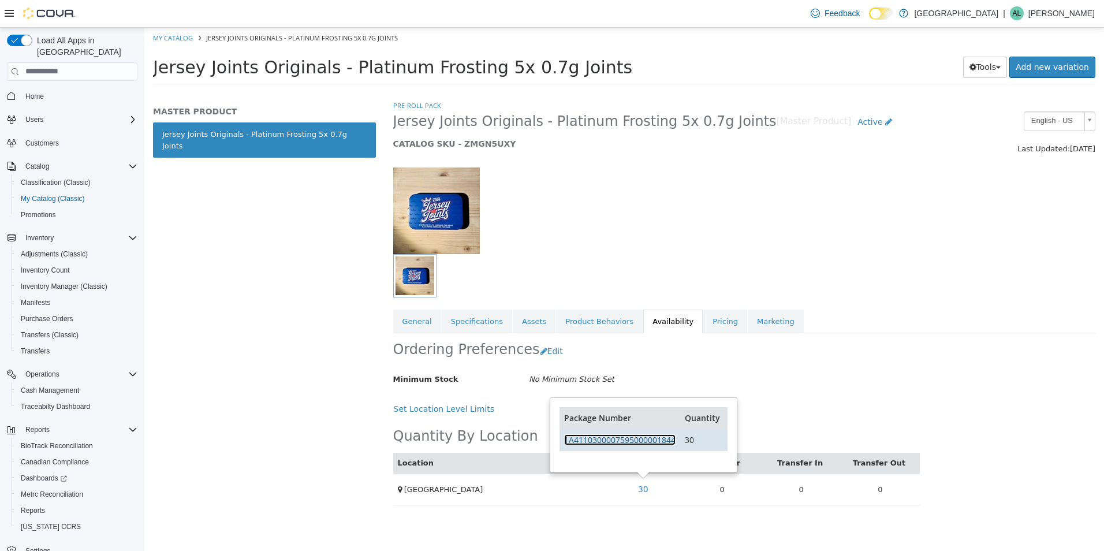
click at [640, 442] on link "1A4110300007595000001844" at bounding box center [619, 438] width 111 height 11
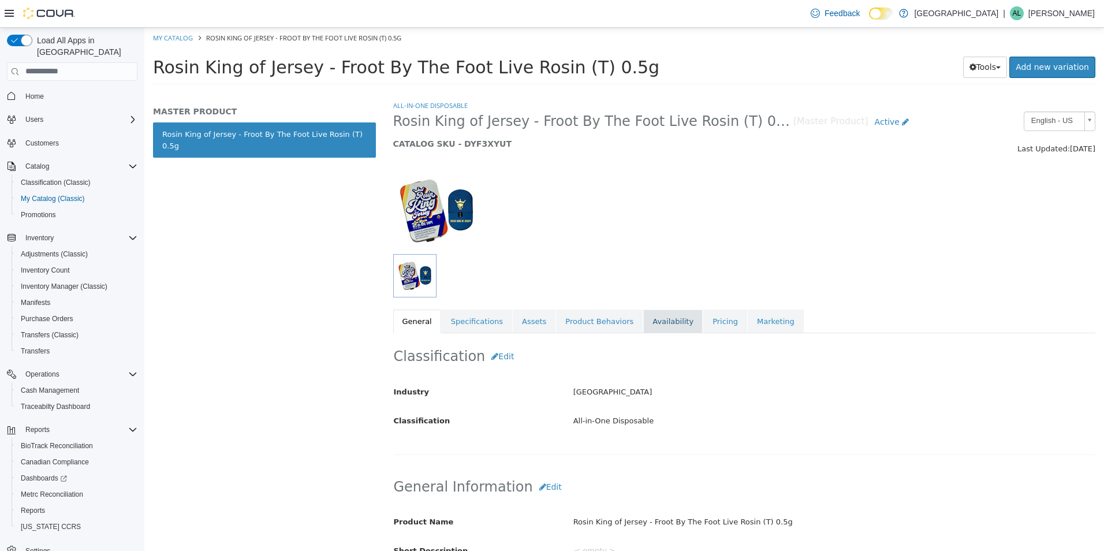
click at [652, 328] on link "Availability" at bounding box center [672, 321] width 59 height 24
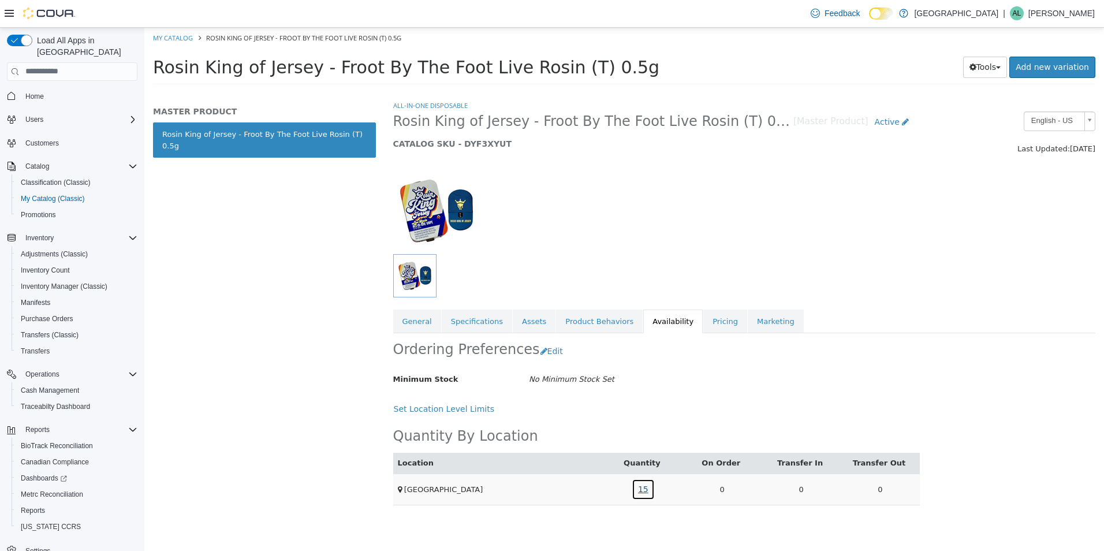
click at [652, 488] on link "15" at bounding box center [642, 488] width 23 height 21
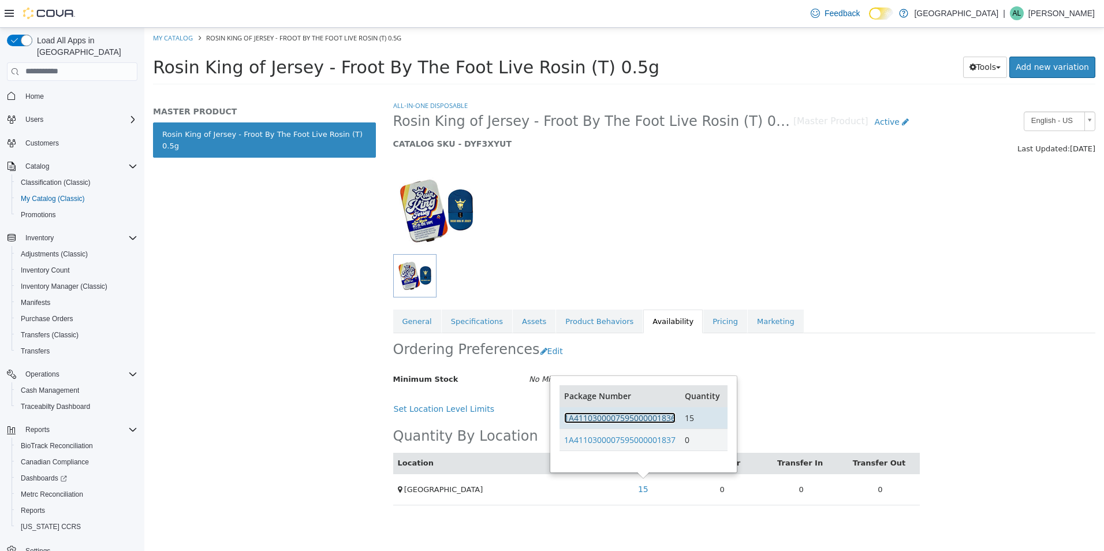
click at [636, 413] on link "1A4110300007595000001836" at bounding box center [619, 417] width 111 height 11
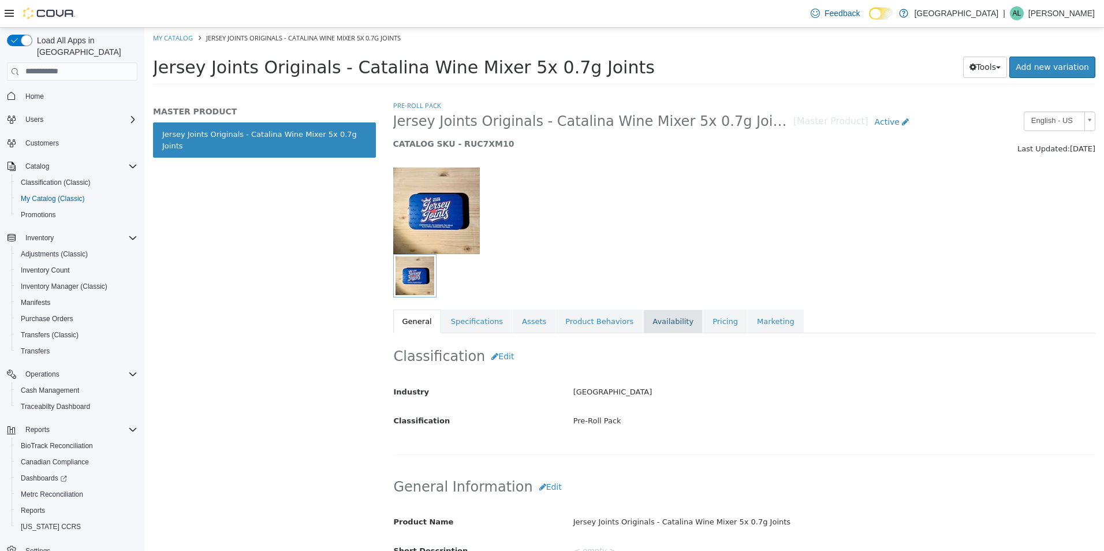
click at [643, 332] on link "Availability" at bounding box center [672, 321] width 59 height 24
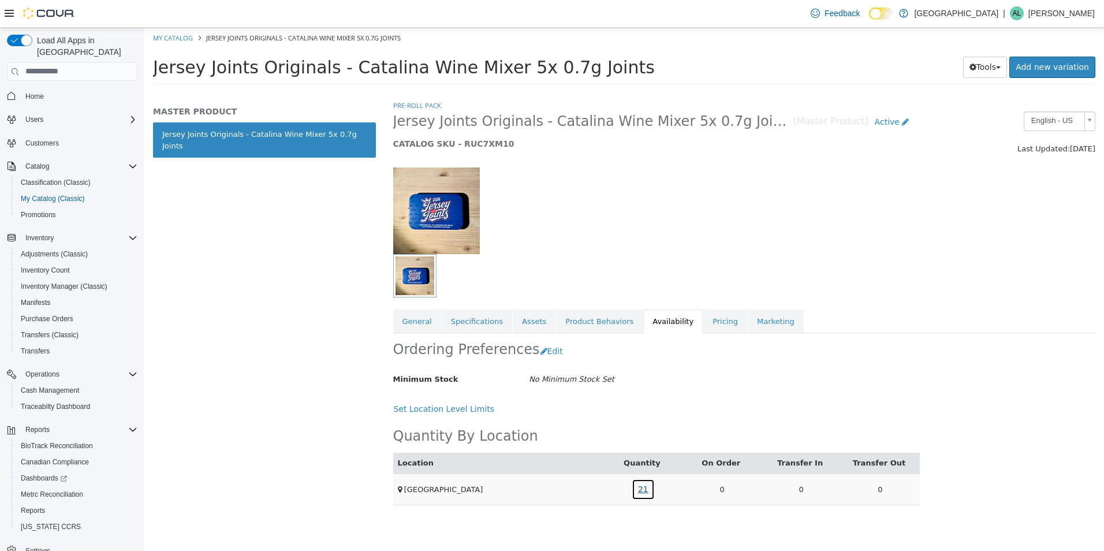
click at [638, 495] on link "21" at bounding box center [642, 488] width 23 height 21
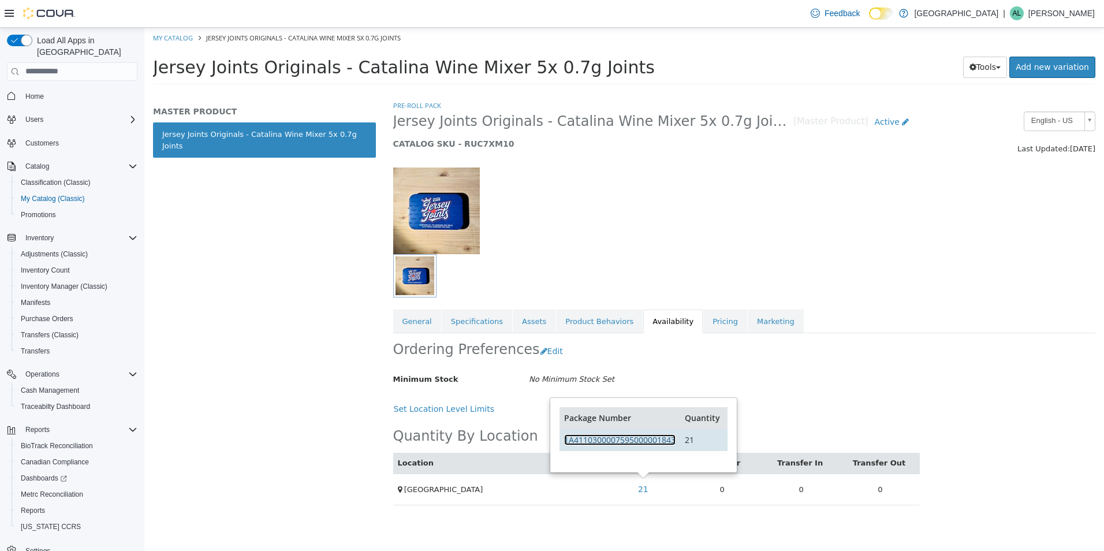
click at [658, 443] on link "1A4110300007595000001843" at bounding box center [619, 438] width 111 height 11
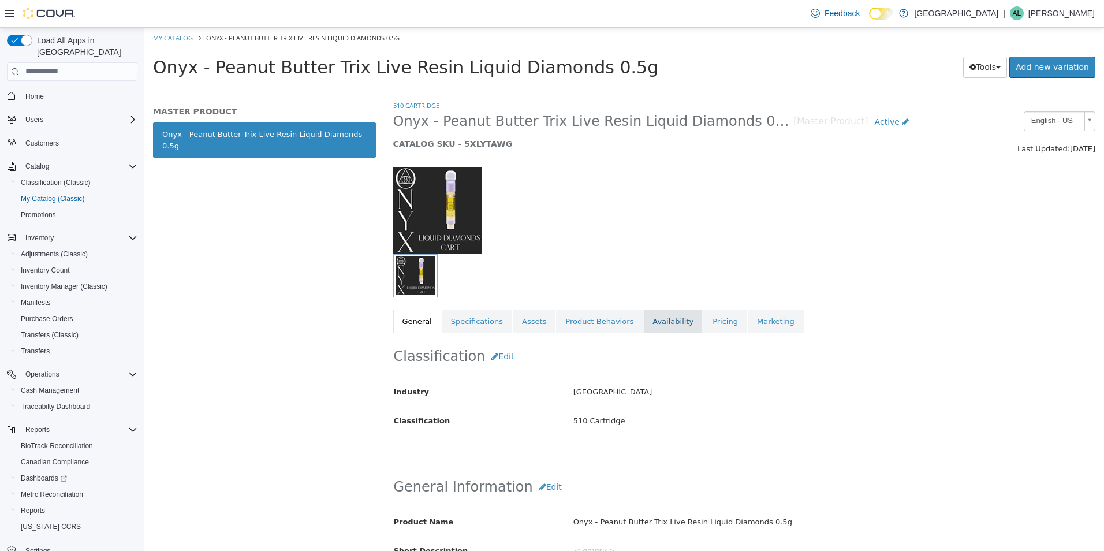
click at [643, 319] on link "Availability" at bounding box center [672, 321] width 59 height 24
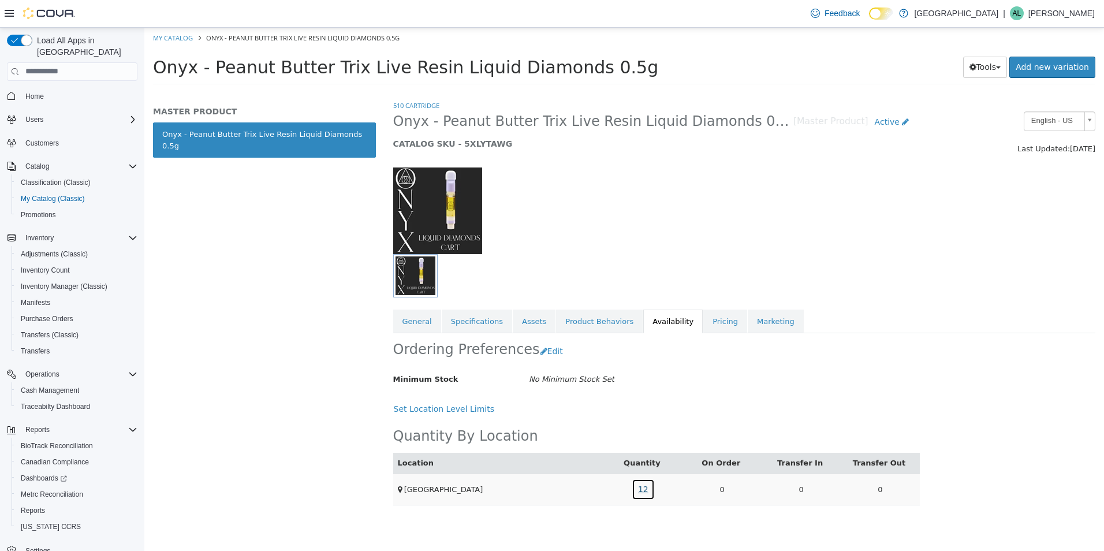
click at [646, 492] on link "12" at bounding box center [642, 488] width 23 height 21
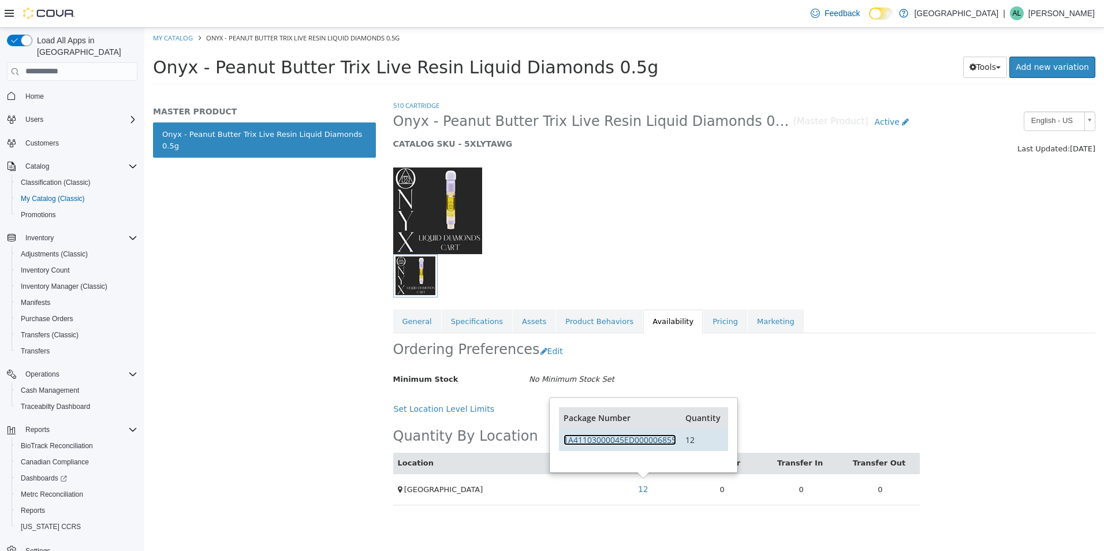
drag, startPoint x: 646, startPoint y: 492, endPoint x: 604, endPoint y: 438, distance: 68.3
click at [604, 438] on link "1A41103000045ED000006855" at bounding box center [619, 438] width 113 height 11
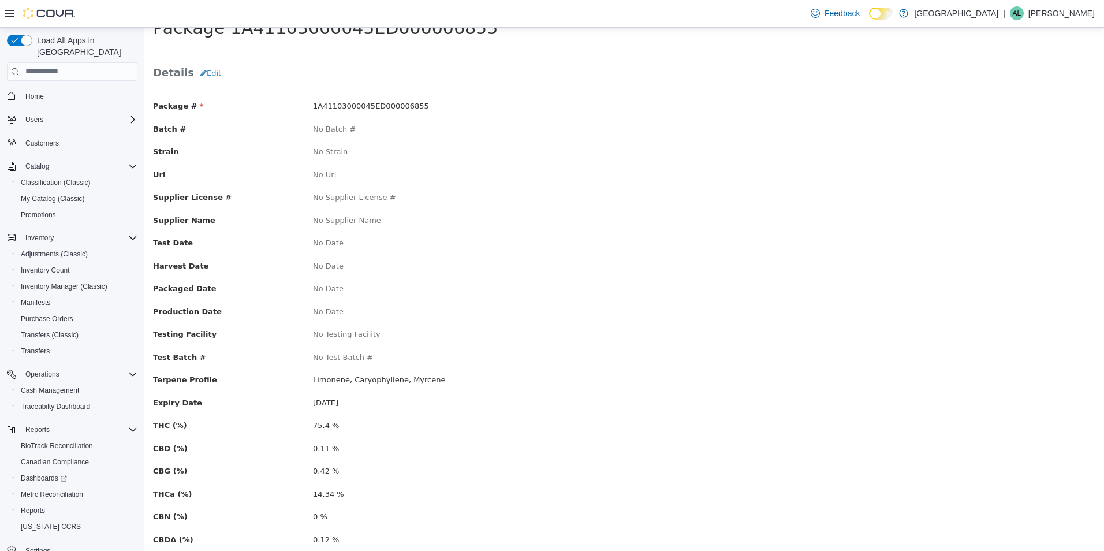
scroll to position [58, 0]
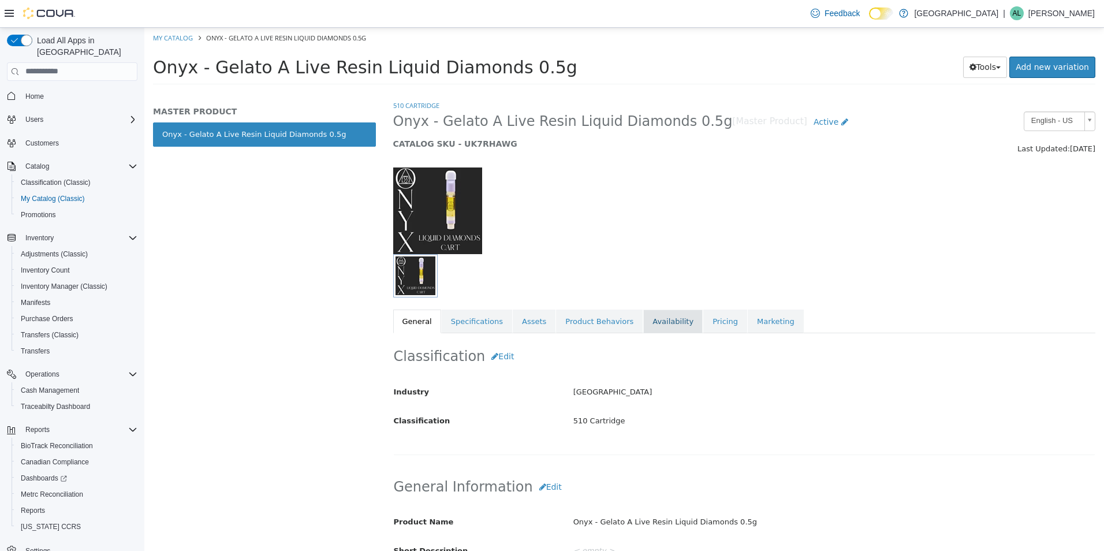
click at [643, 326] on link "Availability" at bounding box center [672, 321] width 59 height 24
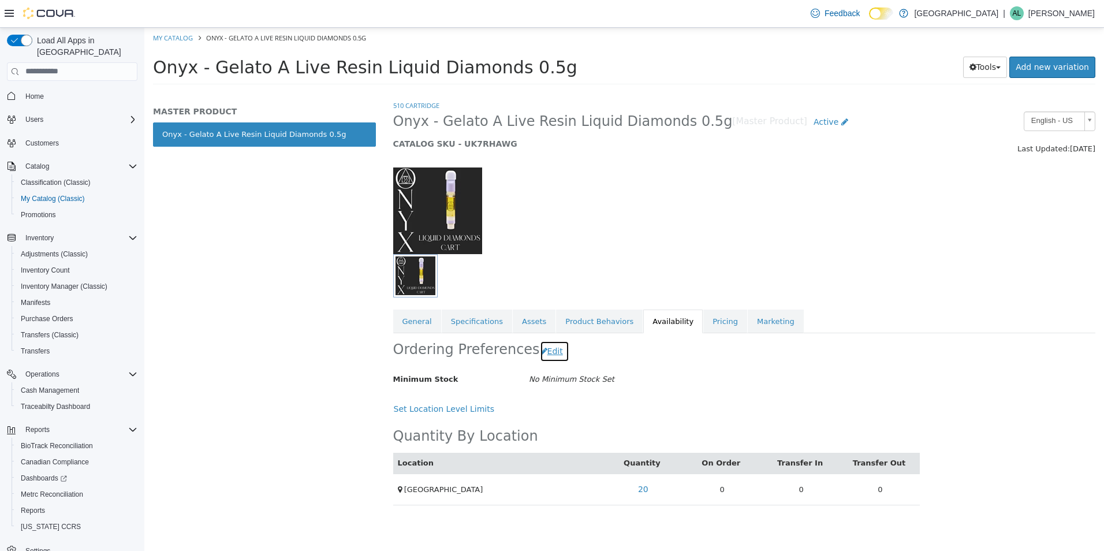
click at [552, 351] on button "Edit" at bounding box center [554, 350] width 29 height 21
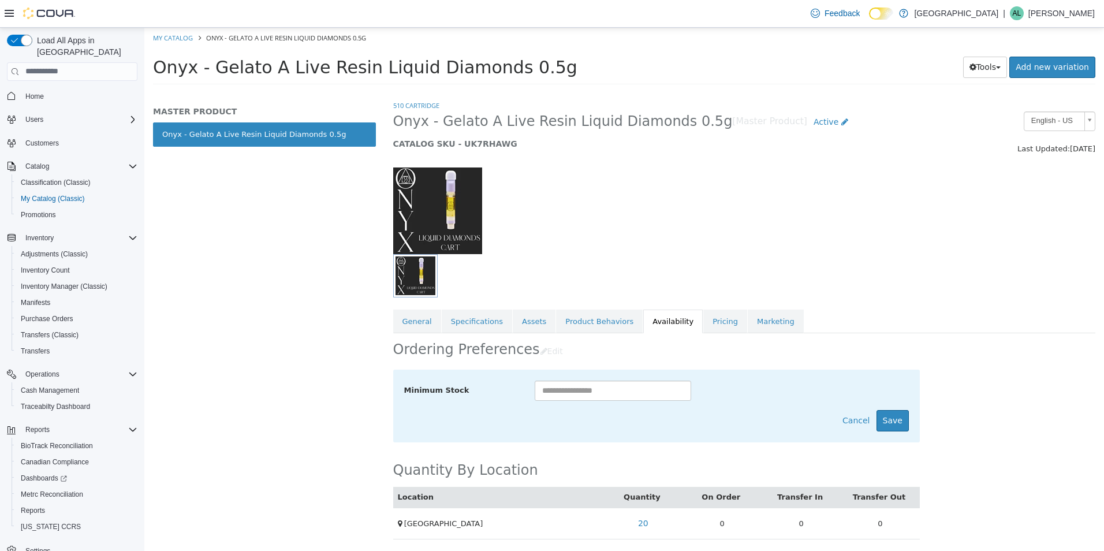
click at [632, 358] on div "Ordering Preferences Edit" at bounding box center [656, 350] width 526 height 36
click at [1027, 399] on div "510 Cartridge Onyx - Gelato A Live Resin Liquid Diamonds 0.5g [Master Product] …" at bounding box center [744, 324] width 720 height 451
click at [842, 427] on button "Cancel" at bounding box center [856, 419] width 40 height 21
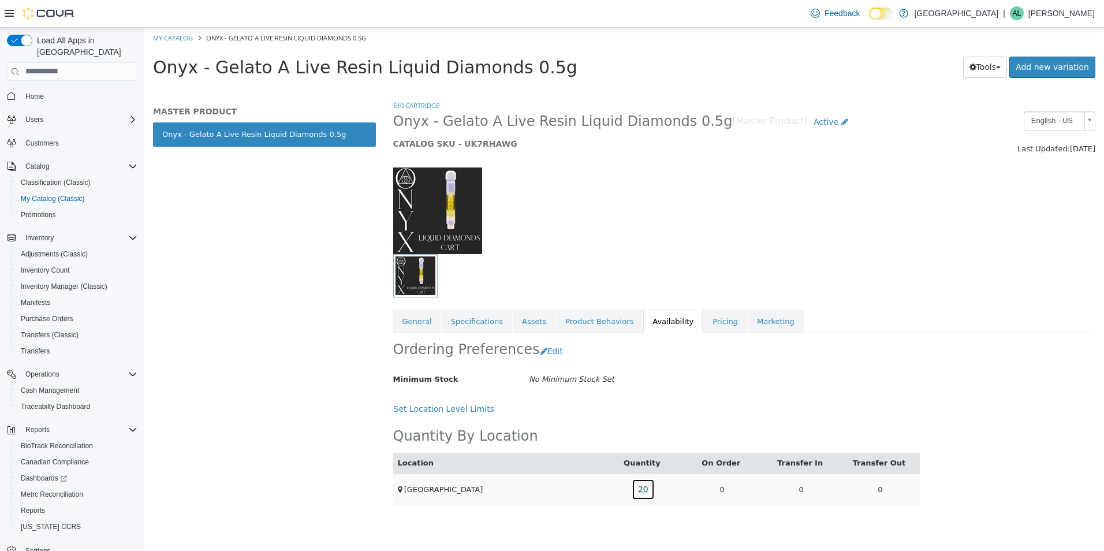
click at [640, 491] on link "20" at bounding box center [642, 488] width 23 height 21
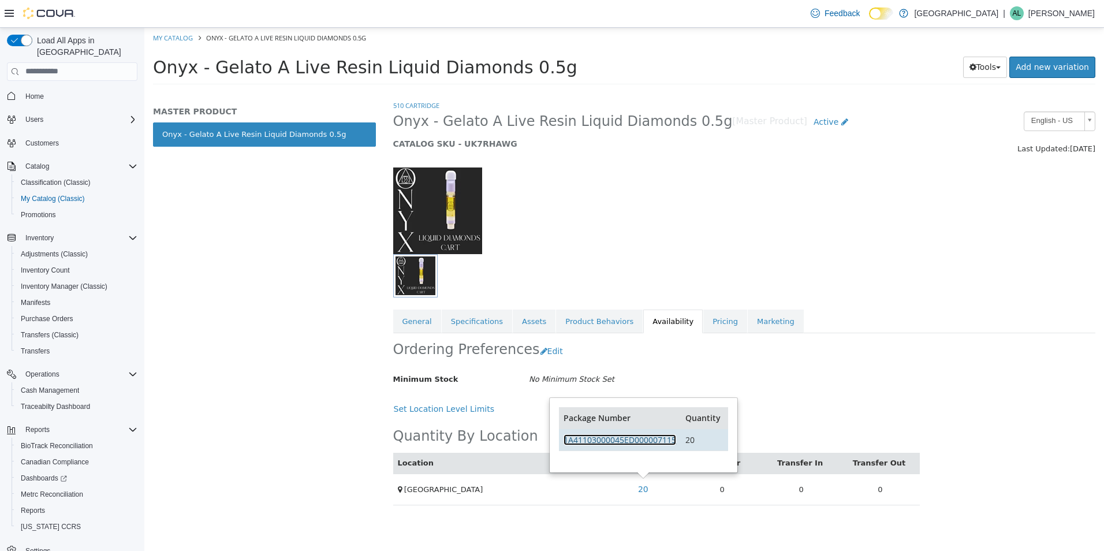
click at [666, 438] on link "1A41103000045ED000007115" at bounding box center [619, 438] width 113 height 11
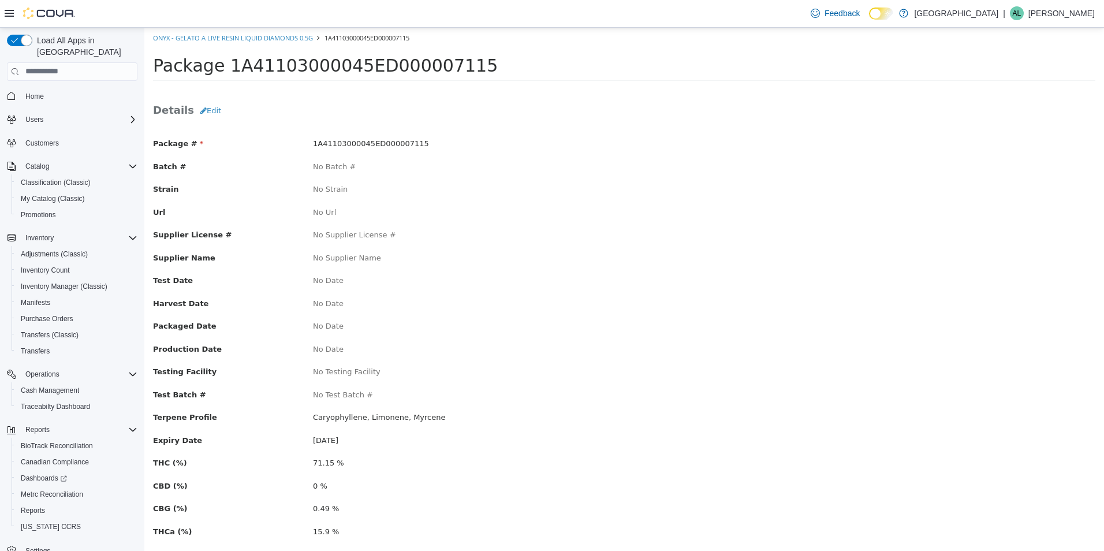
scroll to position [58, 0]
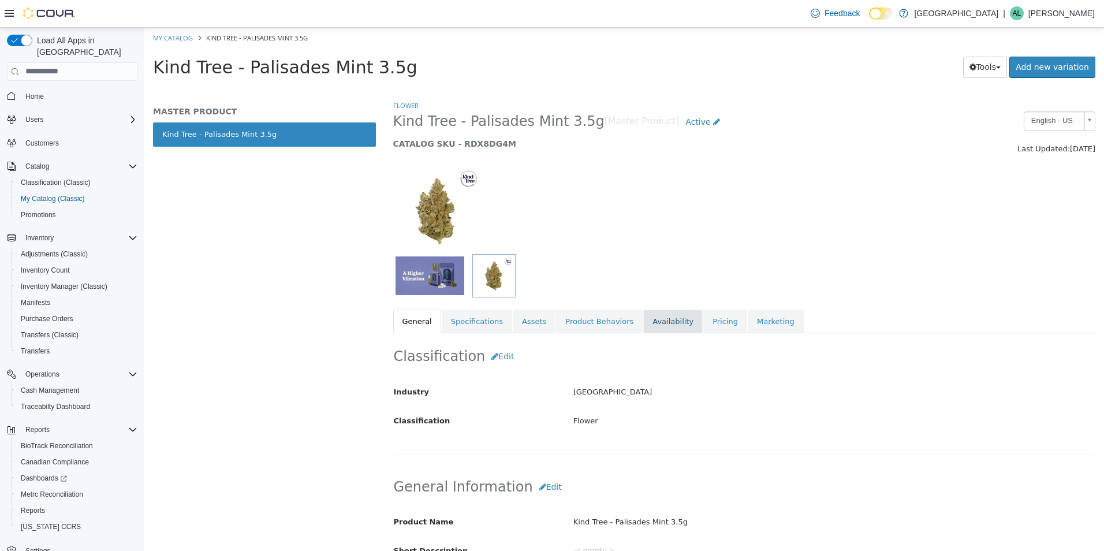
click at [643, 327] on link "Availability" at bounding box center [672, 321] width 59 height 24
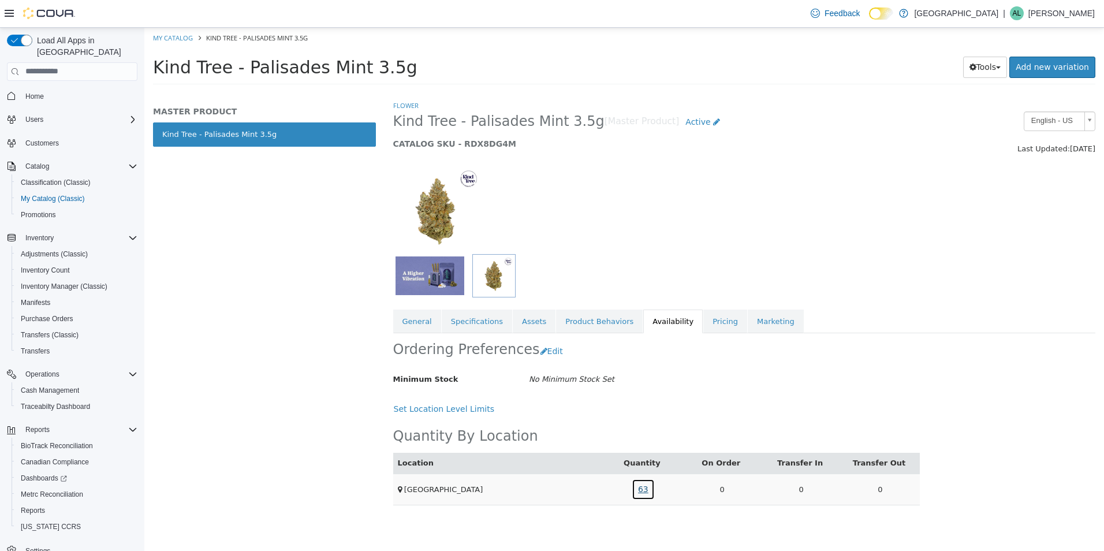
click at [650, 495] on link "63" at bounding box center [642, 488] width 23 height 21
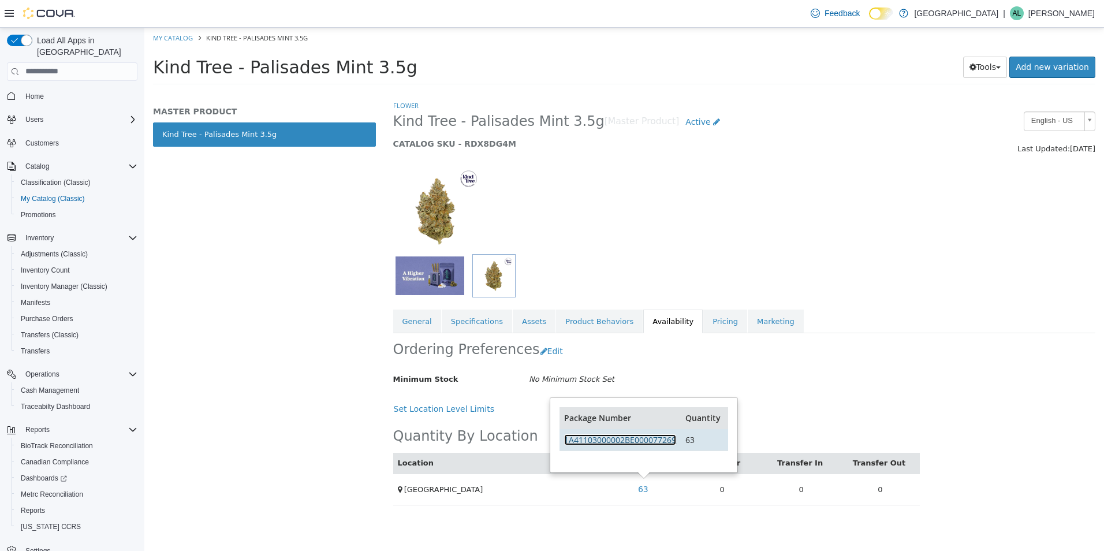
click at [639, 439] on link "1A41103000002BE000077269" at bounding box center [620, 438] width 112 height 11
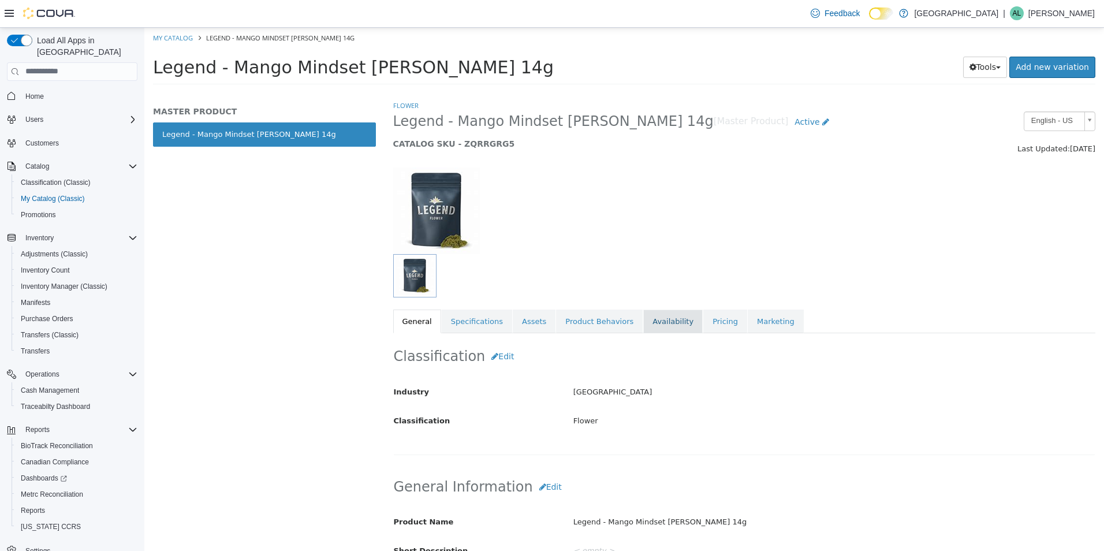
click at [643, 322] on link "Availability" at bounding box center [672, 321] width 59 height 24
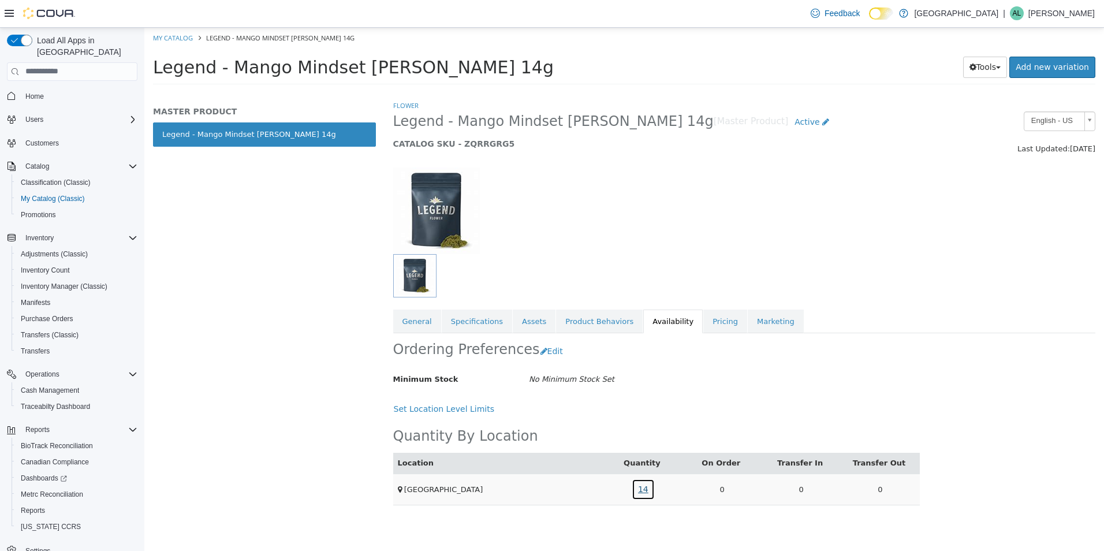
click at [640, 496] on link "14" at bounding box center [642, 488] width 23 height 21
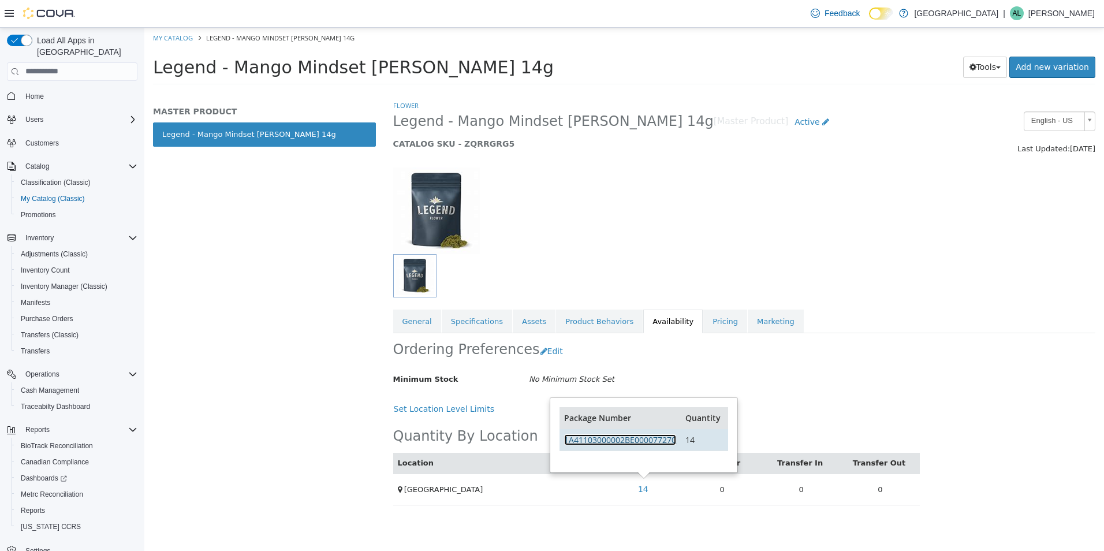
click at [637, 439] on link "1A41103000002BE000077270" at bounding box center [620, 438] width 112 height 11
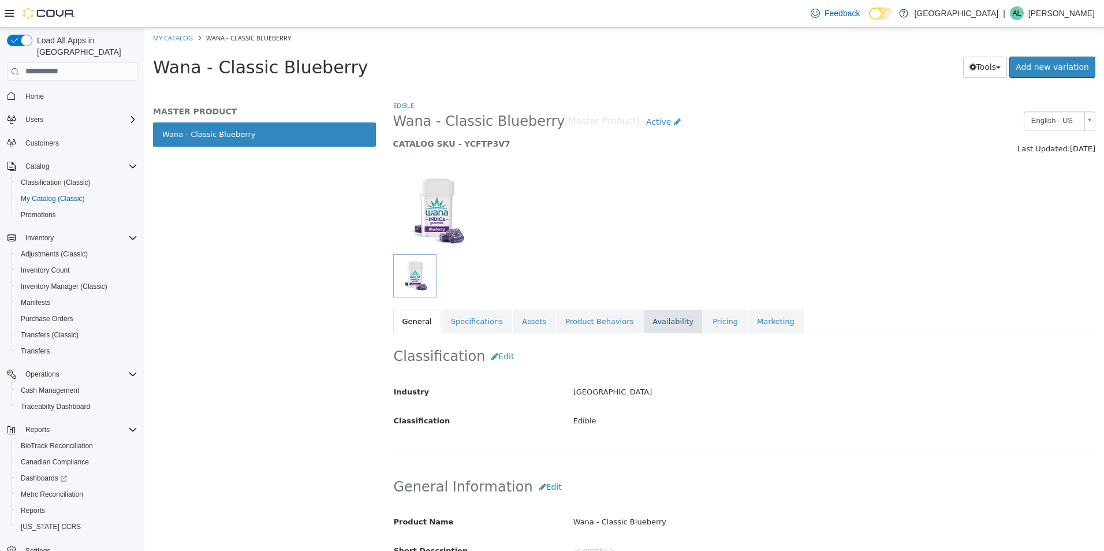
click at [643, 309] on link "Availability" at bounding box center [672, 321] width 59 height 24
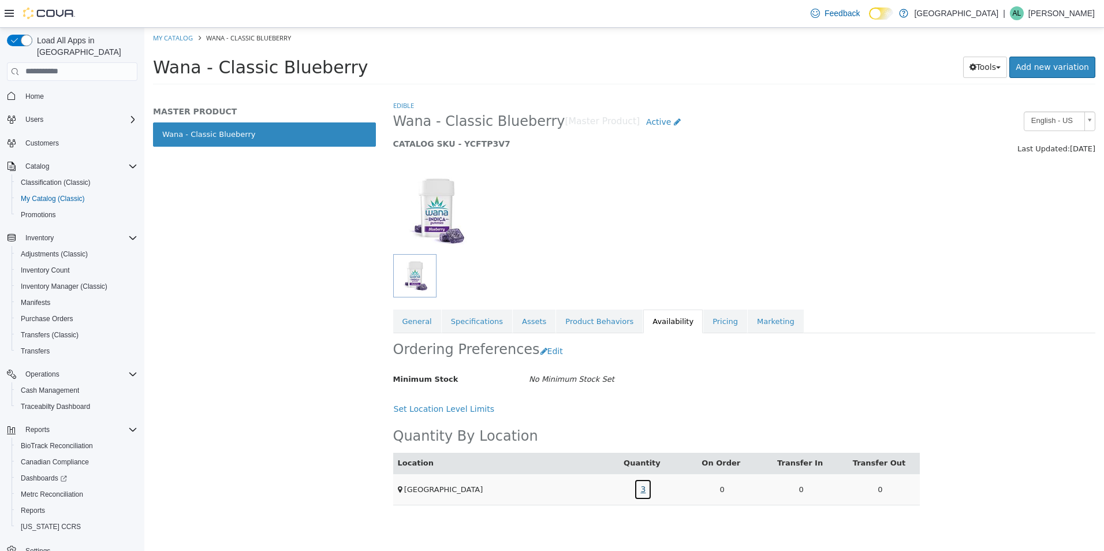
click at [641, 492] on link "3" at bounding box center [643, 488] width 18 height 21
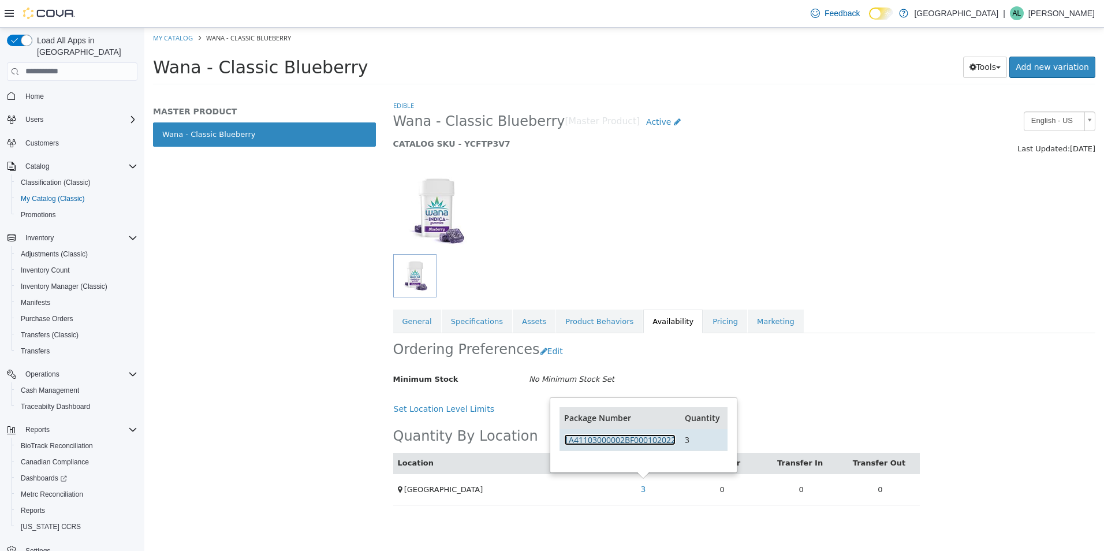
click at [662, 444] on link "1A41103000002BF000102022" at bounding box center [619, 438] width 111 height 11
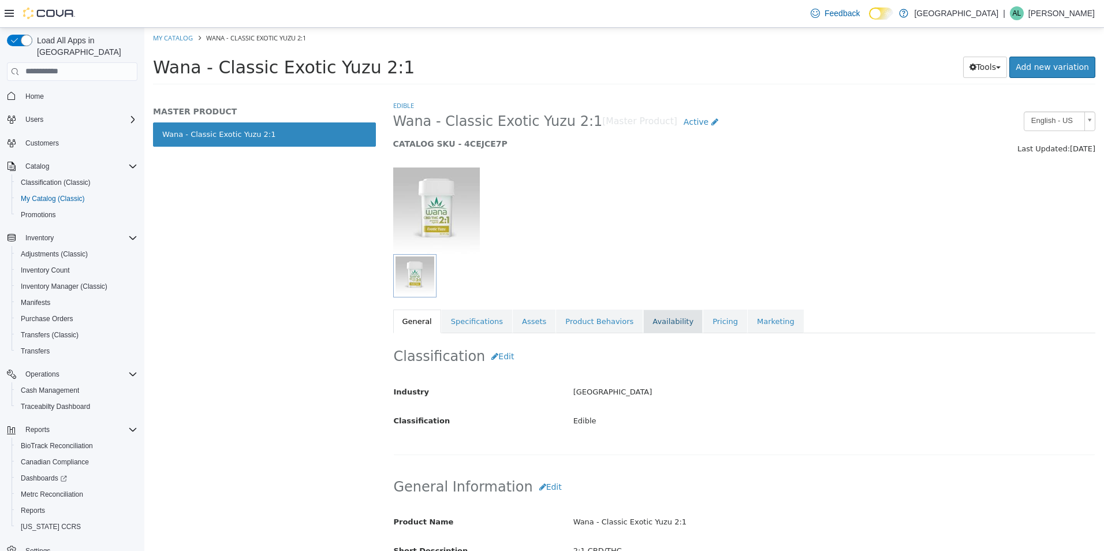
click at [643, 320] on link "Availability" at bounding box center [672, 321] width 59 height 24
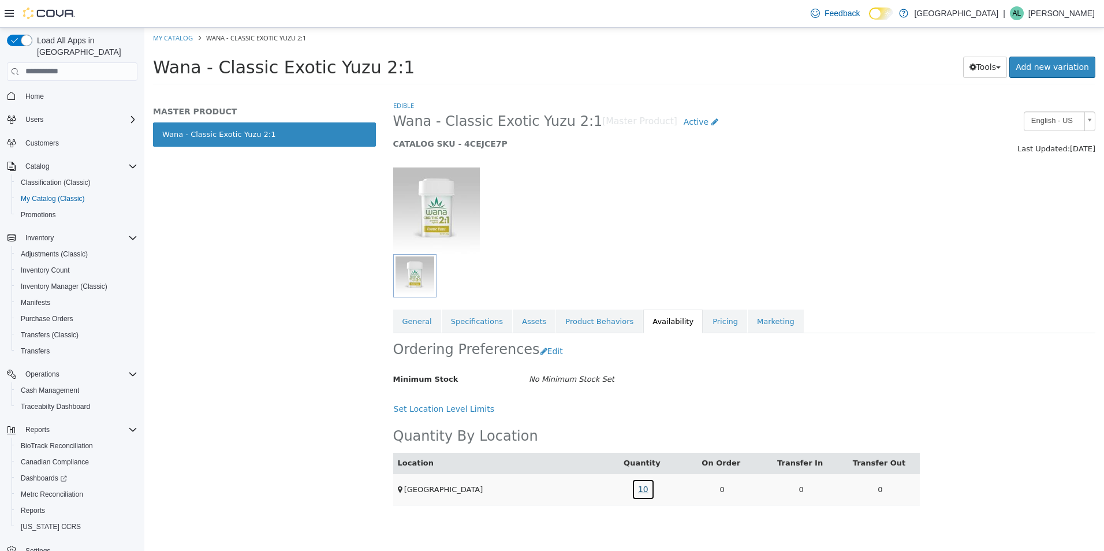
click at [637, 485] on link "10" at bounding box center [642, 488] width 23 height 21
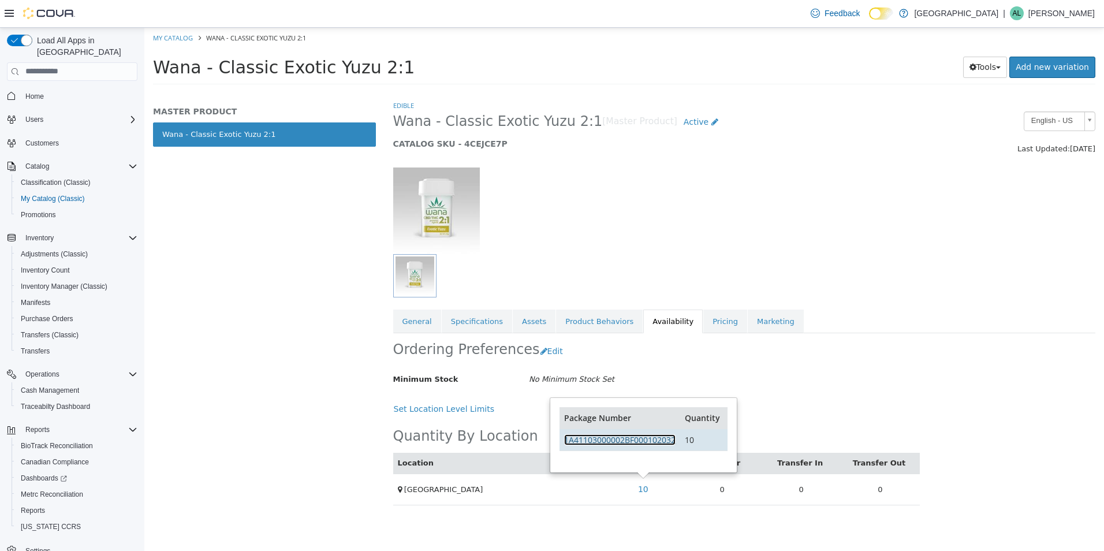
click at [638, 442] on link "1A41103000002BF000102032" at bounding box center [619, 438] width 111 height 11
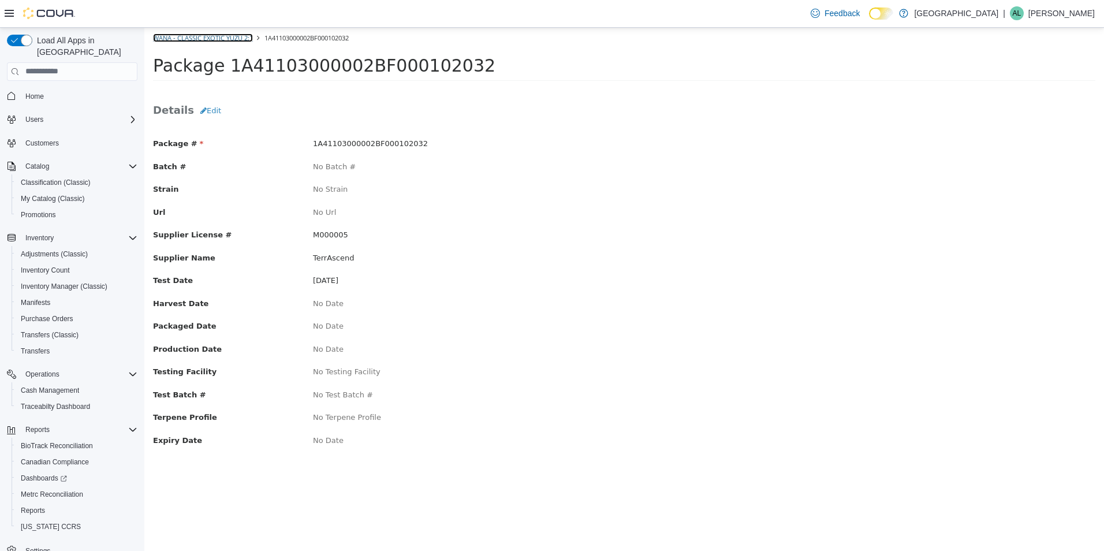
drag, startPoint x: 189, startPoint y: 35, endPoint x: 199, endPoint y: 43, distance: 12.7
click at [189, 35] on link "Wana - Classic Exotic Yuzu 2:1" at bounding box center [203, 37] width 100 height 9
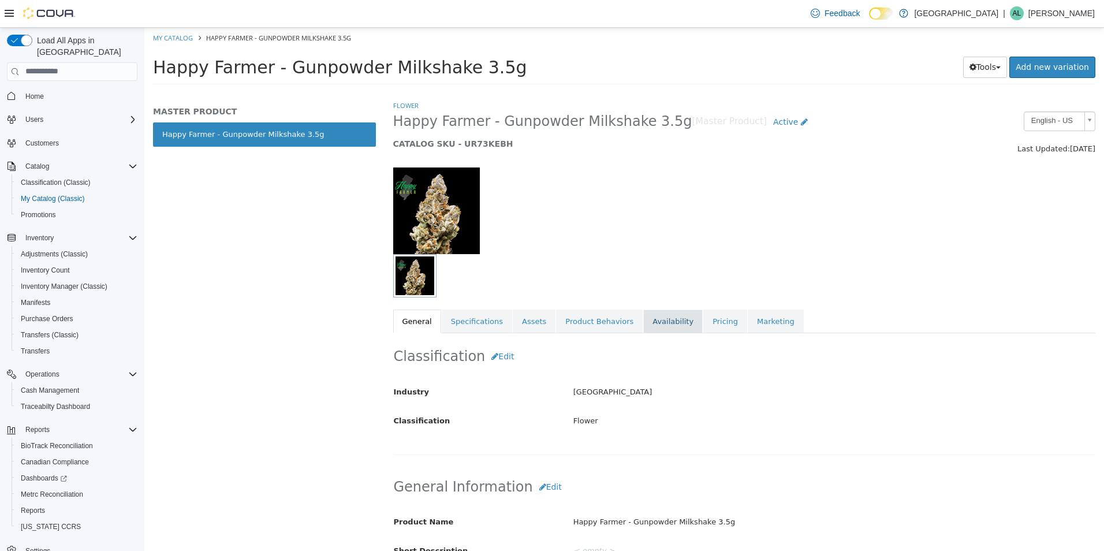
click at [649, 316] on link "Availability" at bounding box center [672, 321] width 59 height 24
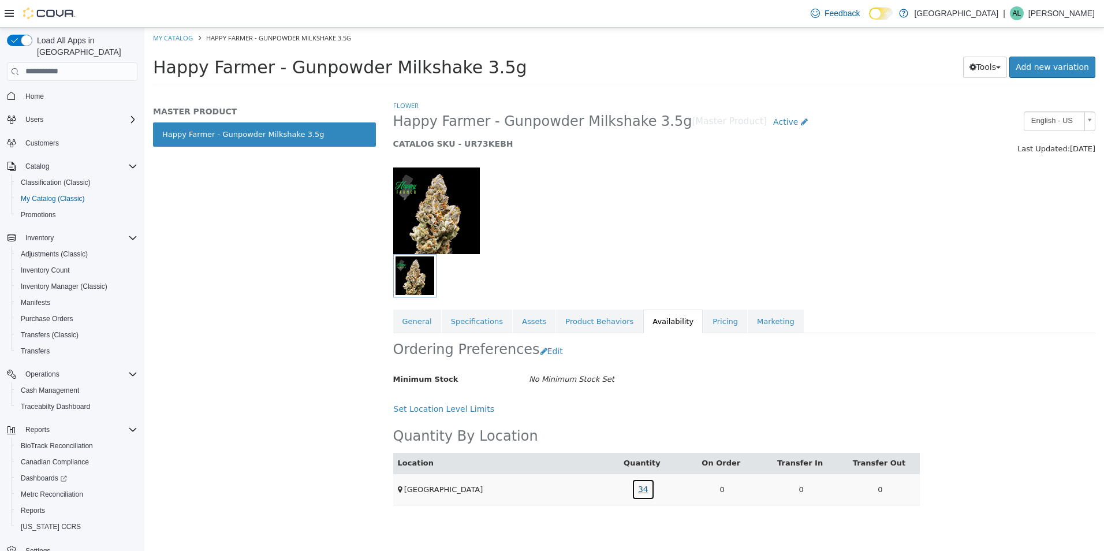
click at [649, 495] on link "34" at bounding box center [642, 488] width 23 height 21
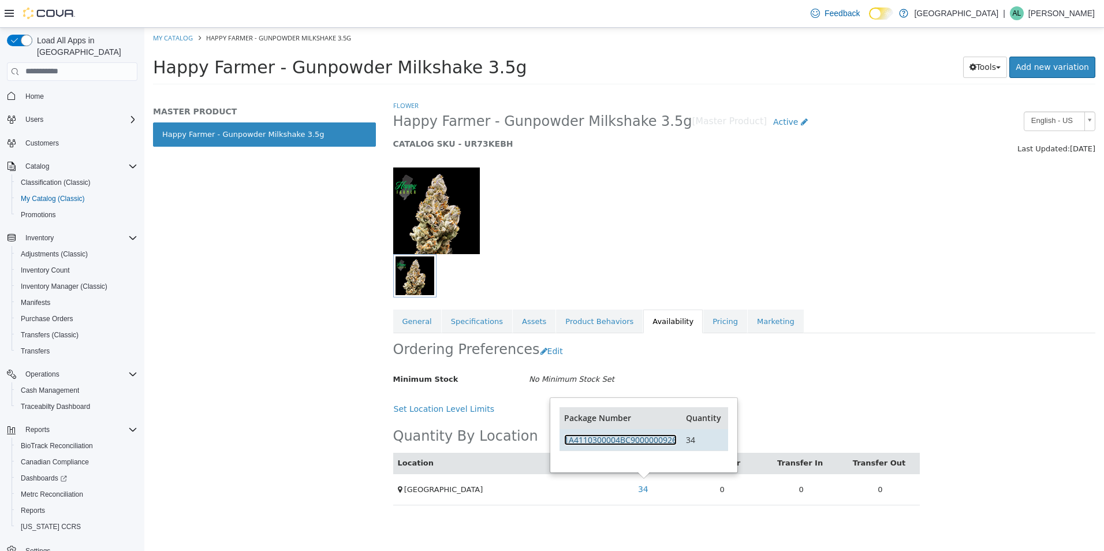
click at [652, 439] on link "1A4110300004BC9000000926" at bounding box center [620, 438] width 113 height 11
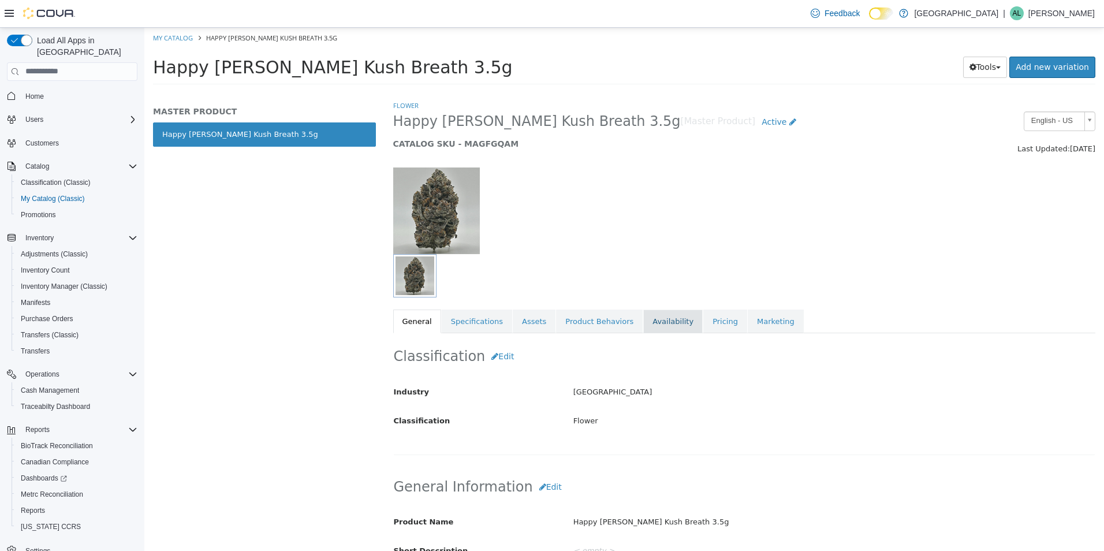
click at [659, 323] on link "Availability" at bounding box center [672, 321] width 59 height 24
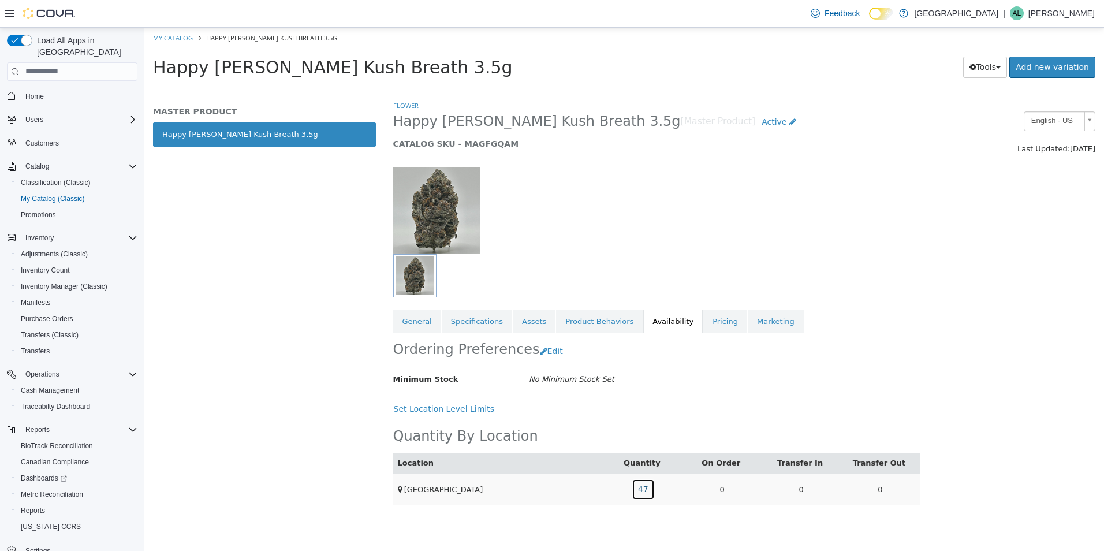
click at [645, 491] on link "47" at bounding box center [642, 488] width 23 height 21
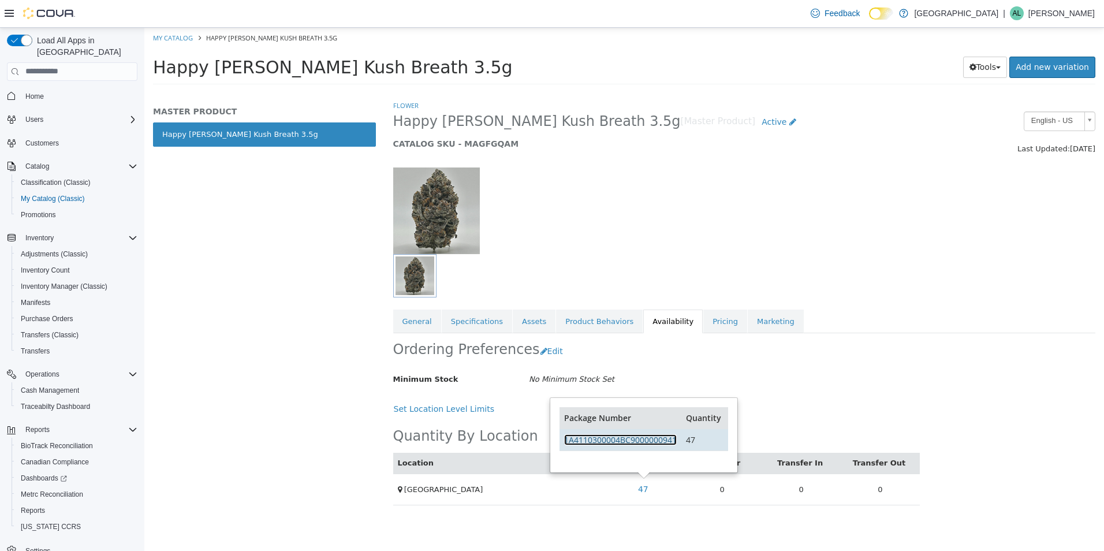
click at [631, 438] on link "1A4110300004BC9000000941" at bounding box center [620, 438] width 113 height 11
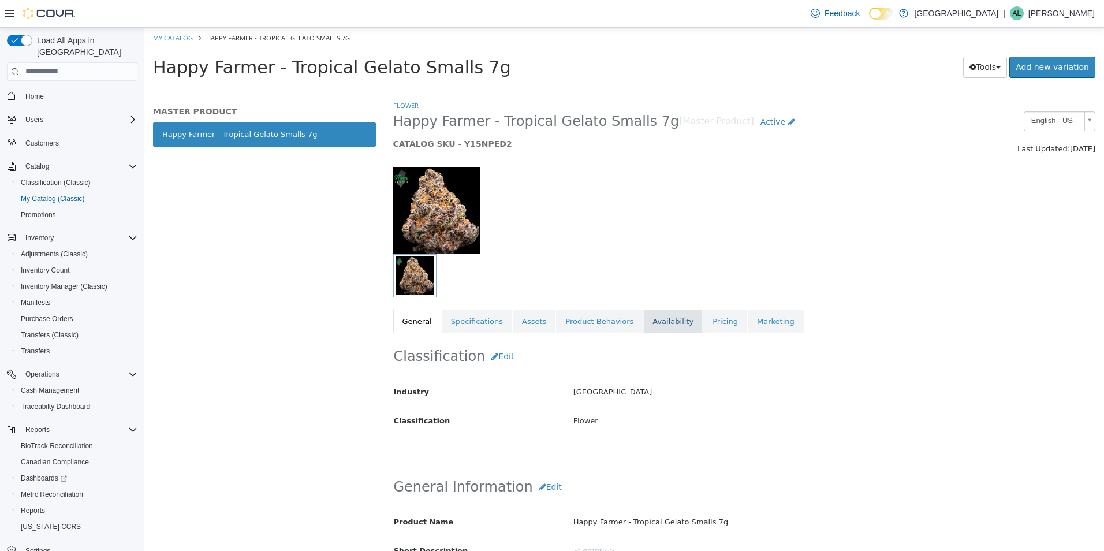
click at [643, 321] on link "Availability" at bounding box center [672, 321] width 59 height 24
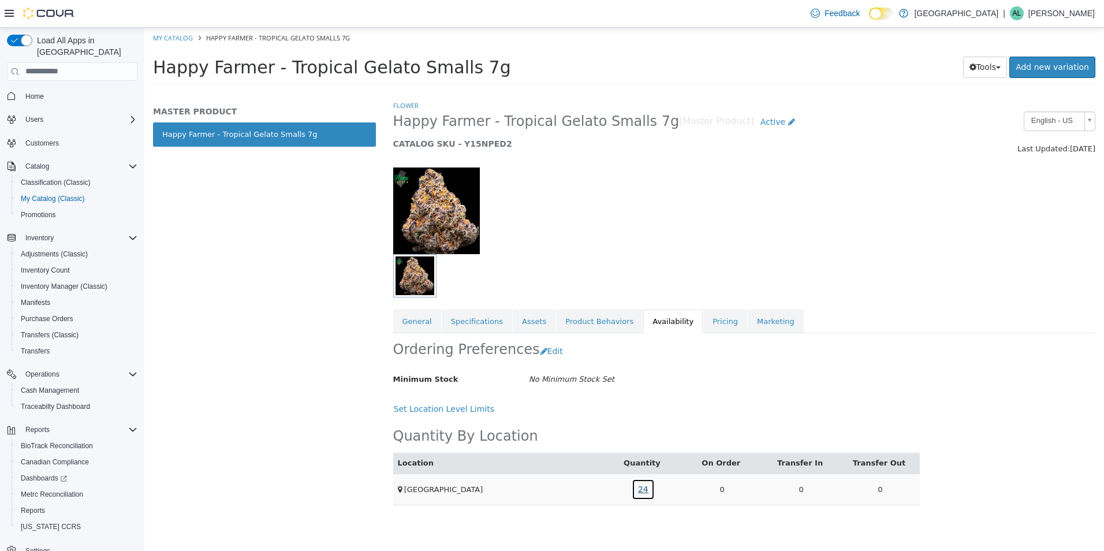
click at [645, 489] on link "24" at bounding box center [642, 488] width 23 height 21
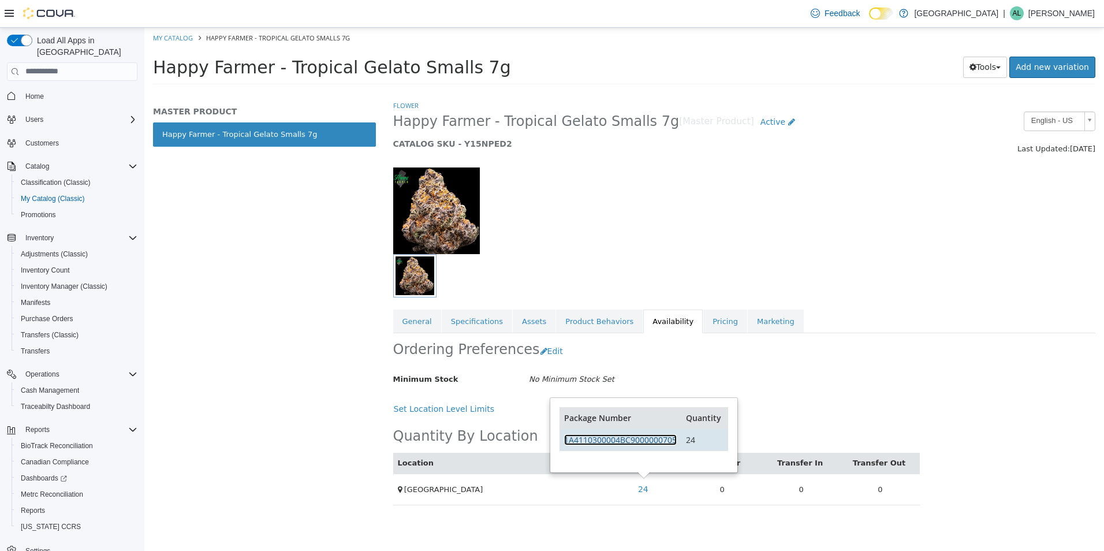
click at [652, 439] on link "1A4110300004BC9000000705" at bounding box center [620, 438] width 113 height 11
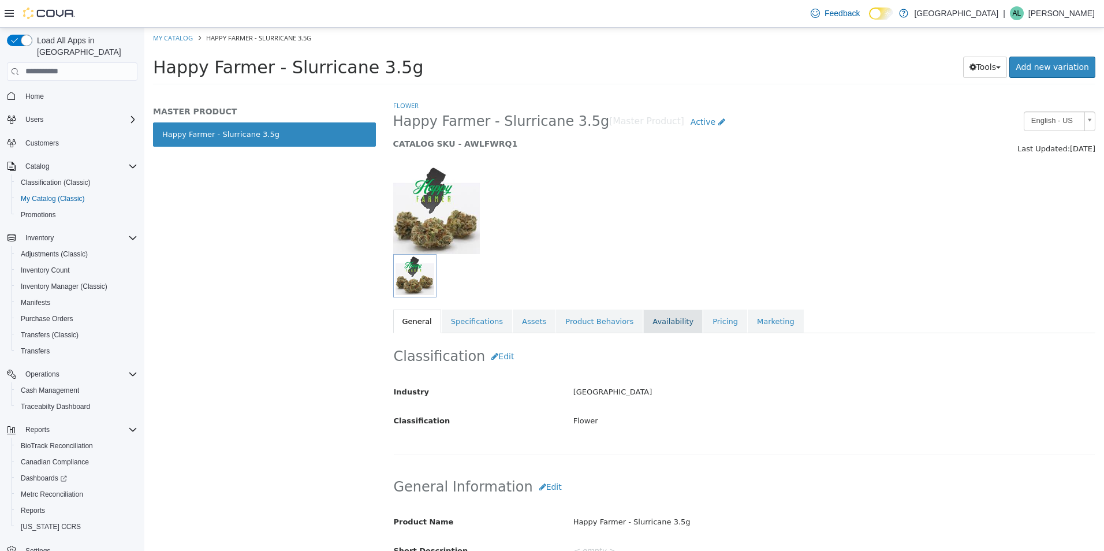
click at [643, 324] on link "Availability" at bounding box center [672, 321] width 59 height 24
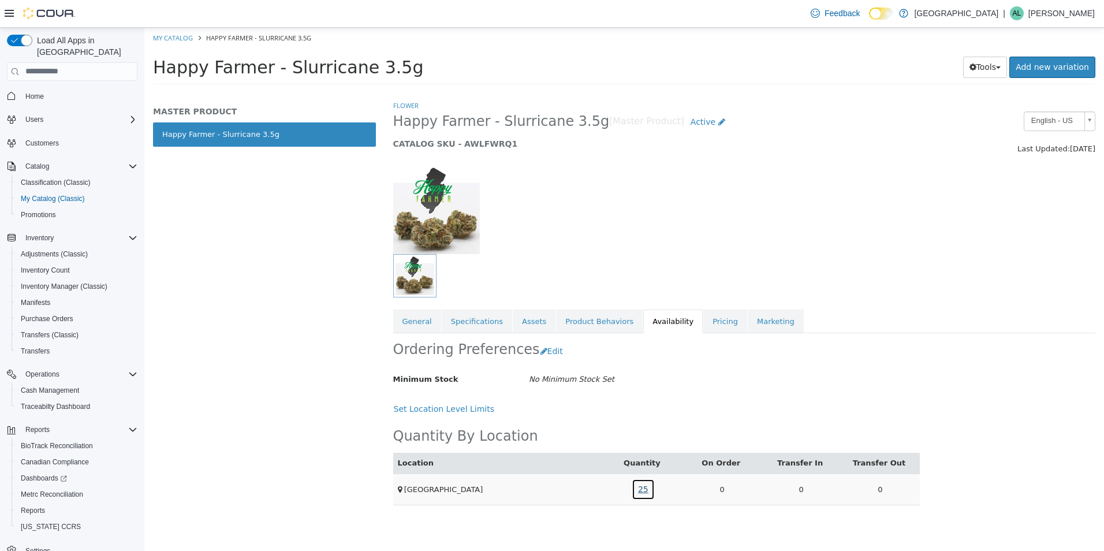
click at [645, 493] on link "25" at bounding box center [642, 488] width 23 height 21
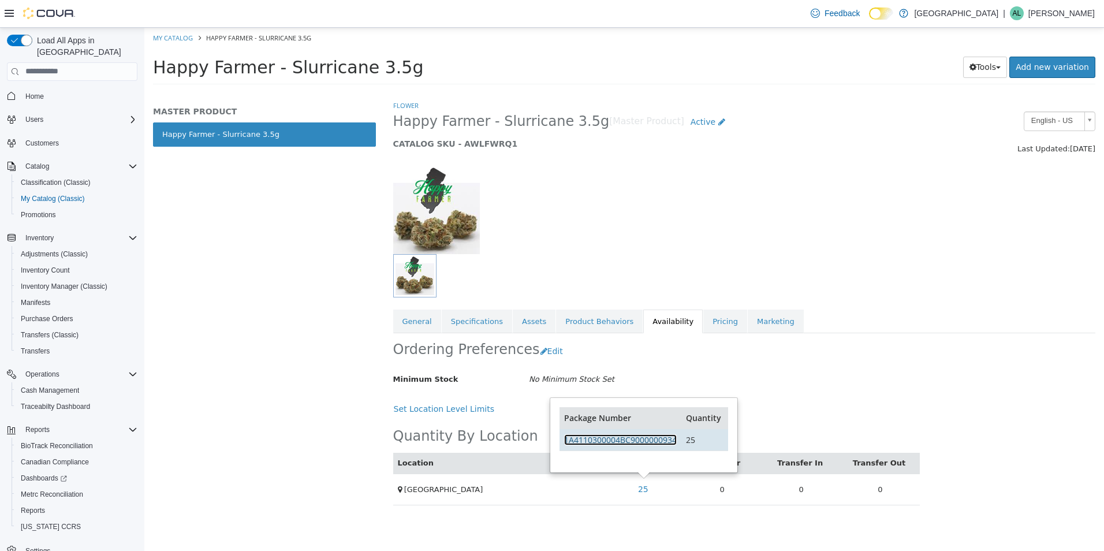
click at [649, 444] on link "1A4110300004BC9000000934" at bounding box center [620, 438] width 113 height 11
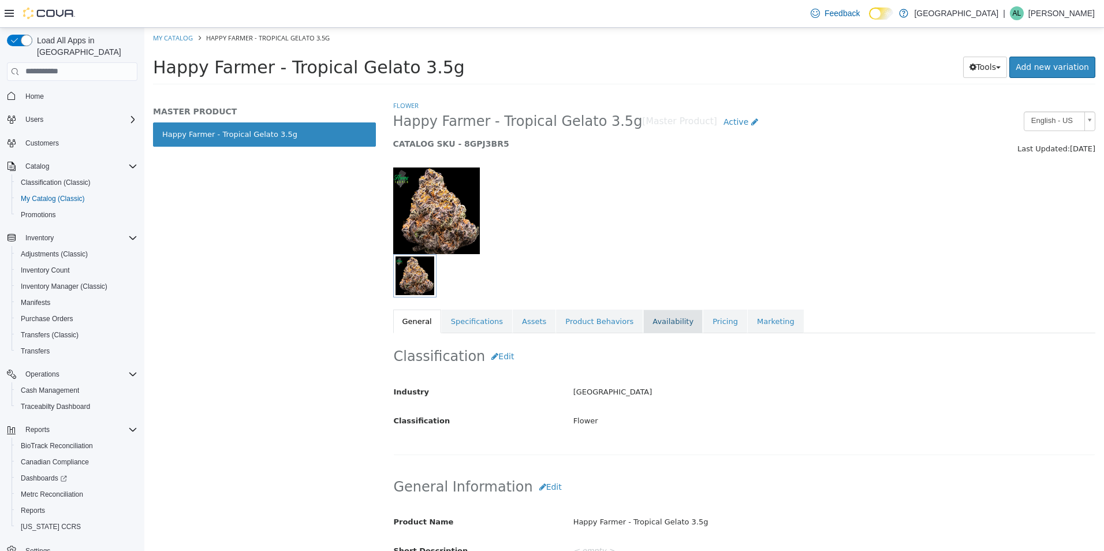
click at [653, 324] on link "Availability" at bounding box center [672, 321] width 59 height 24
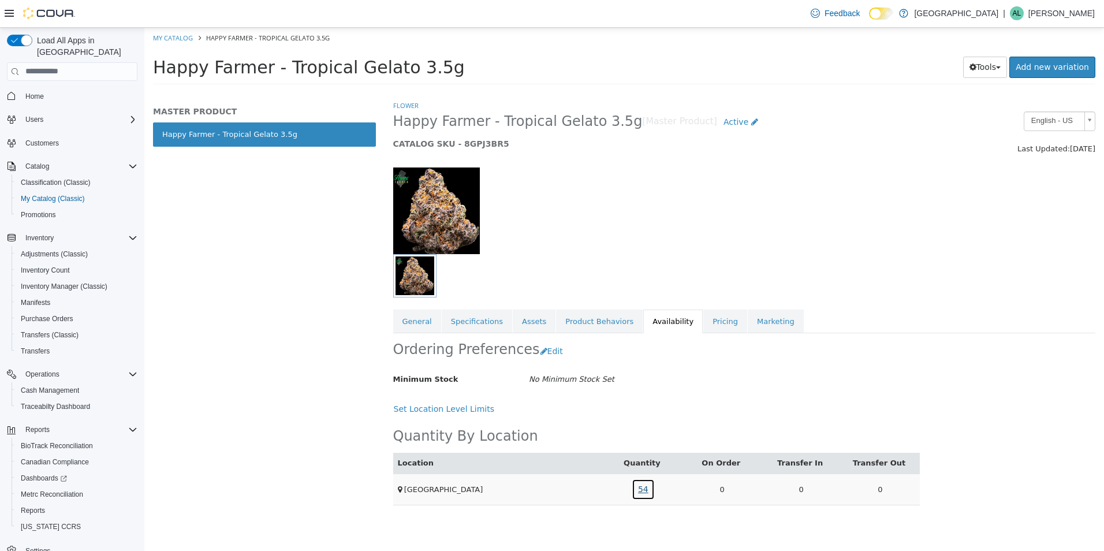
click at [642, 493] on link "54" at bounding box center [642, 488] width 23 height 21
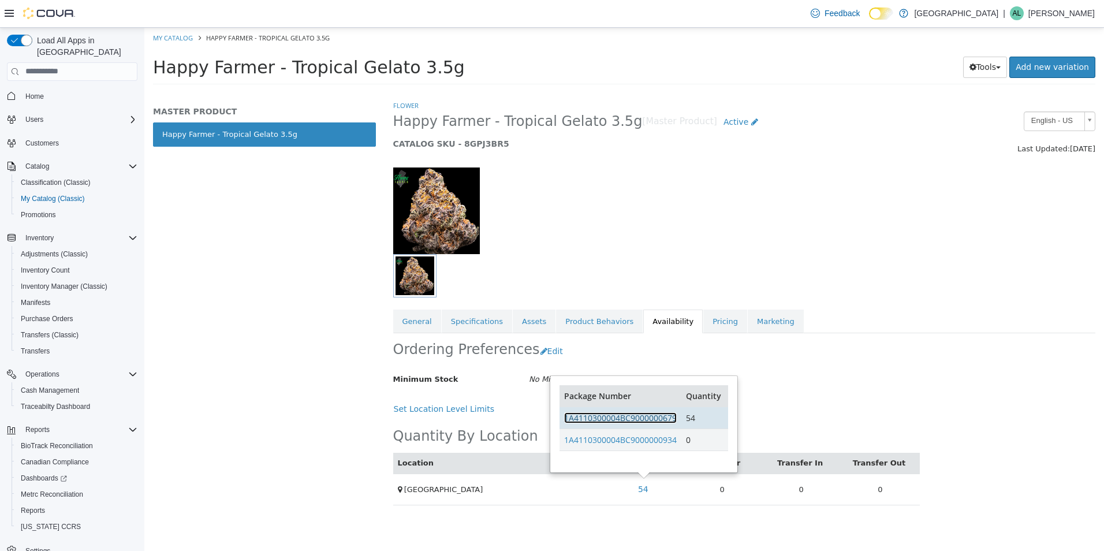
click at [656, 421] on link "1A4110300004BC9000000679" at bounding box center [620, 417] width 113 height 11
